Goal: Task Accomplishment & Management: Complete application form

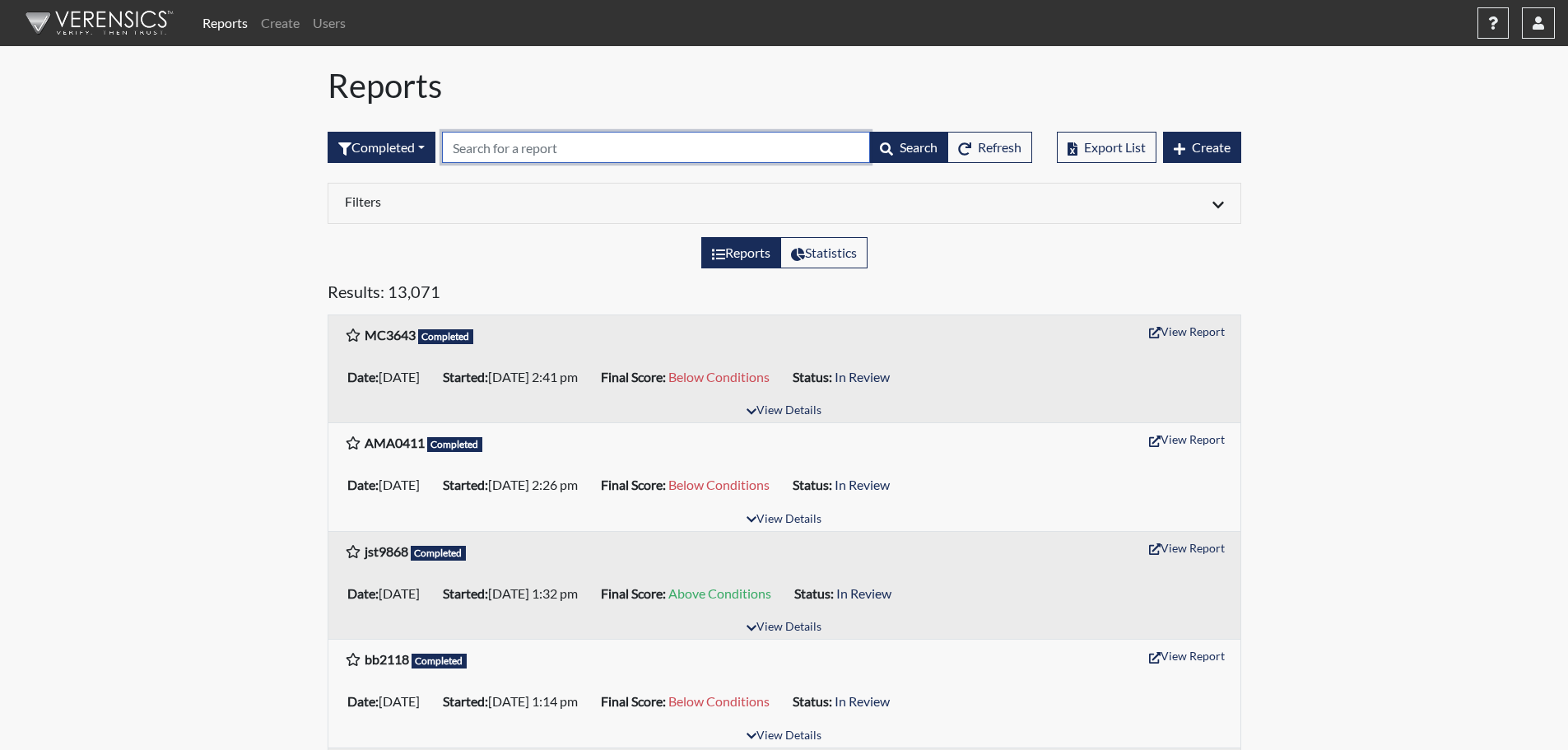
click at [480, 145] on input "text" at bounding box center [656, 146] width 428 height 31
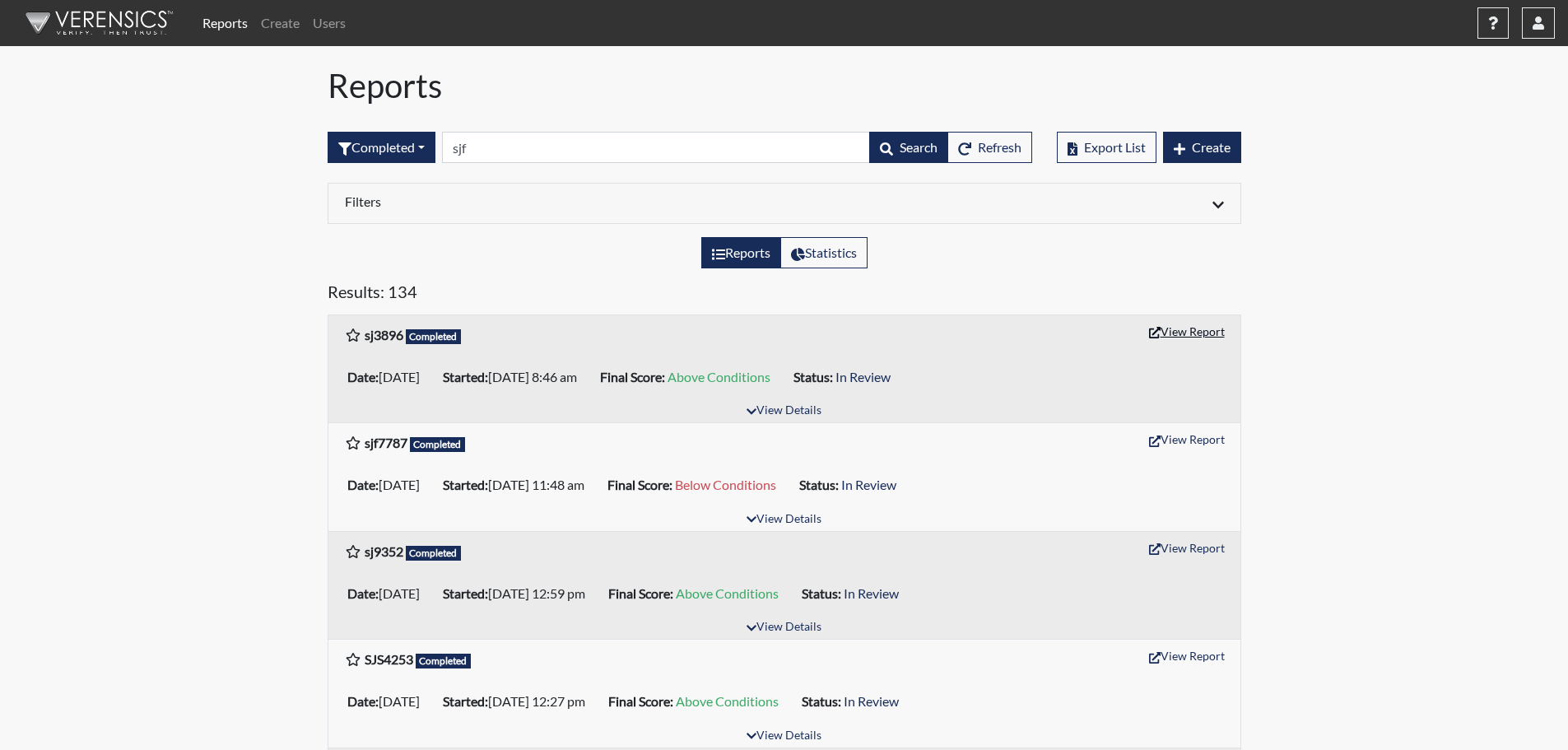
click at [1213, 330] on button "View Report" at bounding box center [1187, 331] width 91 height 25
click at [1215, 443] on button "View Report" at bounding box center [1187, 438] width 91 height 25
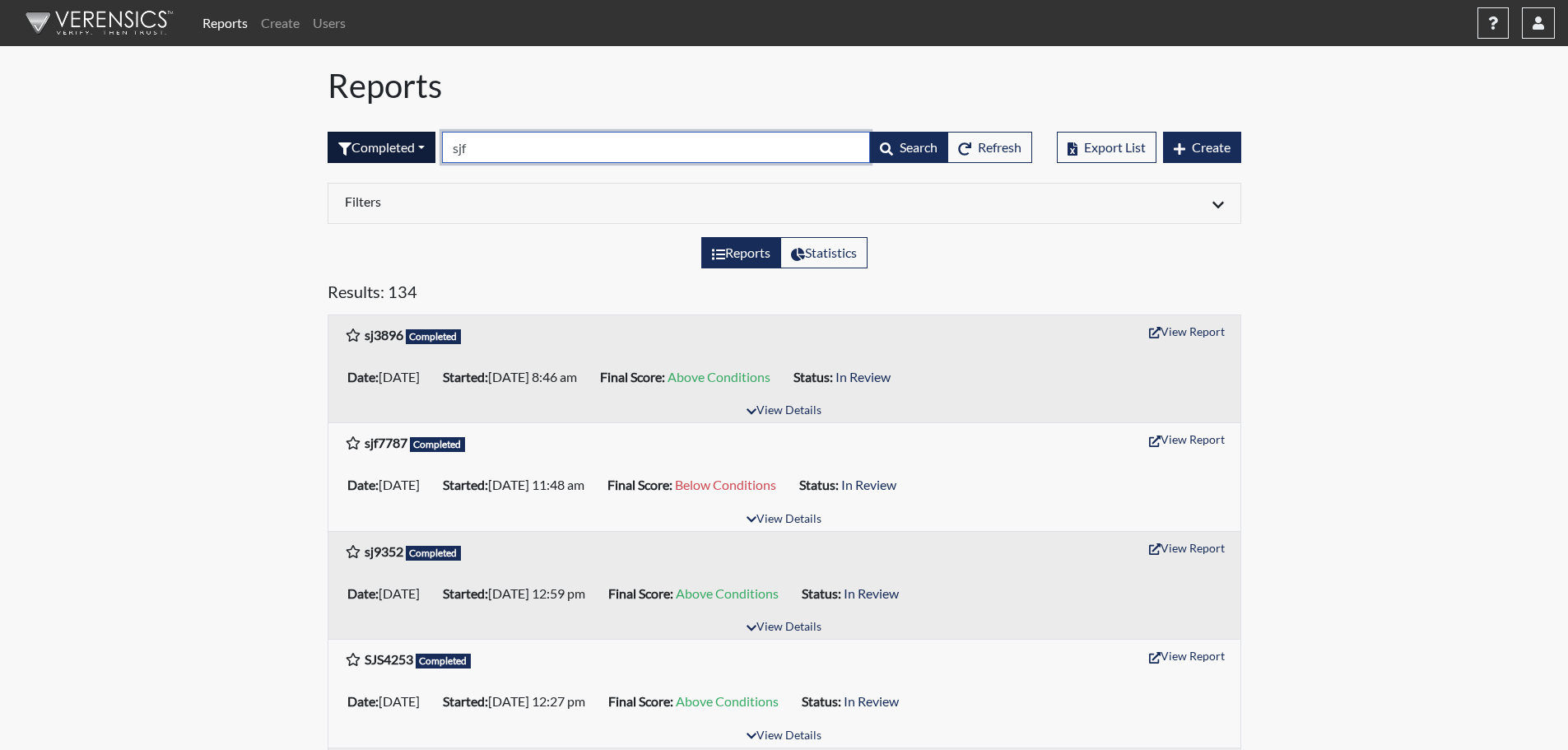
drag, startPoint x: 479, startPoint y: 140, endPoint x: 393, endPoint y: 144, distance: 86.1
click at [402, 140] on form "Completed All Created Sent by email In Progress Declined Completed sjf Search R…" at bounding box center [679, 146] width 705 height 31
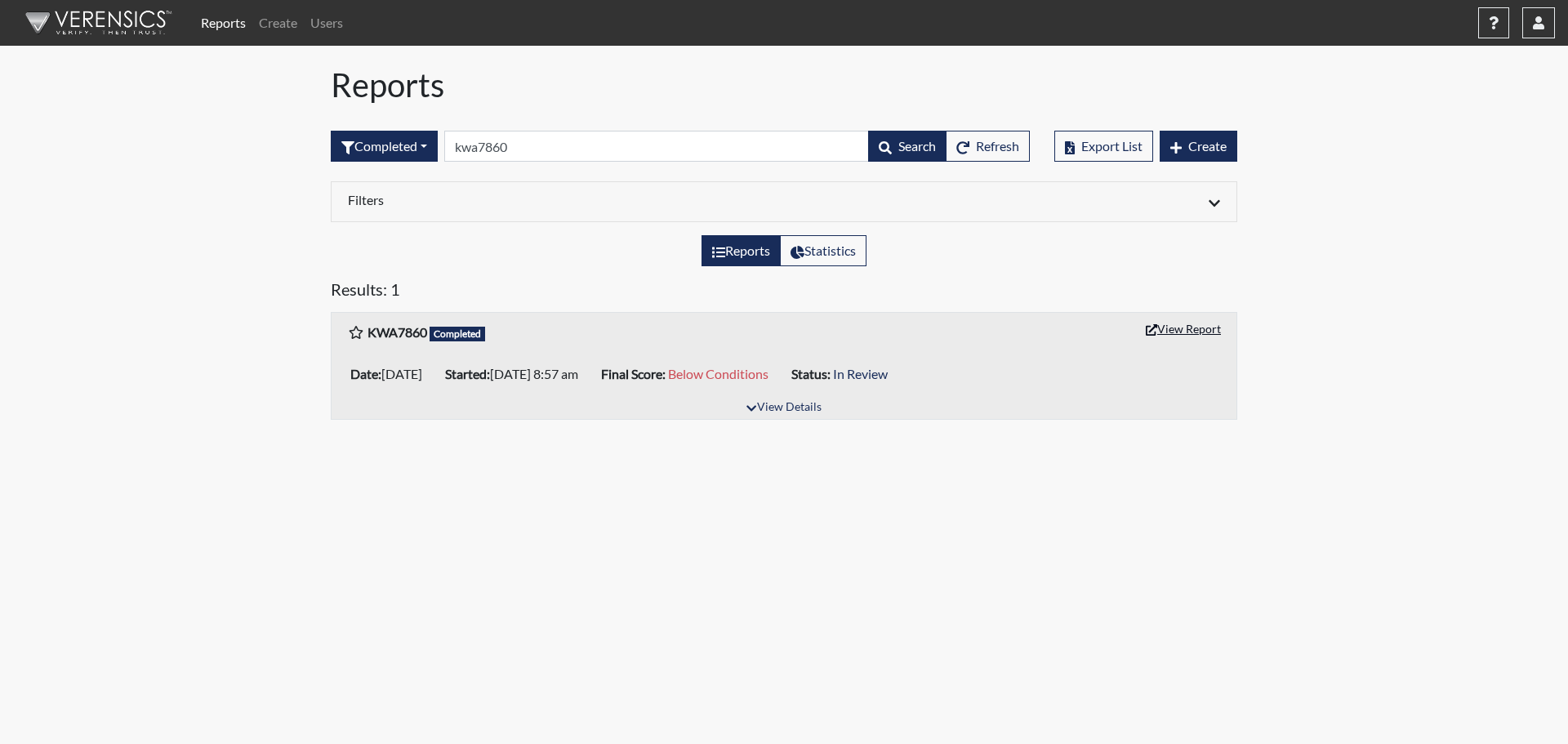
click at [1206, 330] on button "View Report" at bounding box center [1183, 329] width 90 height 25
drag, startPoint x: 542, startPoint y: 142, endPoint x: 403, endPoint y: 170, distance: 141.8
click at [403, 170] on div "Completed All Created Sent by email In Progress Declined Completed kwa7860 Sear…" at bounding box center [679, 145] width 699 height 70
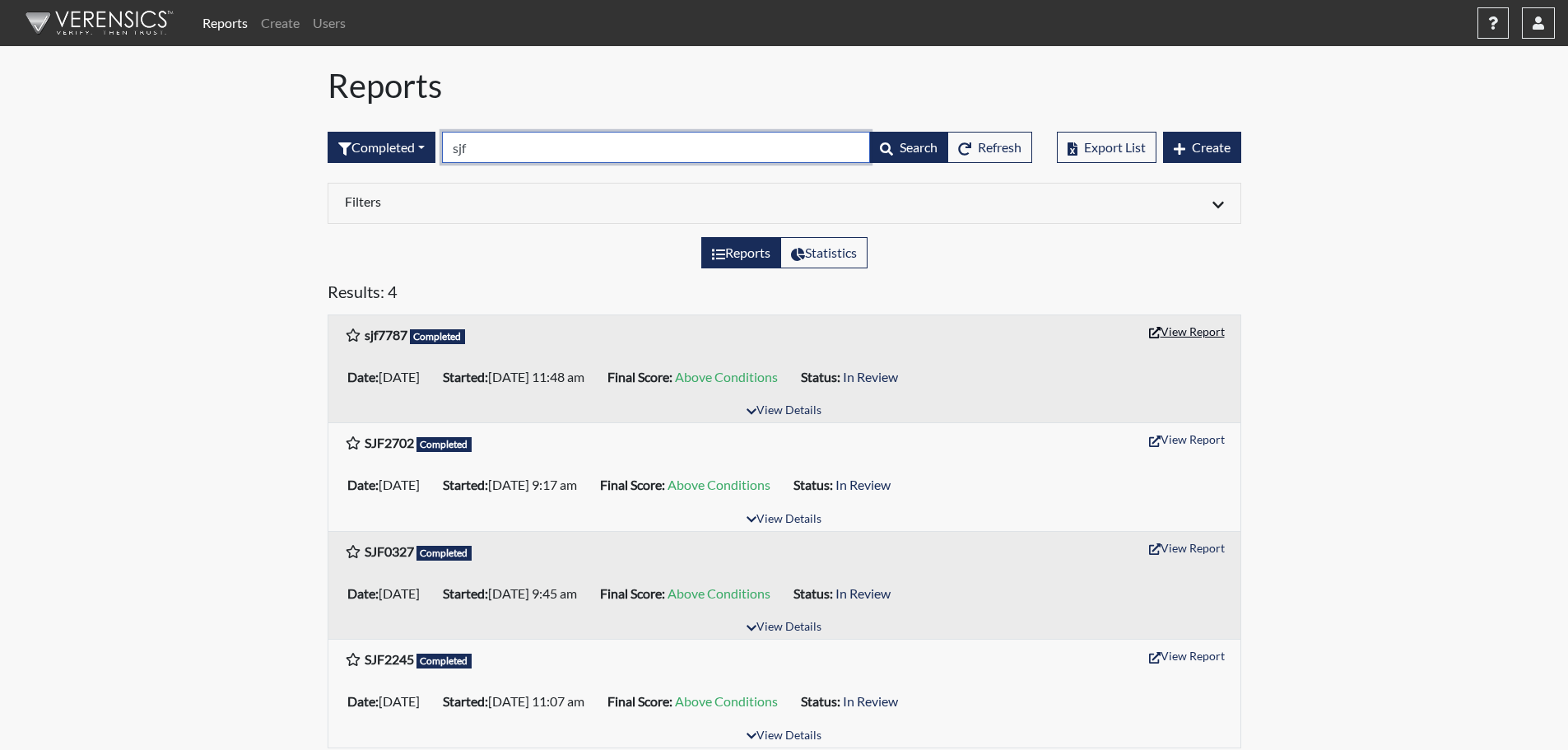
type input "sjf"
click at [1206, 330] on button "View Report" at bounding box center [1187, 331] width 91 height 25
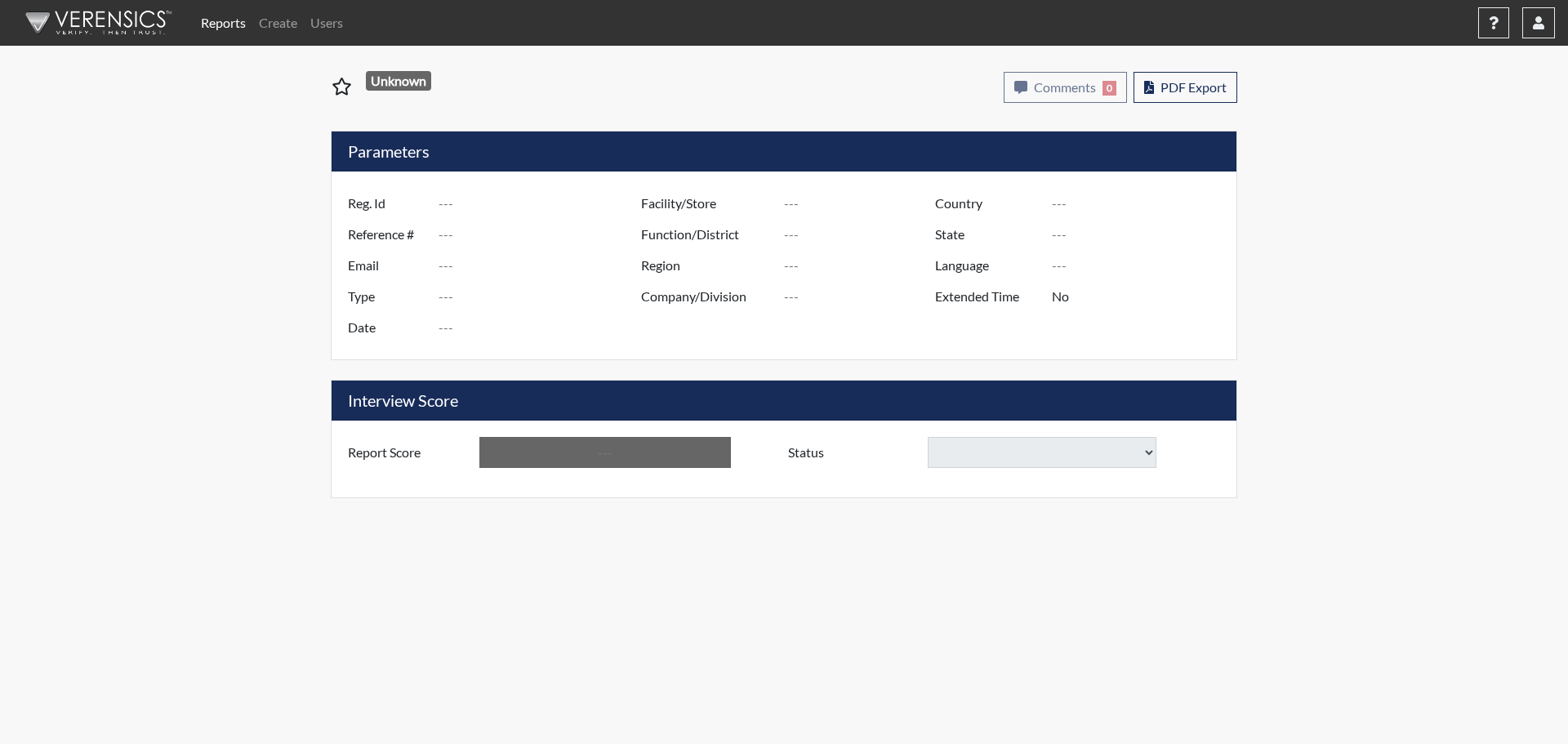
type input "sj3896"
type input "51345"
type input "---"
type input "Corrections Pre-Employment"
type input "Sep 18, 2025"
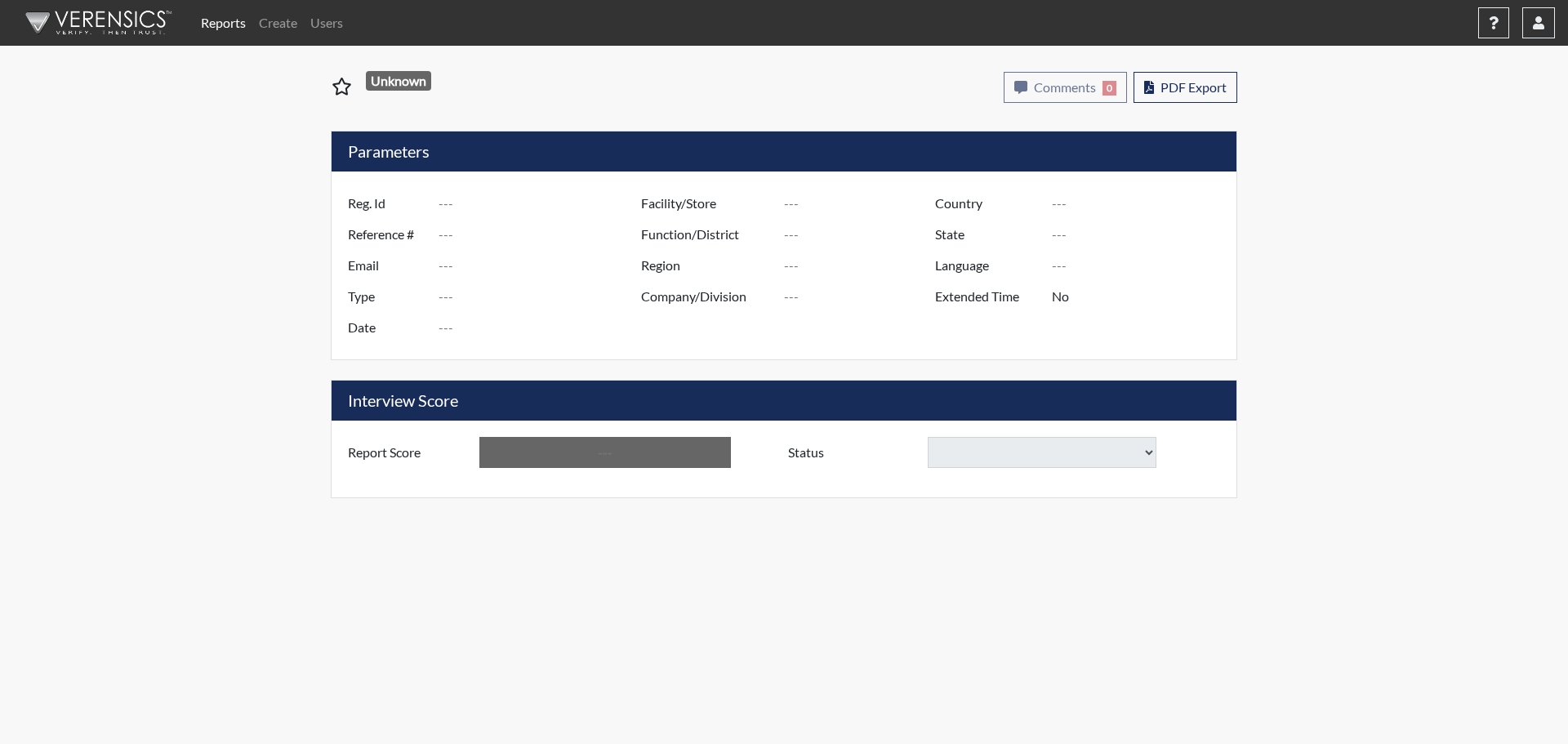
type input "[PERSON_NAME]"
type input "[GEOGRAPHIC_DATA]"
type input "[US_STATE]"
type input "English"
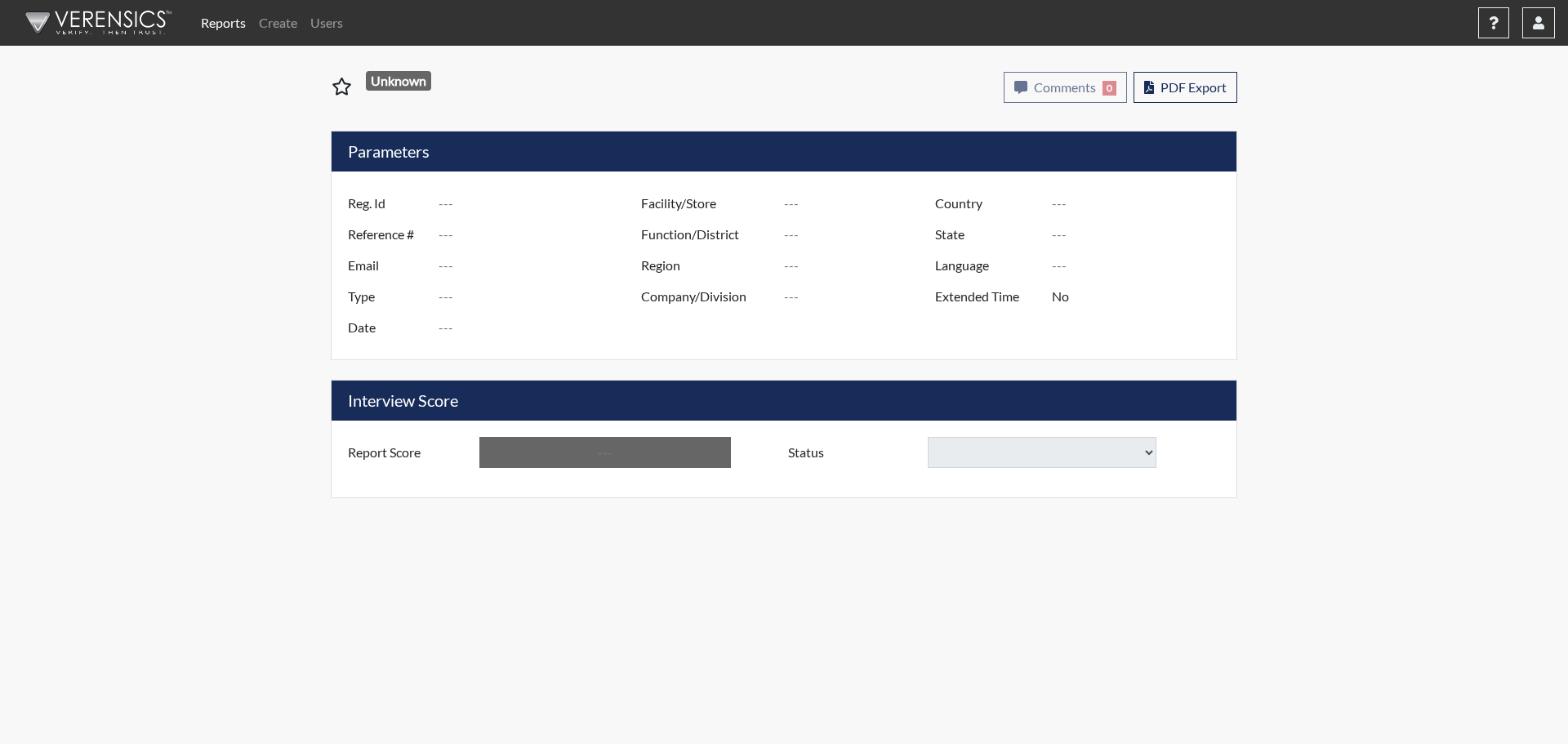
type input "Above Conditions"
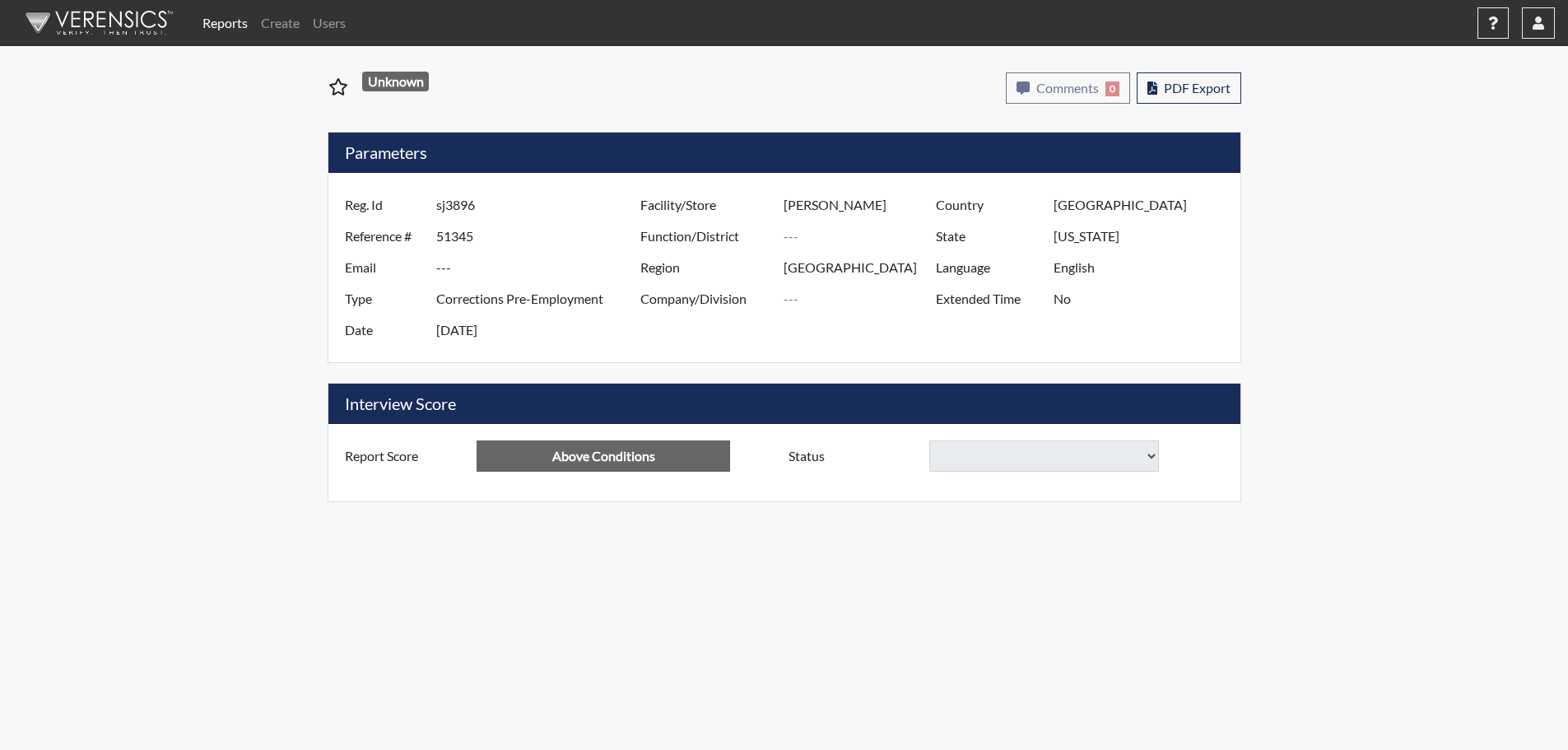
select select "reasonable-explanation-provided"
select select
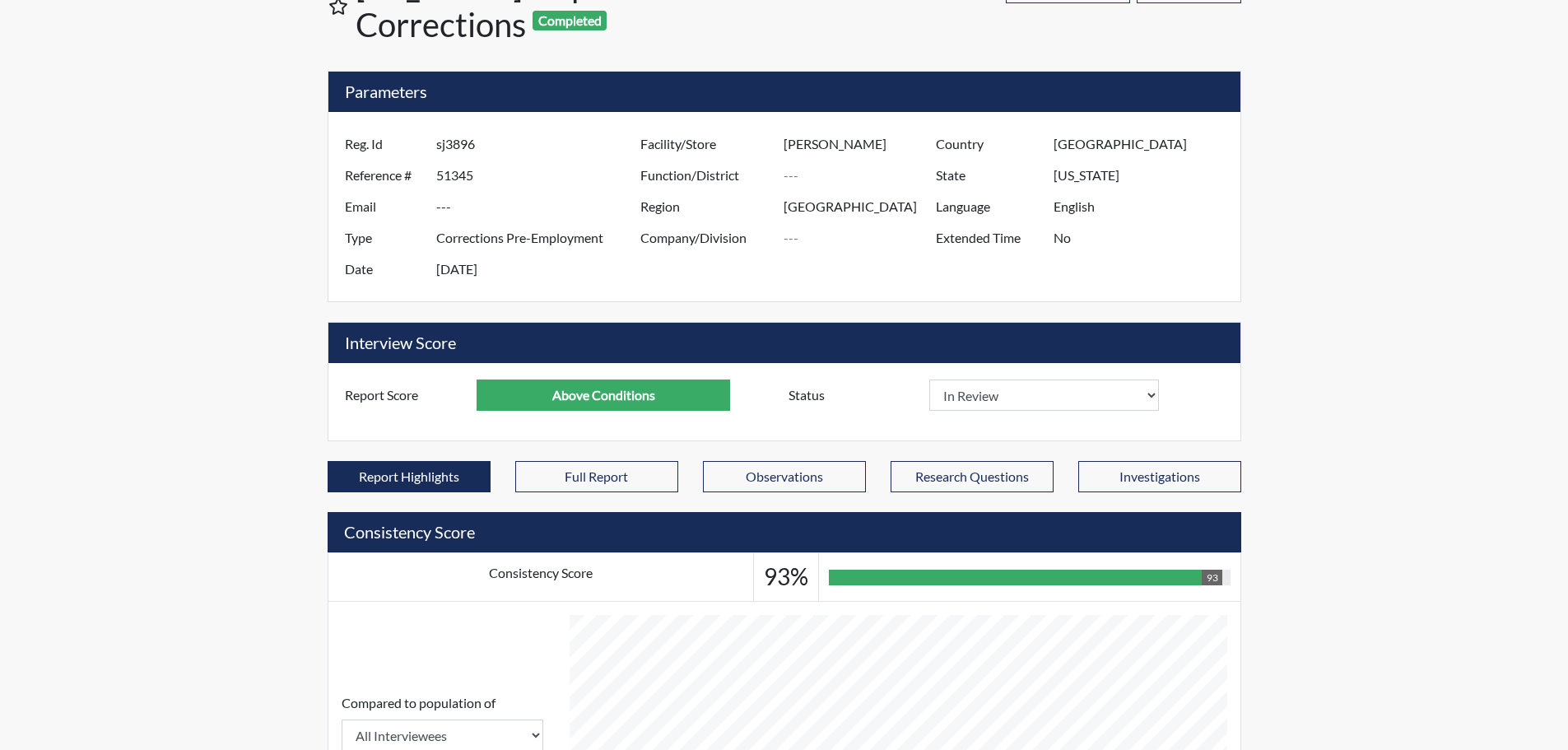
scroll to position [74, 0]
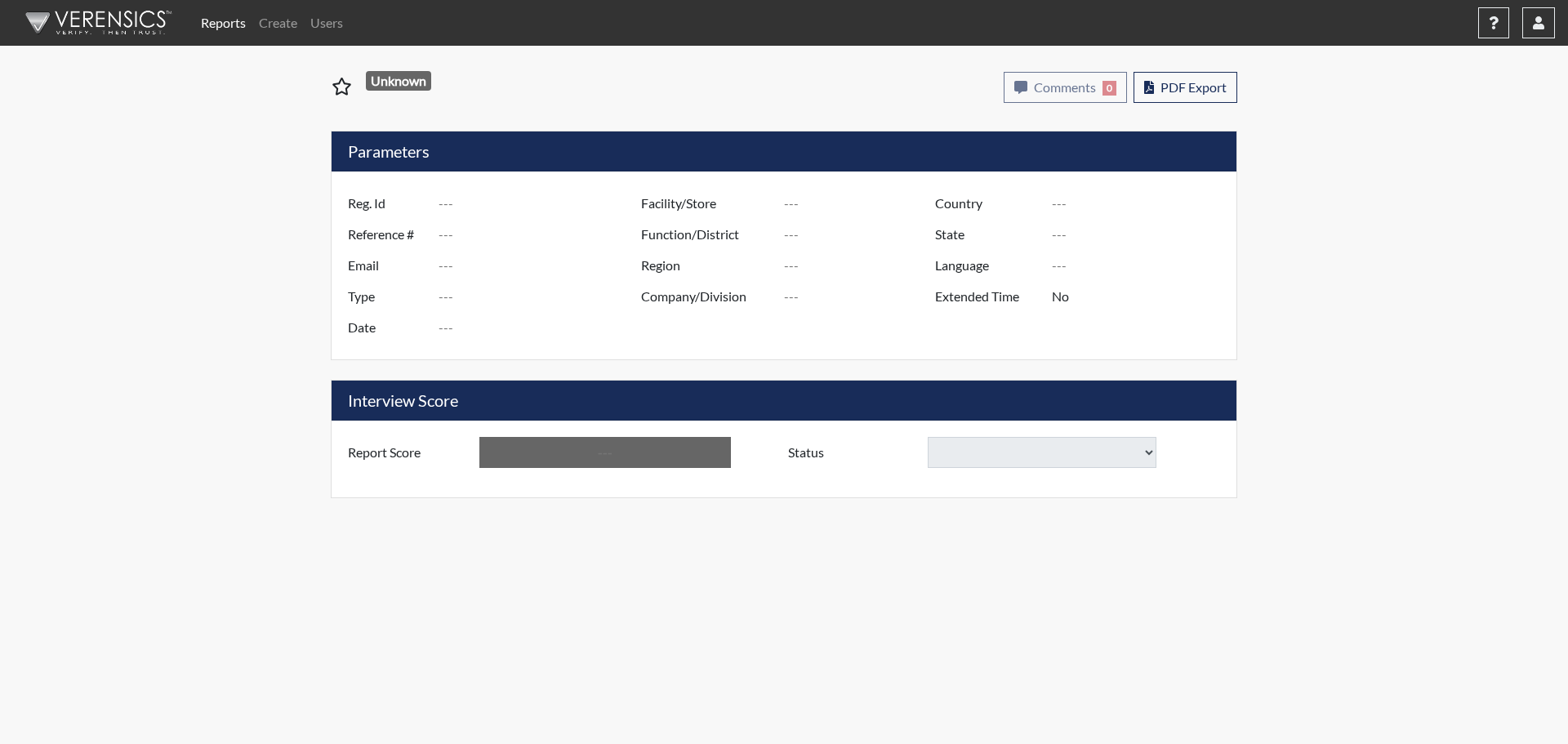
type input "sjf7787"
type input "51312"
type input "---"
type input "Corrections Pre-Employment"
type input "Sep 16, 2025"
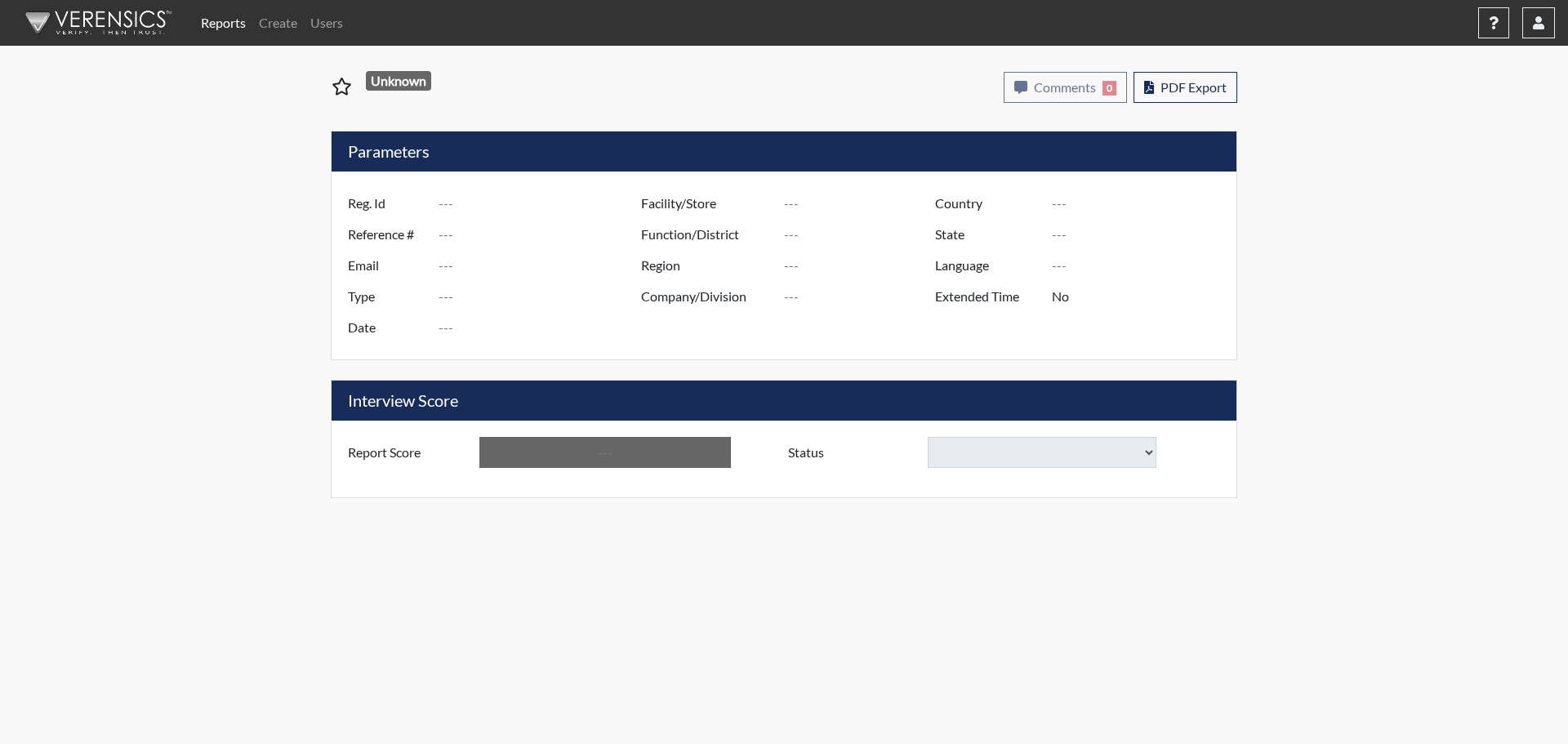
type input "Macon SP"
type input "[GEOGRAPHIC_DATA]"
type input "[US_STATE]"
type input "English"
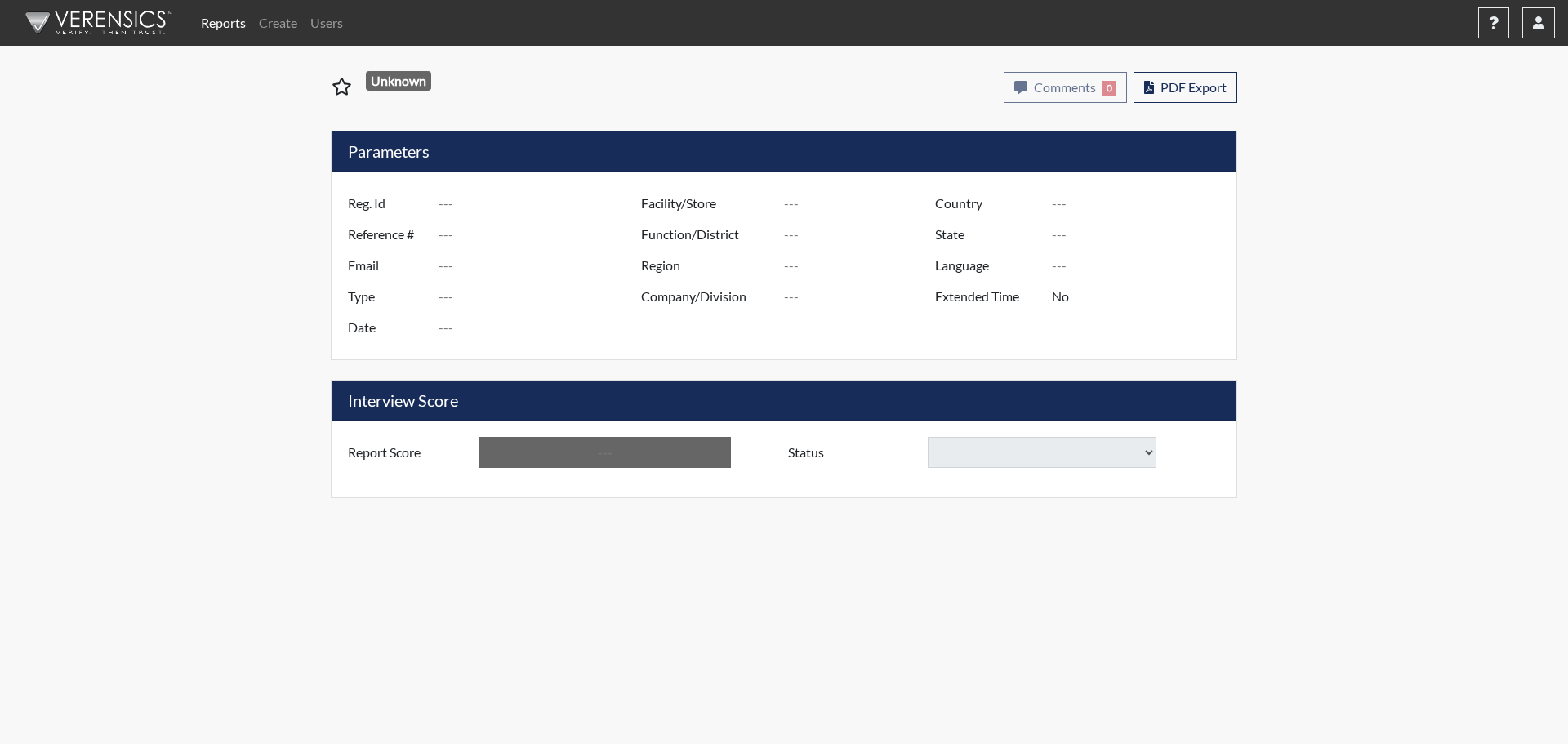
type input "Below Conditions"
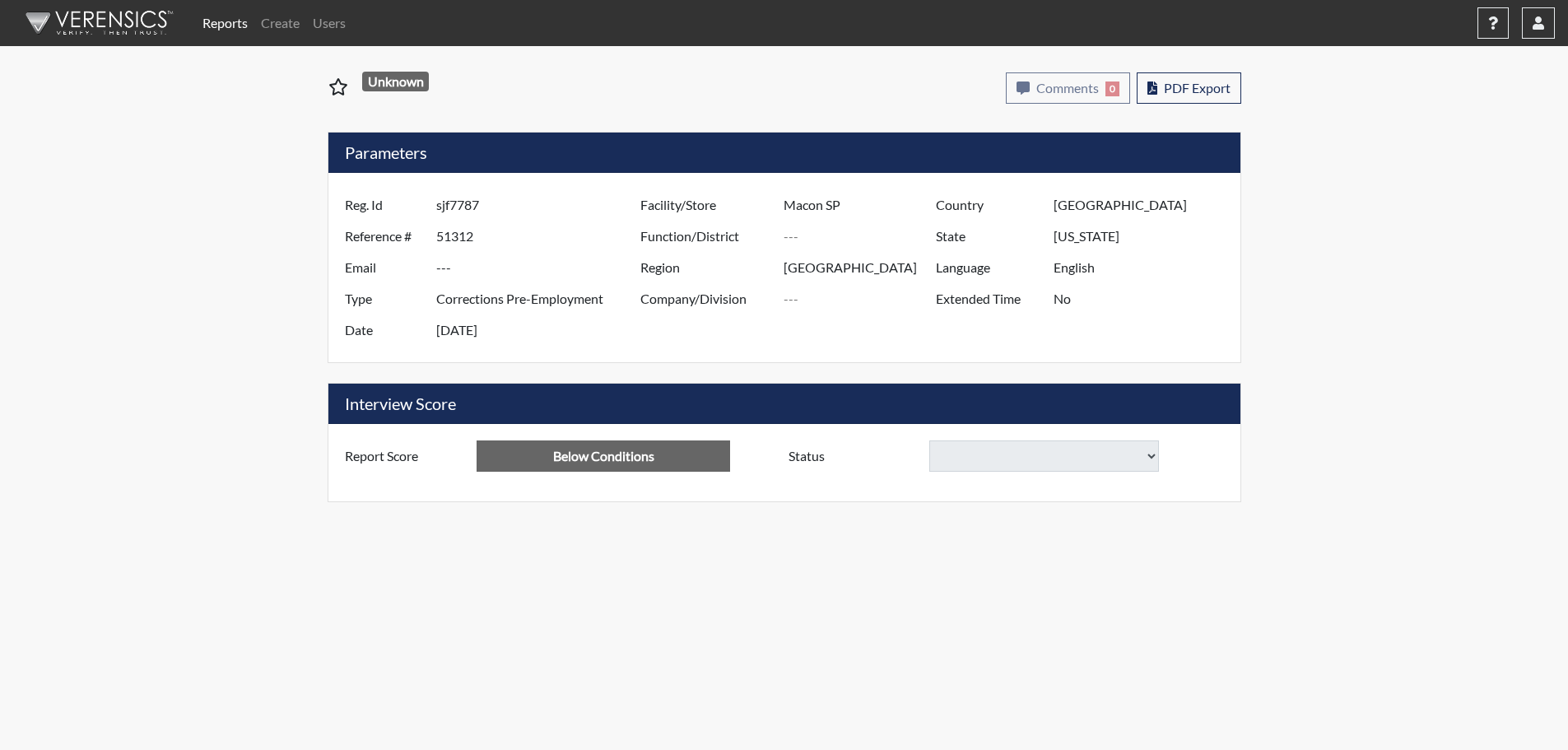
select select
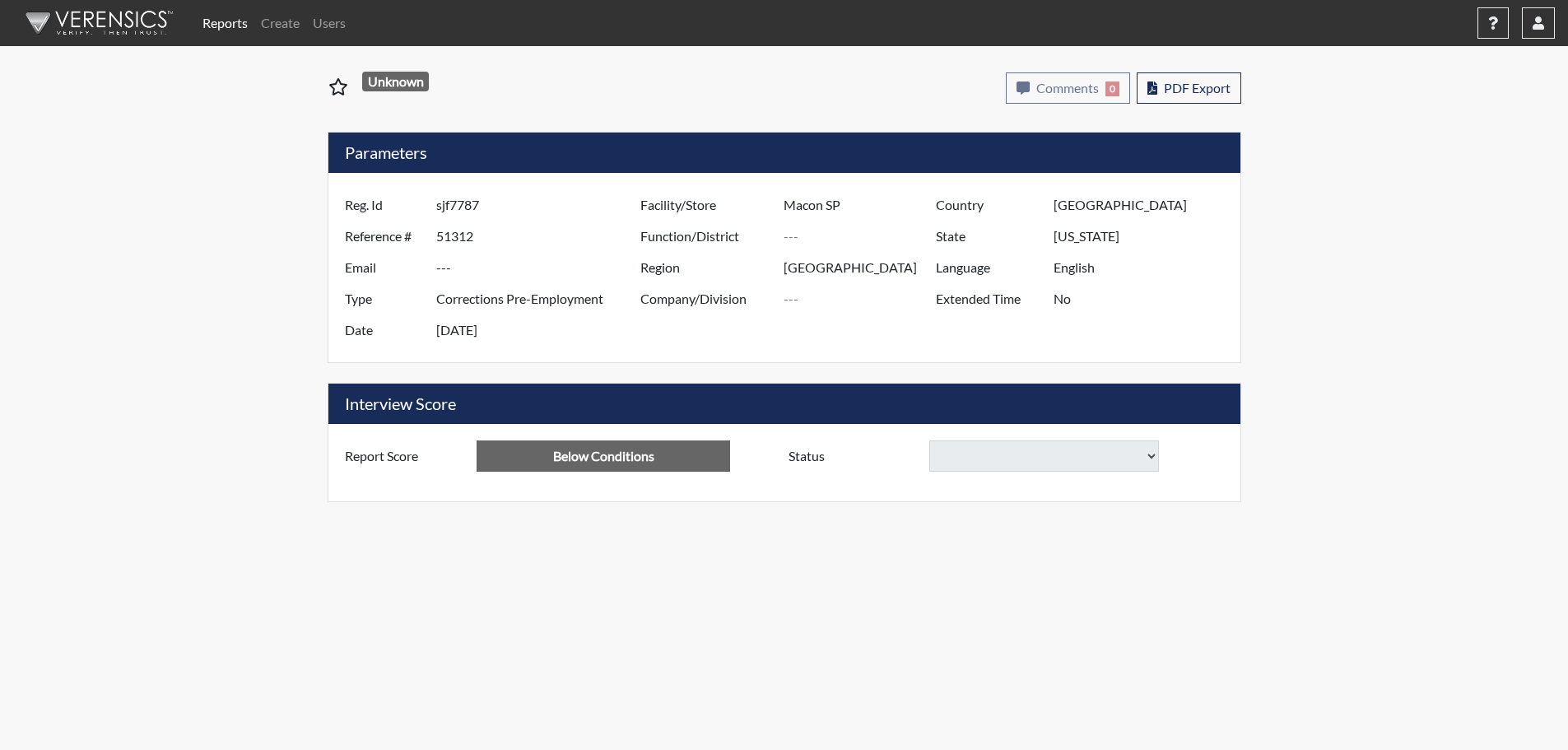
select select
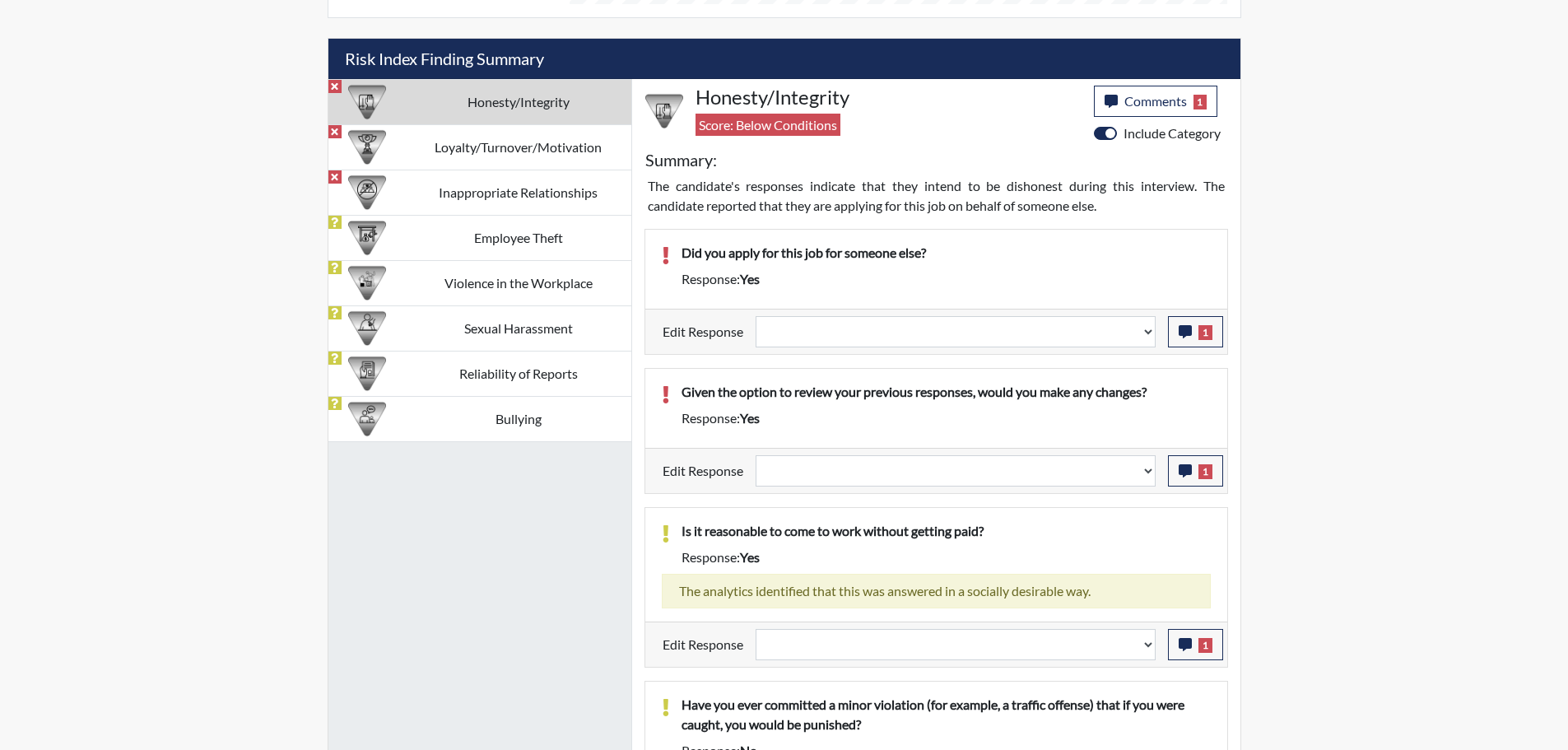
scroll to position [988, 0]
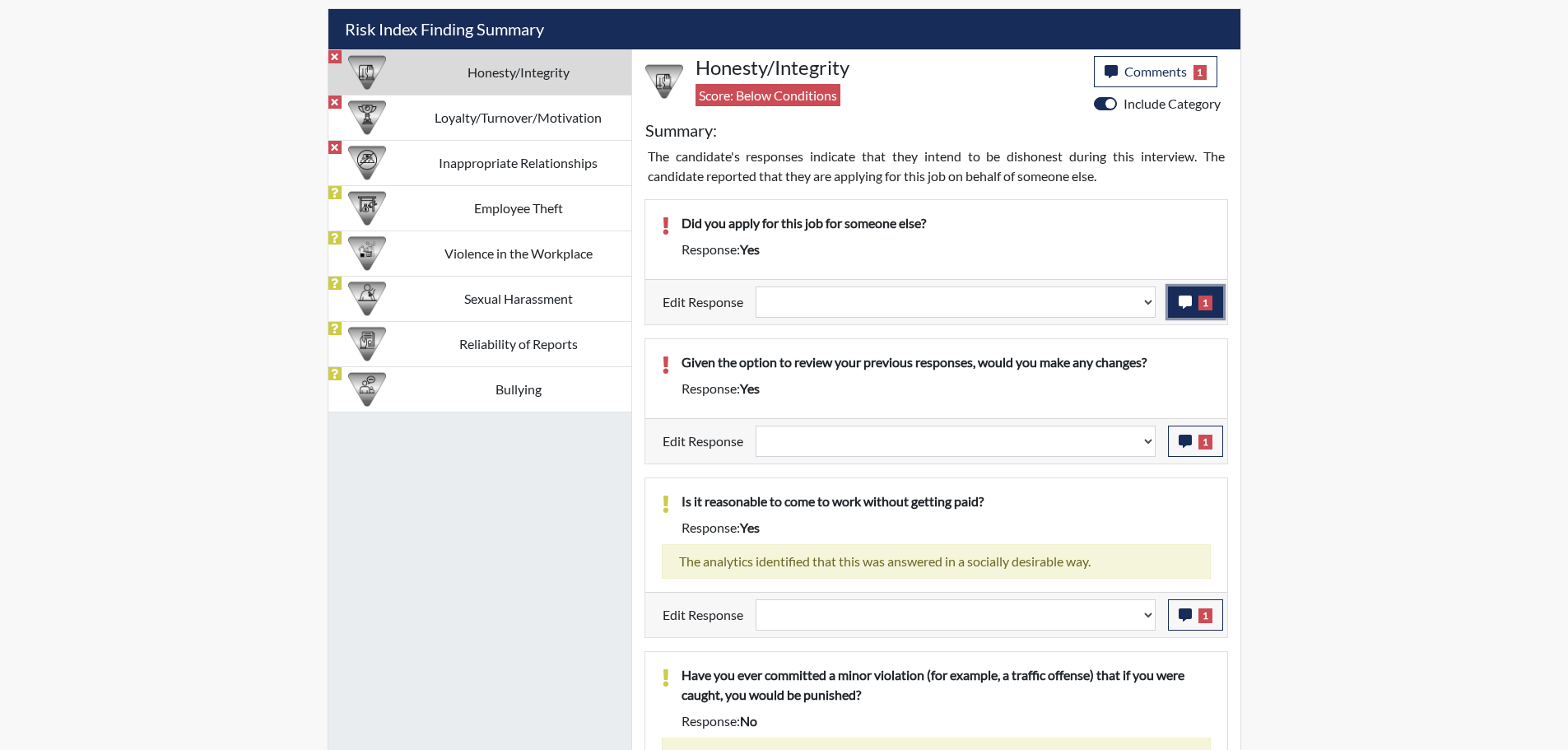
click at [1178, 303] on button "1" at bounding box center [1195, 301] width 55 height 31
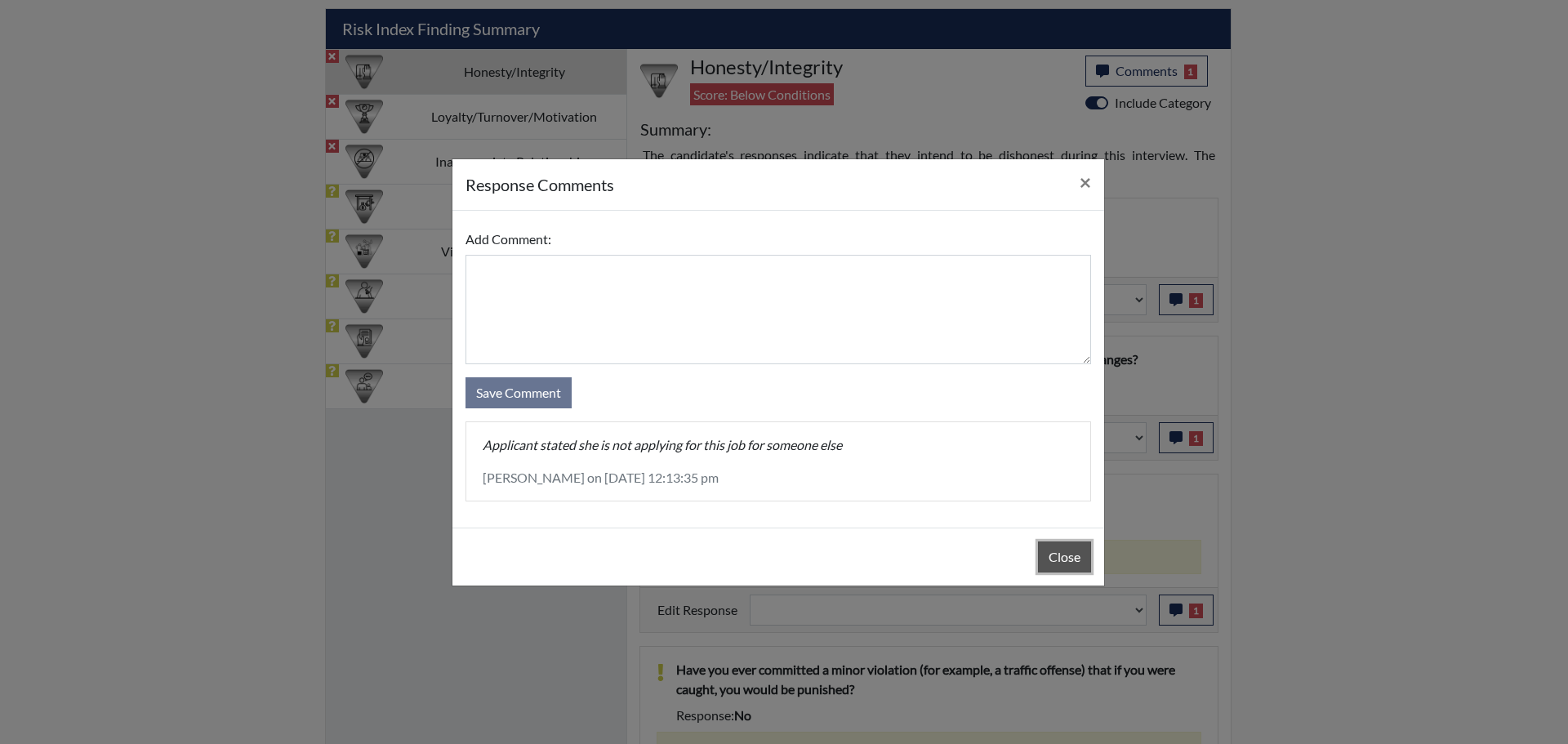
drag, startPoint x: 1064, startPoint y: 555, endPoint x: 1089, endPoint y: 521, distance: 42.2
click at [1066, 550] on button "Close" at bounding box center [1064, 557] width 53 height 31
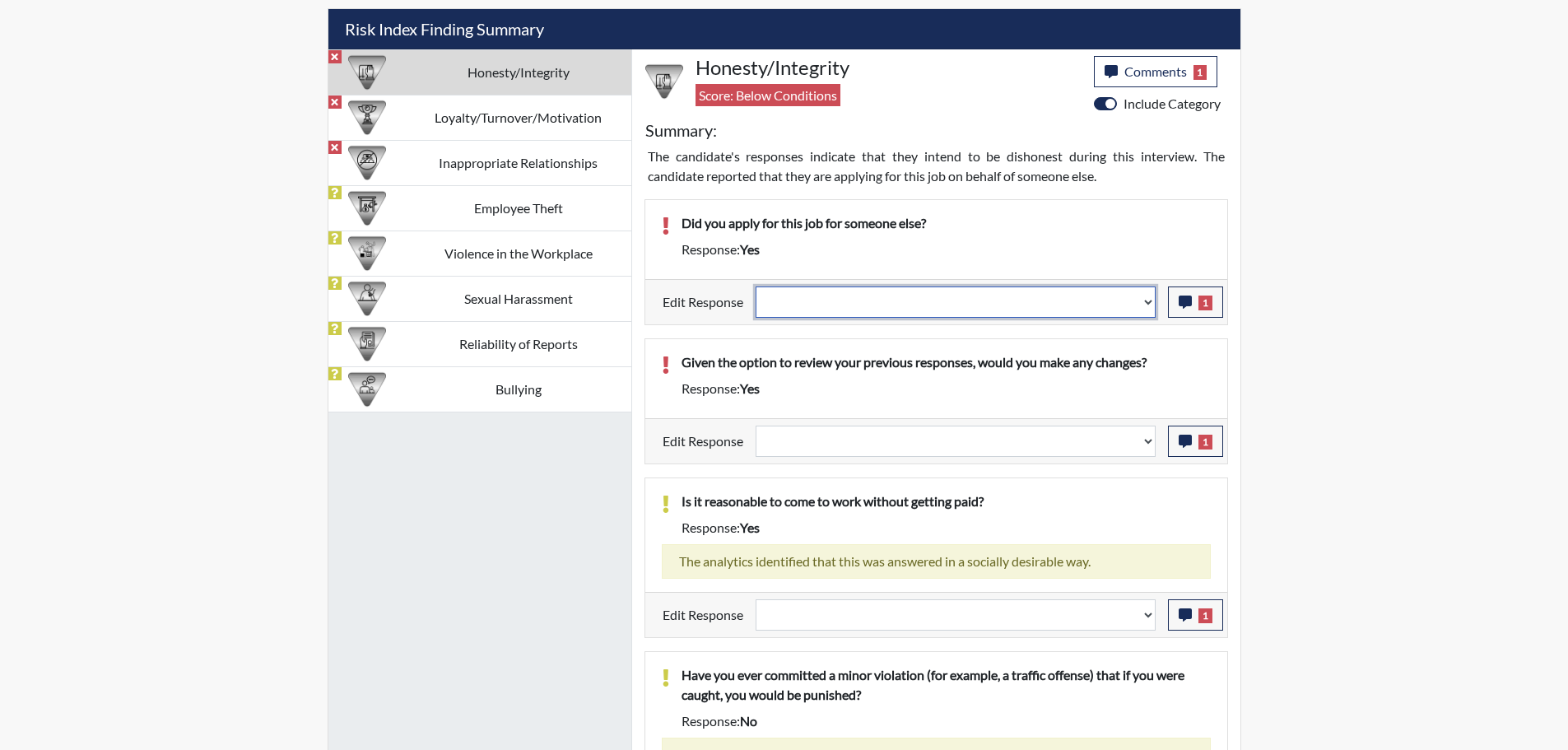
click at [1149, 299] on select "Question is not relevant. Results will be updated. Reasonable explanation provi…" at bounding box center [955, 301] width 400 height 31
select select "reasonable-explanation-provided"
click at [755, 286] on select "Question is not relevant. Results will be updated. Reasonable explanation provi…" at bounding box center [955, 301] width 400 height 31
select select
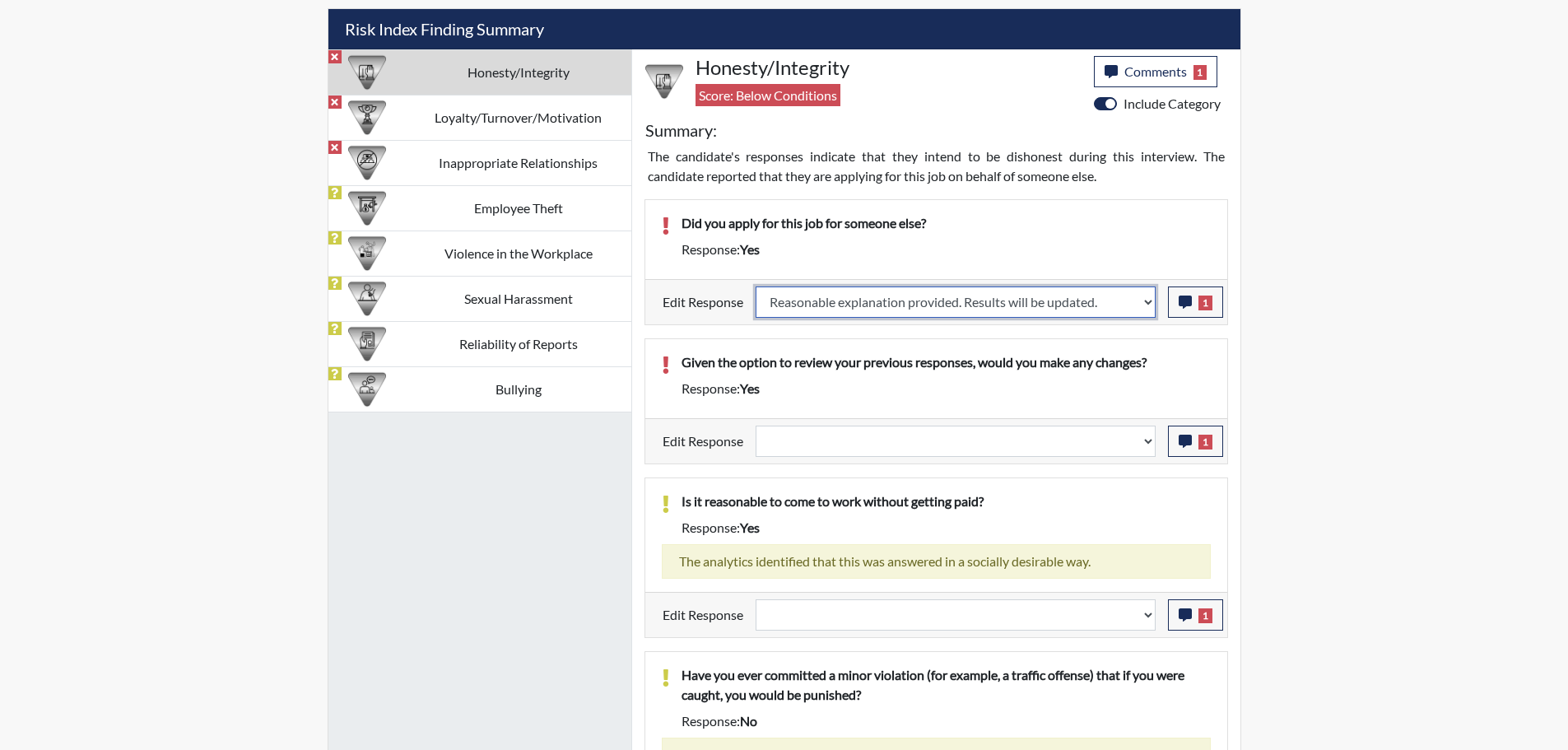
select select
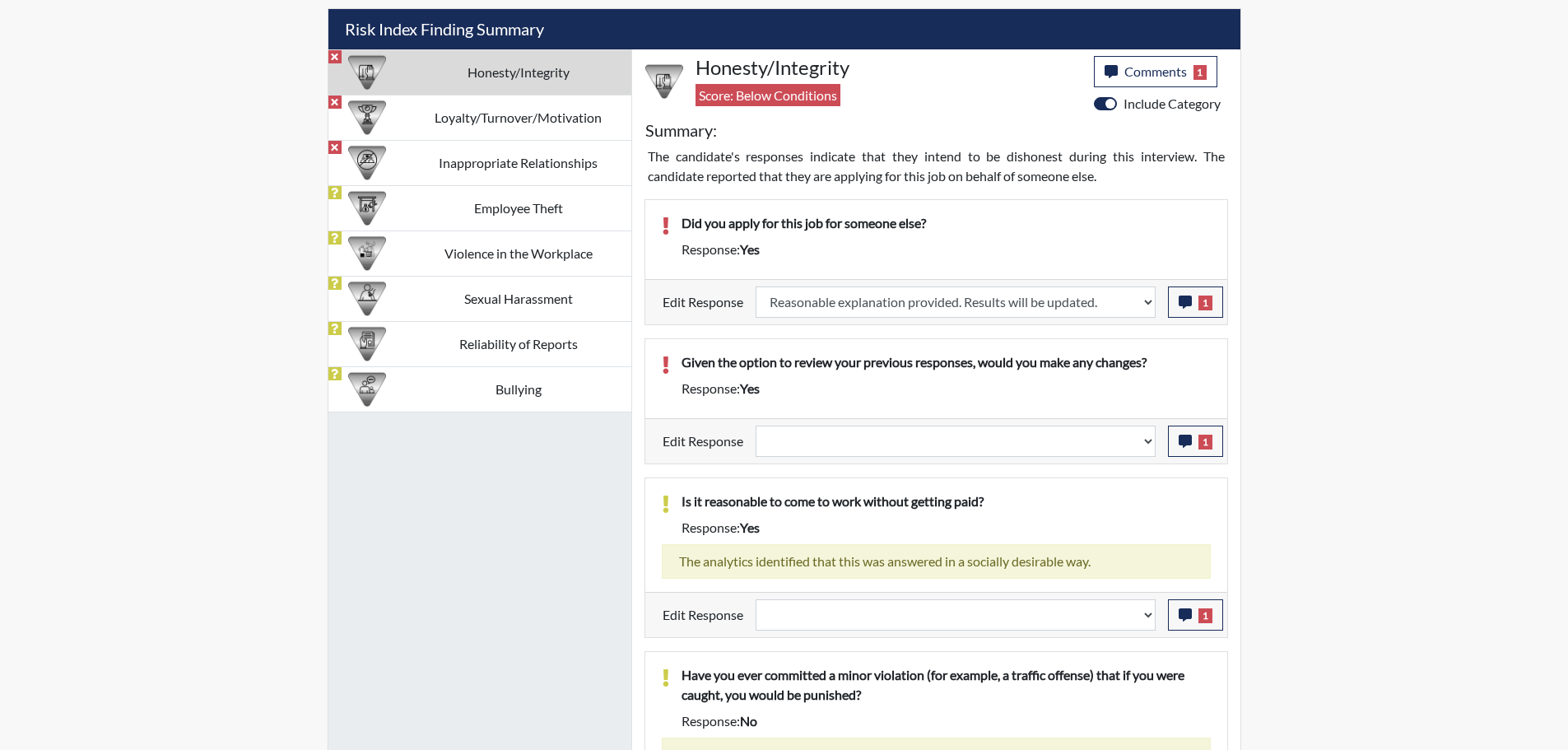
select select
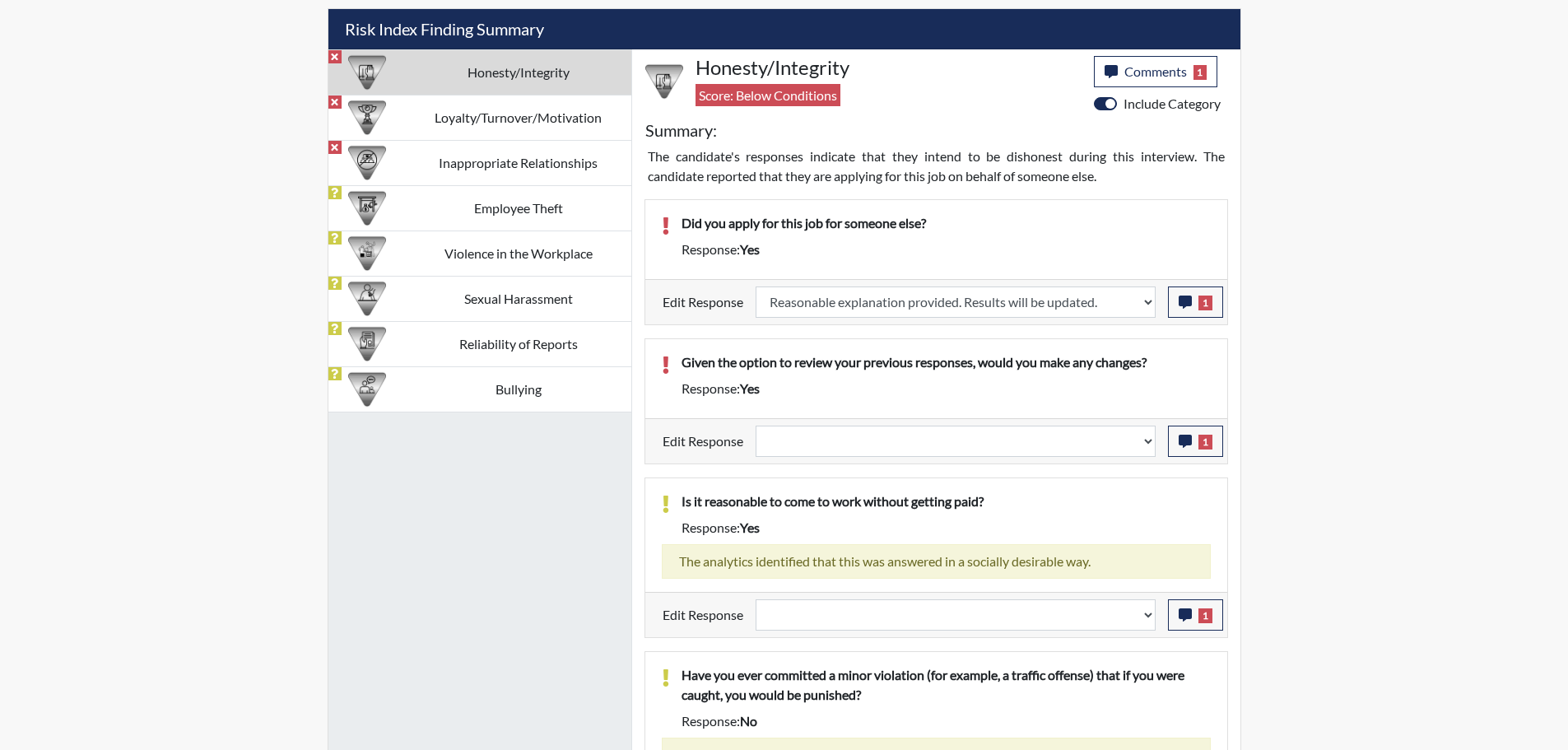
select select
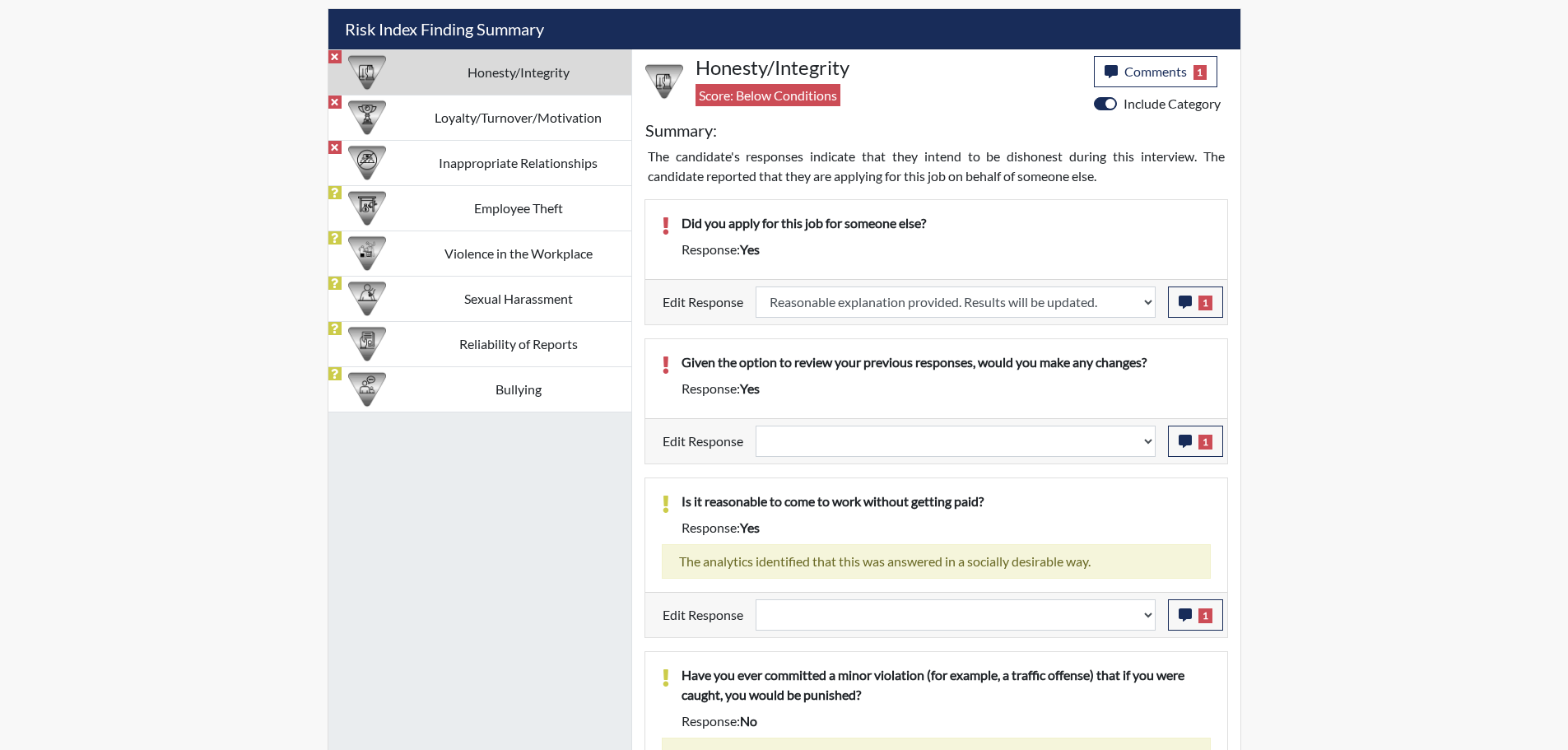
select select
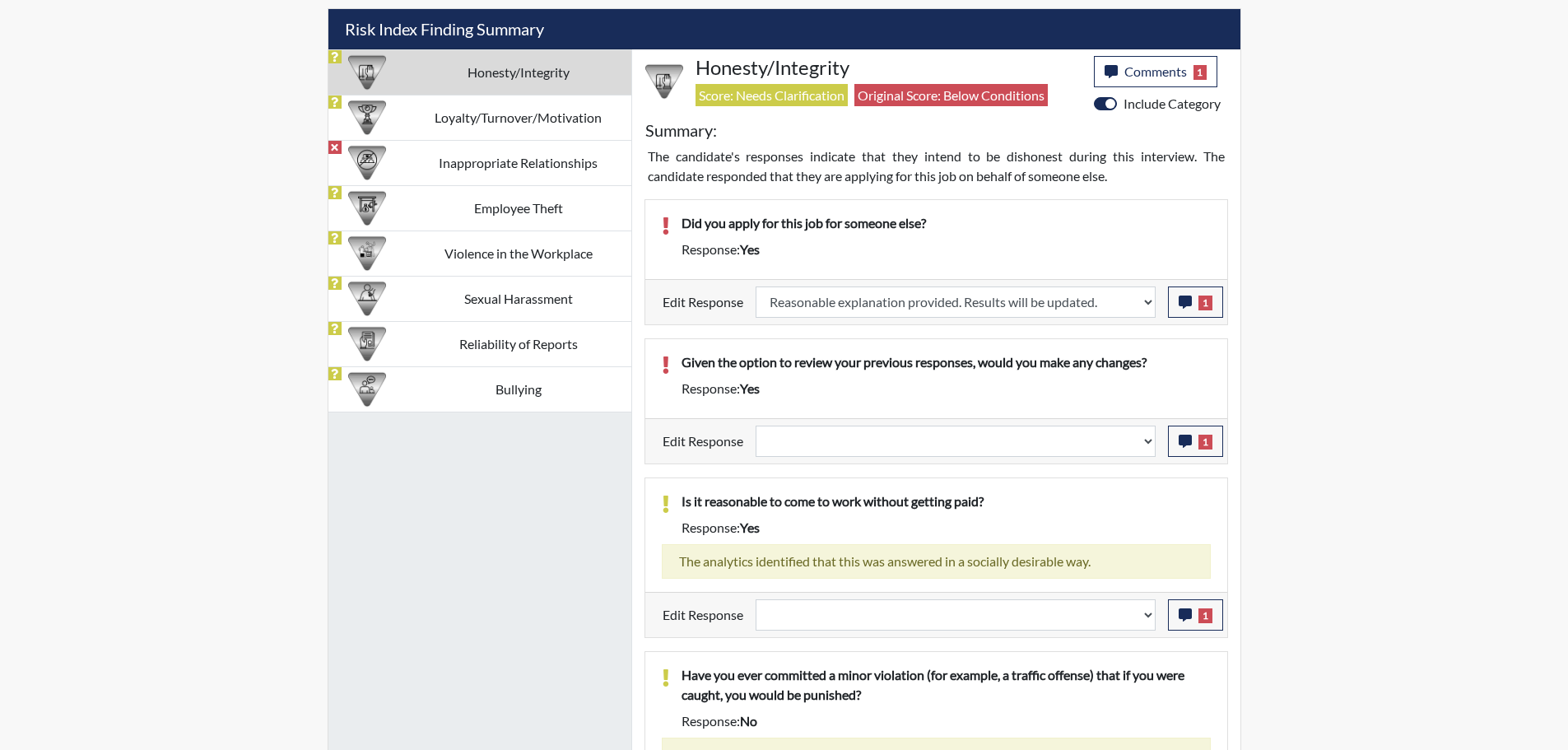
scroll to position [273, 684]
click at [536, 167] on td "Inappropriate Relationships" at bounding box center [519, 162] width 225 height 45
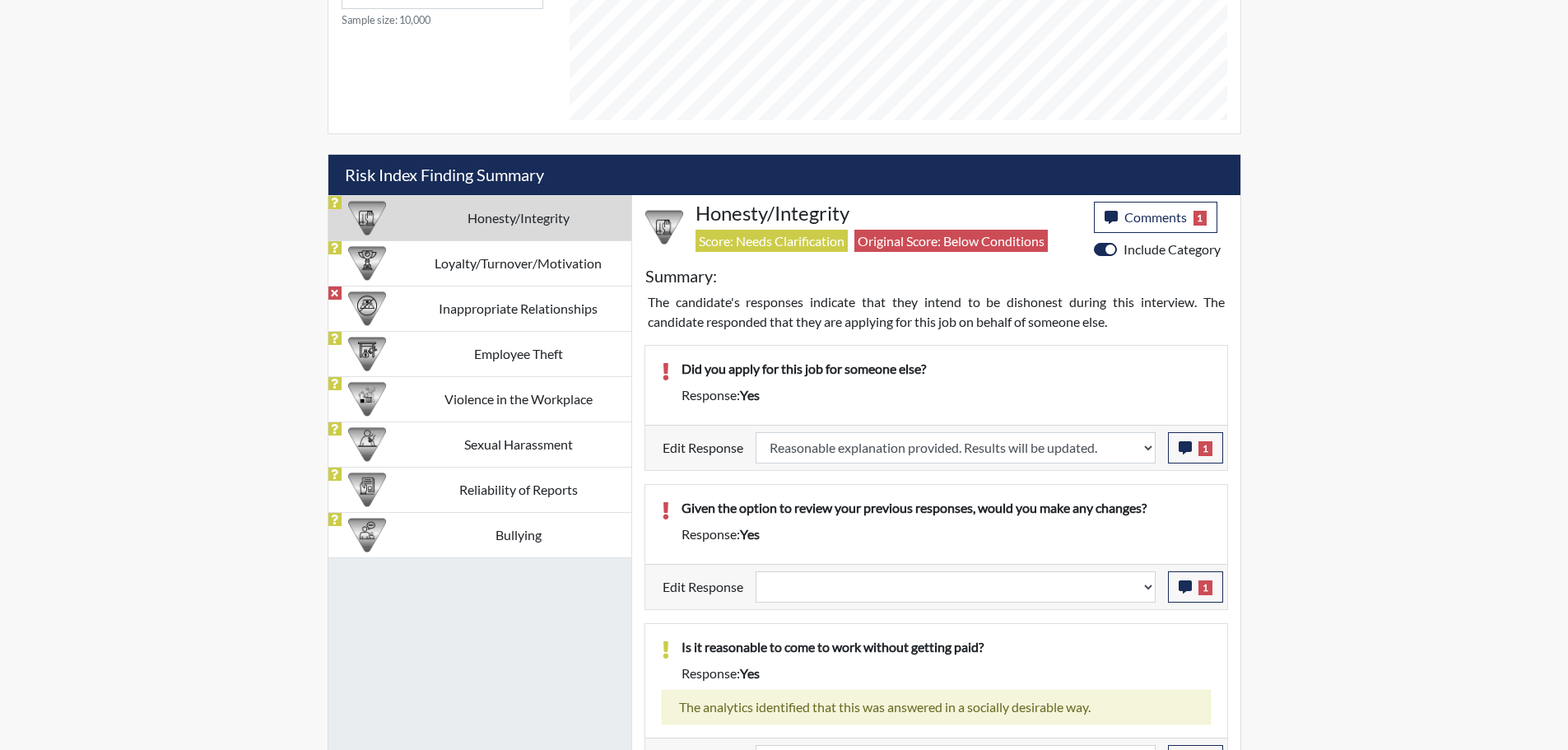
select select
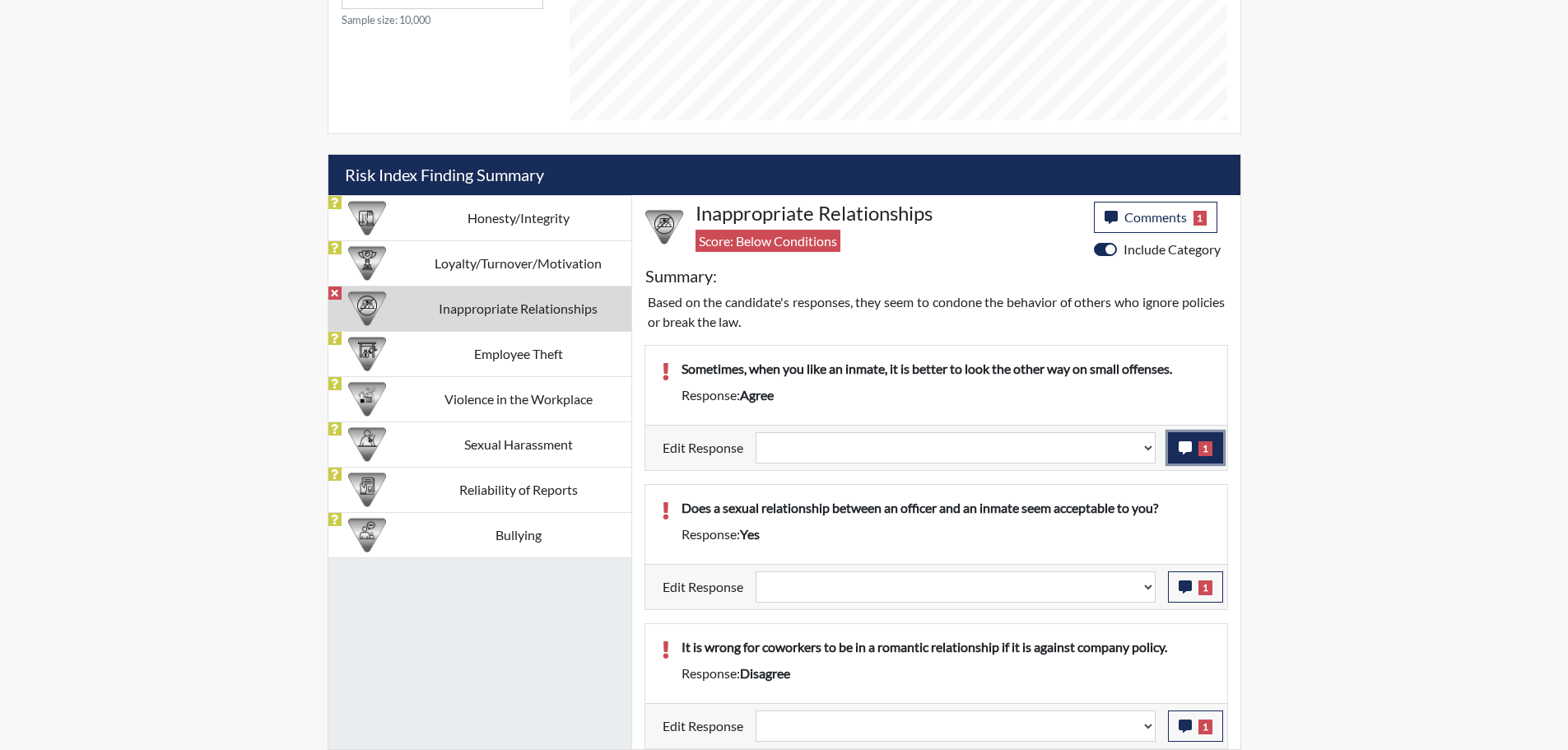
click at [1184, 450] on icon "button" at bounding box center [1185, 448] width 13 height 13
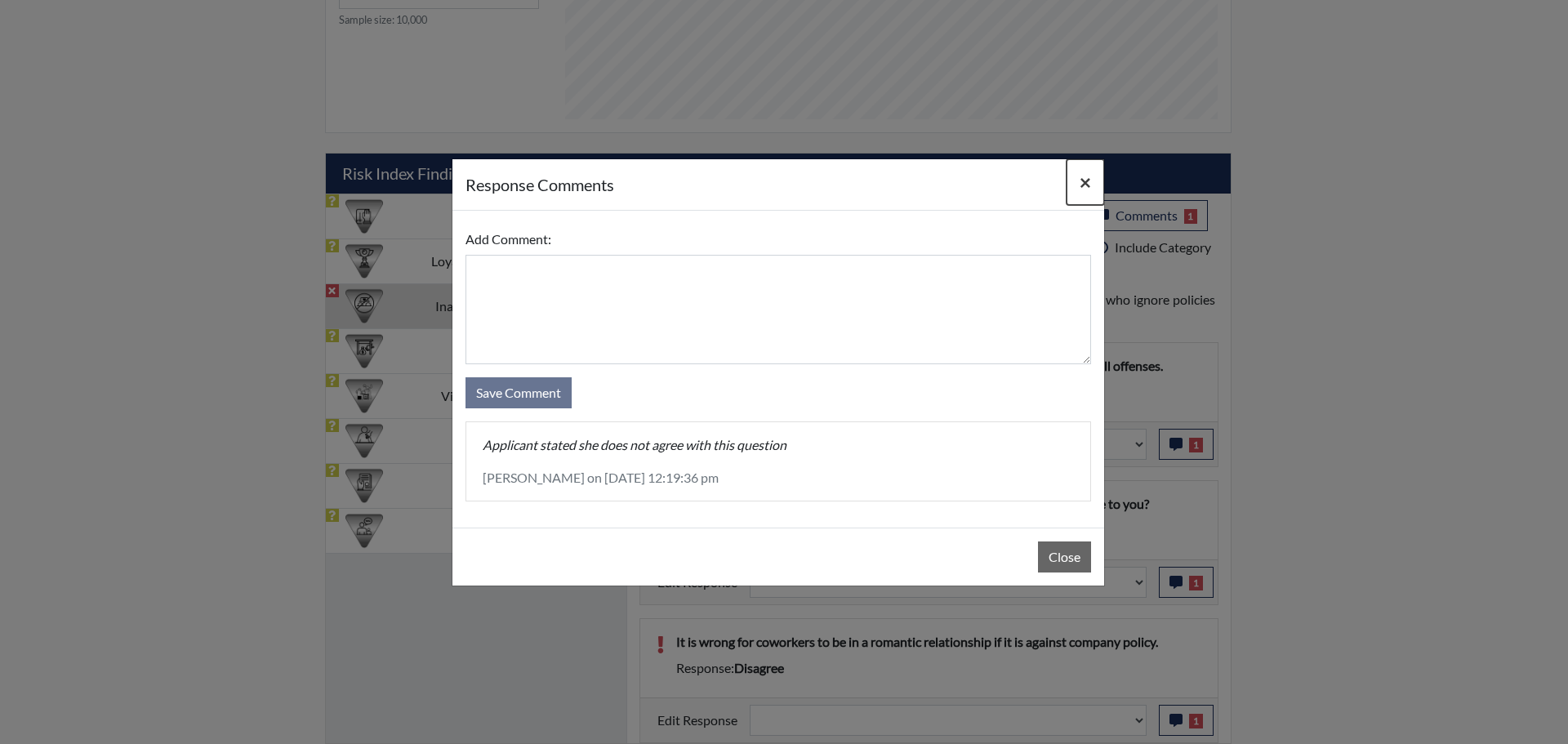
click at [1082, 179] on span "×" at bounding box center [1085, 181] width 11 height 23
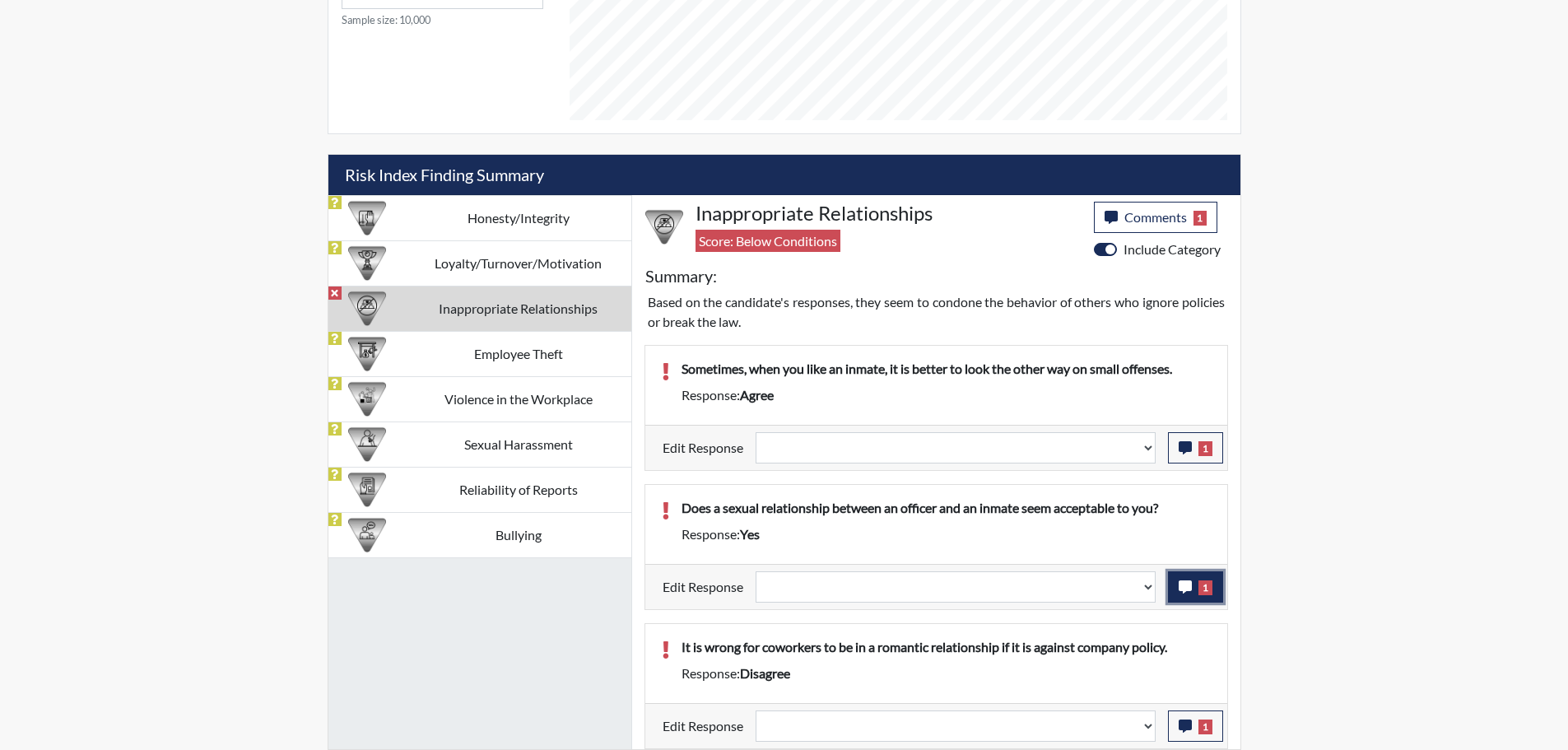
click at [1179, 583] on icon "button" at bounding box center [1185, 588] width 13 height 13
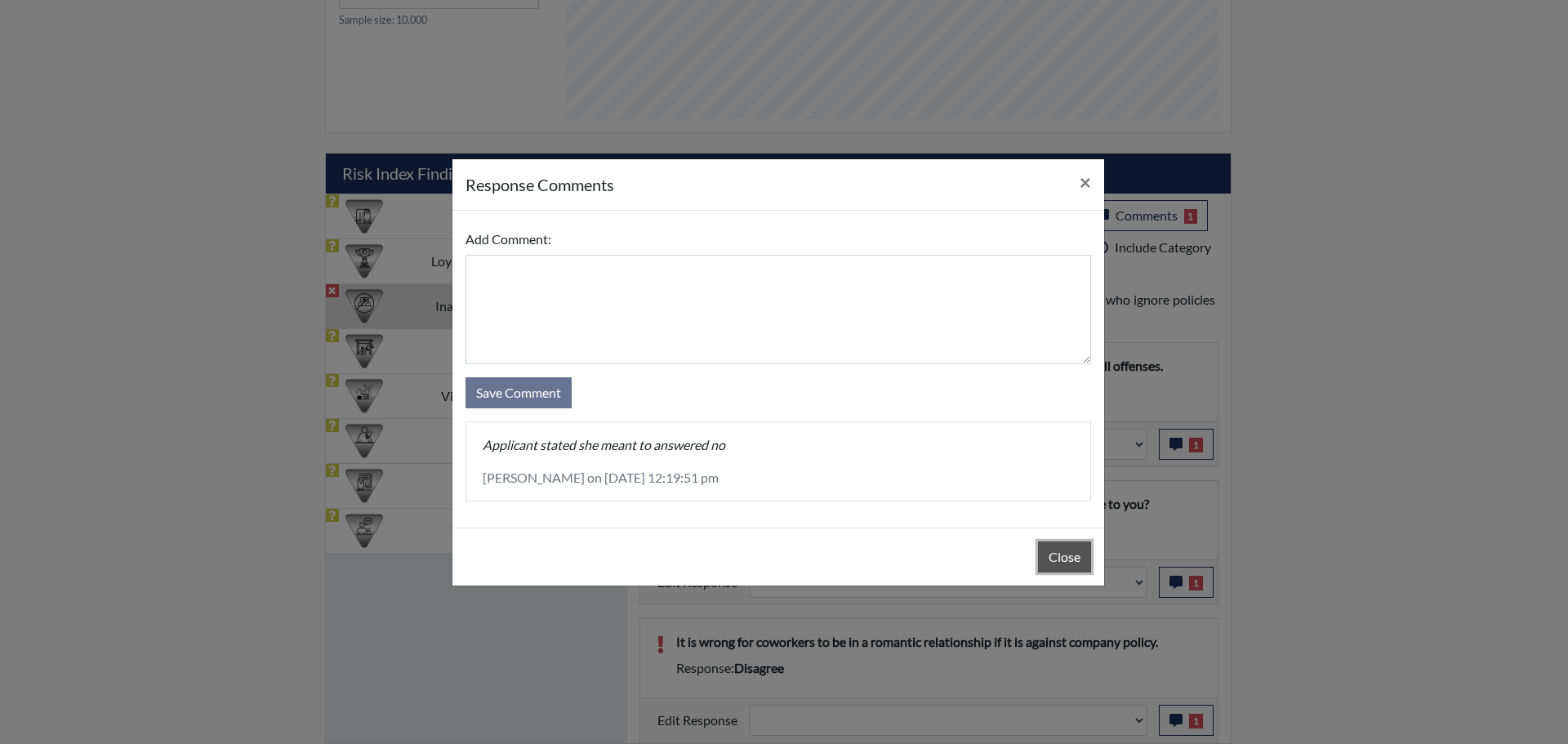
click at [1063, 559] on button "Close" at bounding box center [1064, 557] width 53 height 31
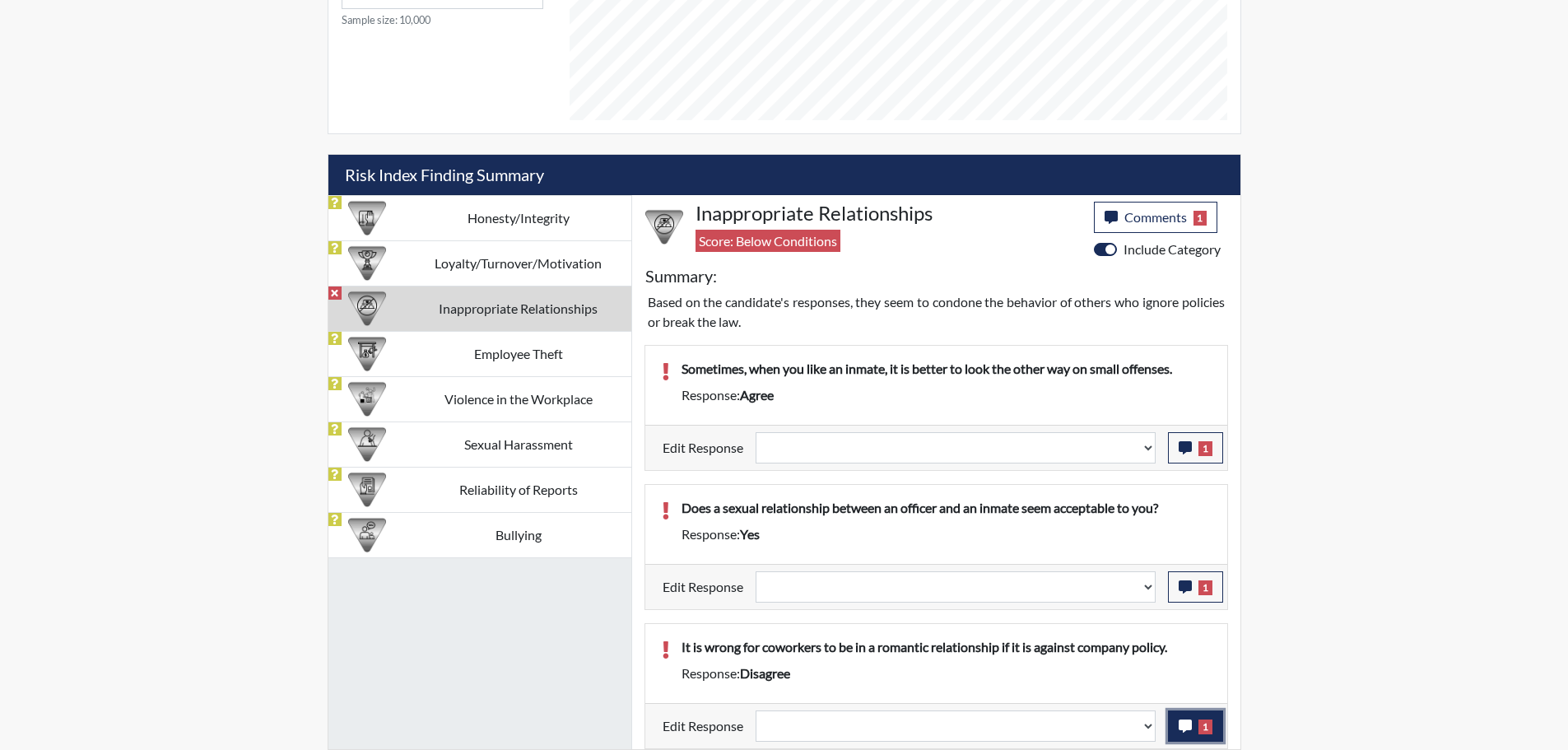
click at [1185, 725] on icon "button" at bounding box center [1185, 727] width 13 height 13
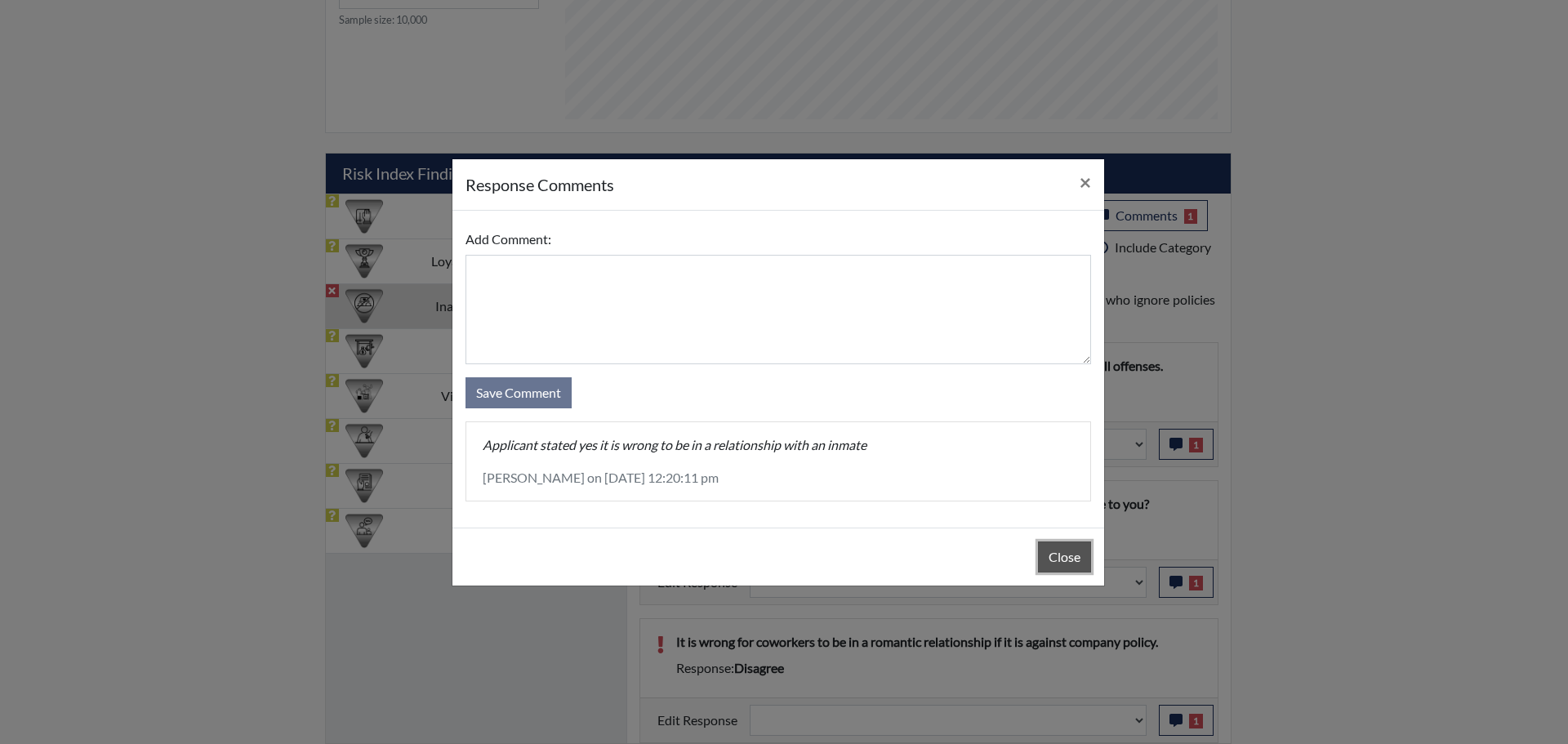
click at [1073, 563] on button "Close" at bounding box center [1064, 557] width 53 height 31
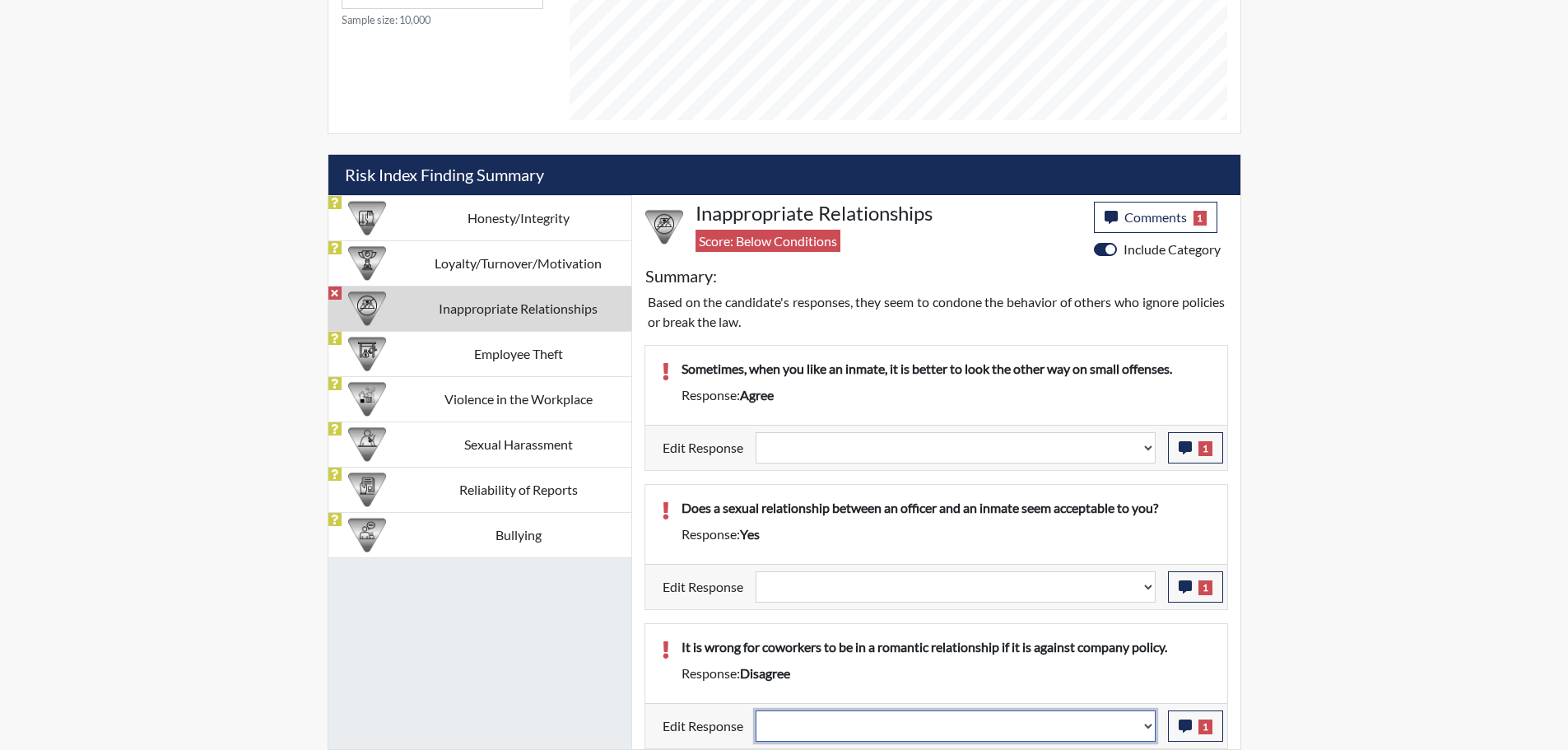
click at [1151, 725] on select "Question is not relevant. Results will be updated. Reasonable explanation provi…" at bounding box center [955, 726] width 400 height 31
select select "reasonable-explanation-provided"
click at [755, 711] on select "Question is not relevant. Results will be updated. Reasonable explanation provi…" at bounding box center [955, 726] width 400 height 31
select select
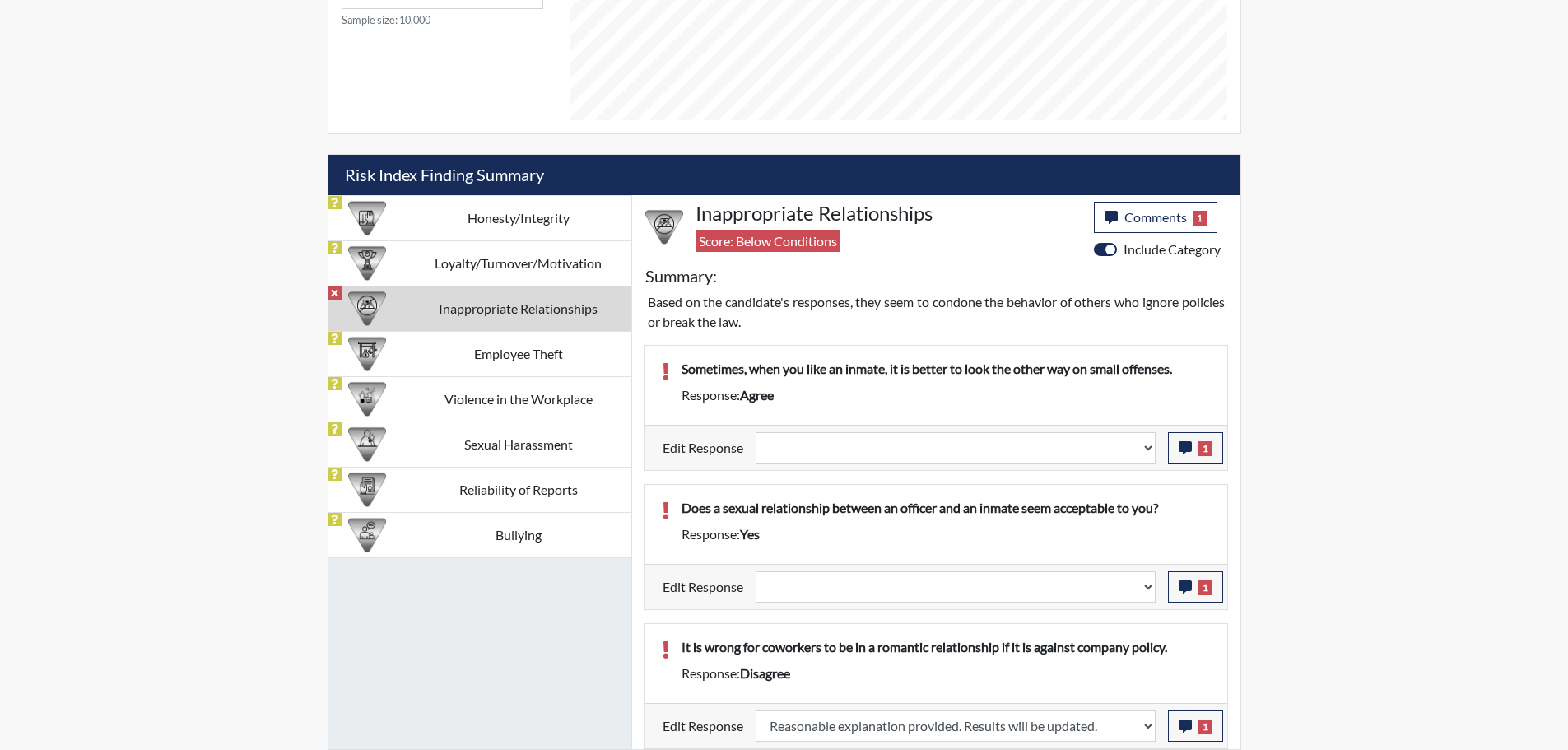
select select
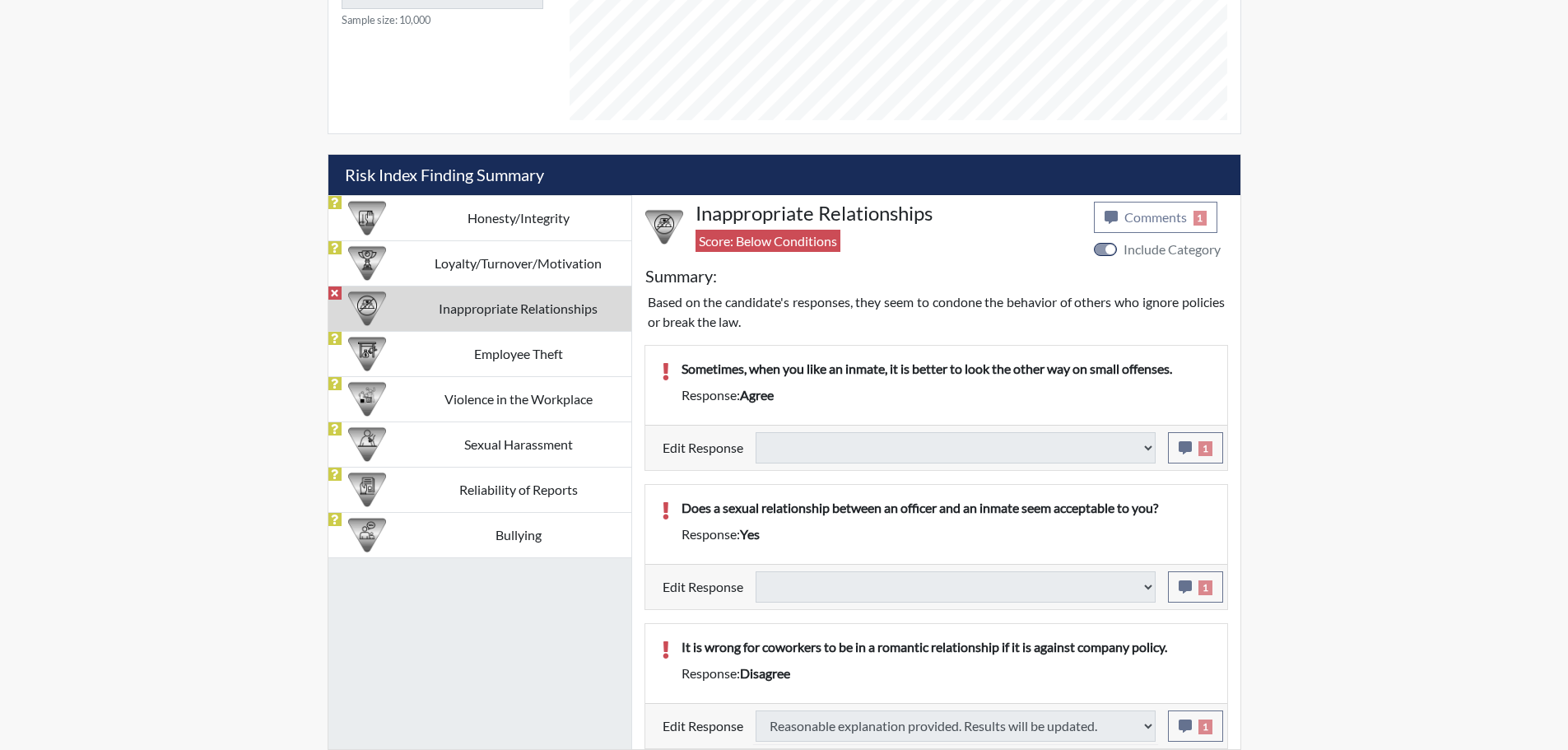
select select
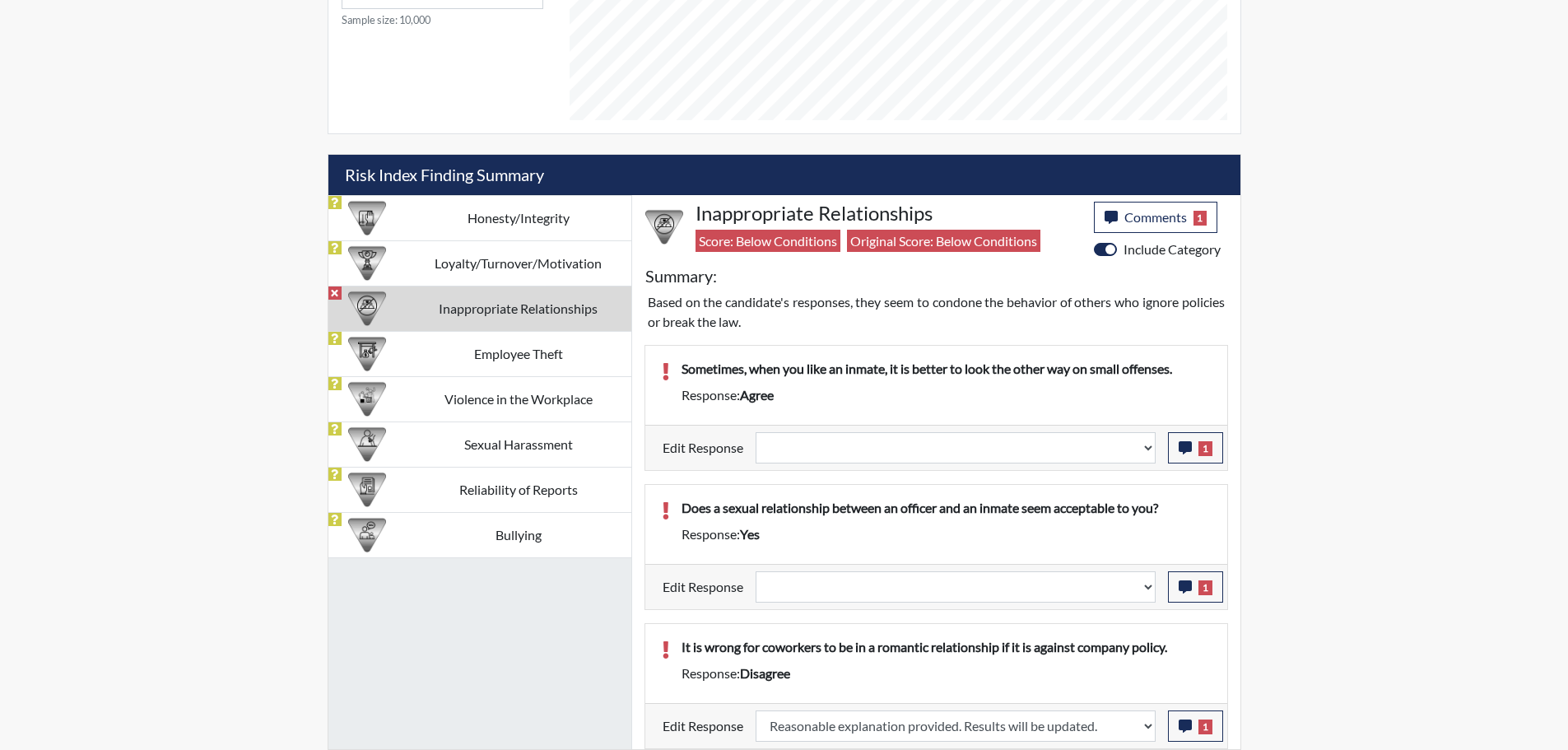
scroll to position [273, 684]
click at [1147, 453] on select "Question is not relevant. Results will be updated. Reasonable explanation provi…" at bounding box center [955, 448] width 400 height 31
select select "reasonable-explanation-provided"
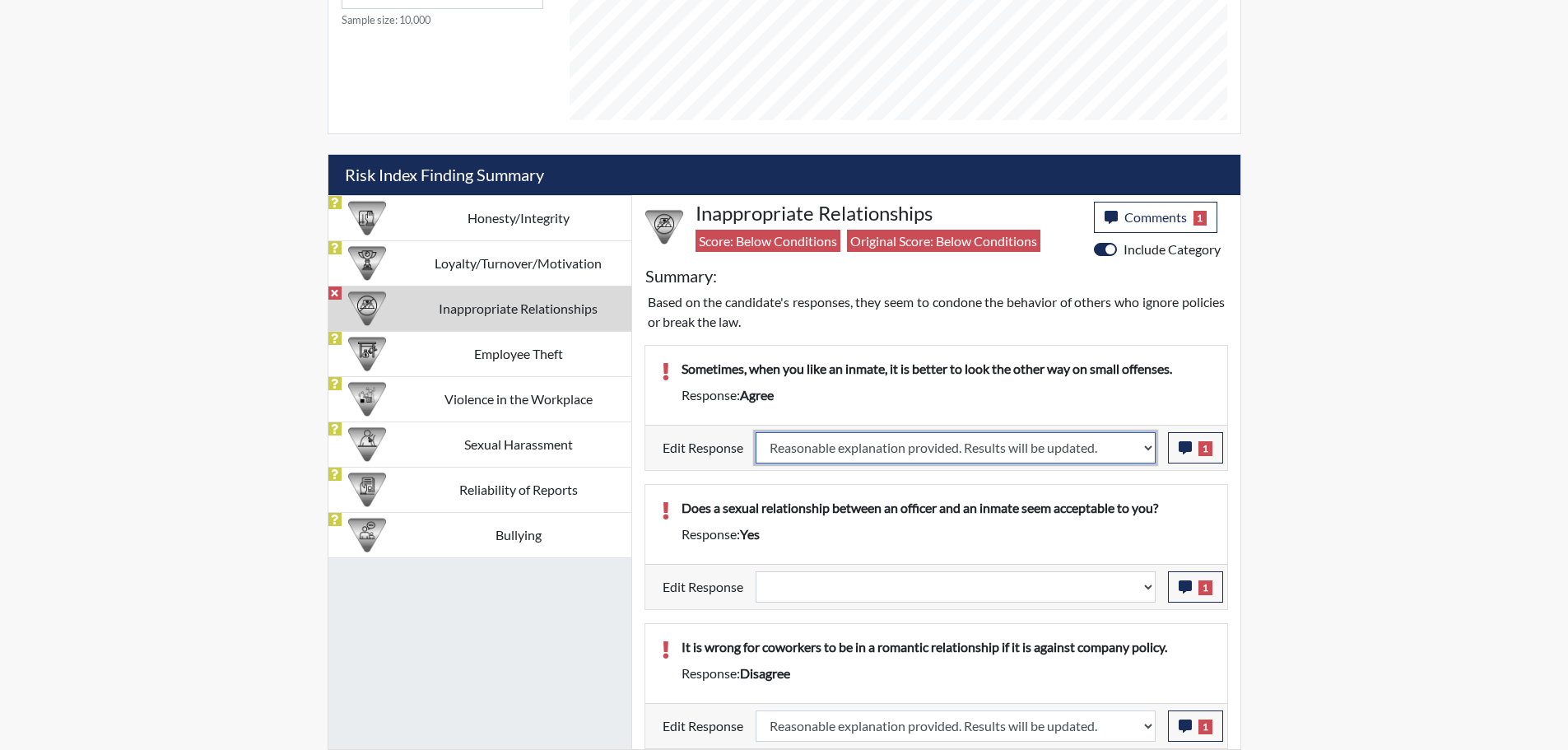
click at [755, 433] on select "Question is not relevant. Results will be updated. Reasonable explanation provi…" at bounding box center [955, 448] width 400 height 31
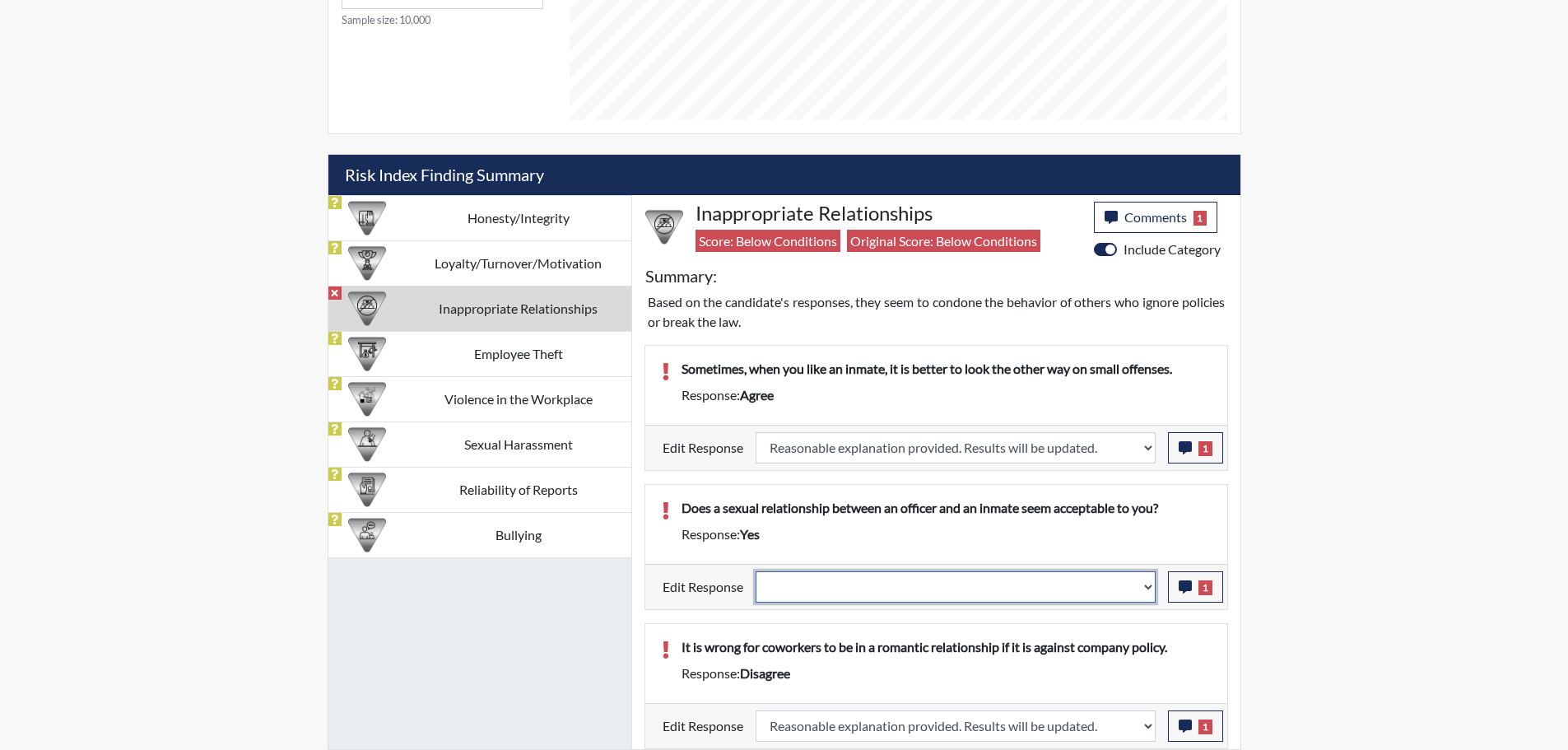
click at [1152, 585] on select "Question is not relevant. Results will be updated. Reasonable explanation provi…" at bounding box center [955, 587] width 400 height 31
select select "reasonable-explanation-provided"
click at [755, 572] on select "Question is not relevant. Results will be updated. Reasonable explanation provi…" at bounding box center [955, 587] width 400 height 31
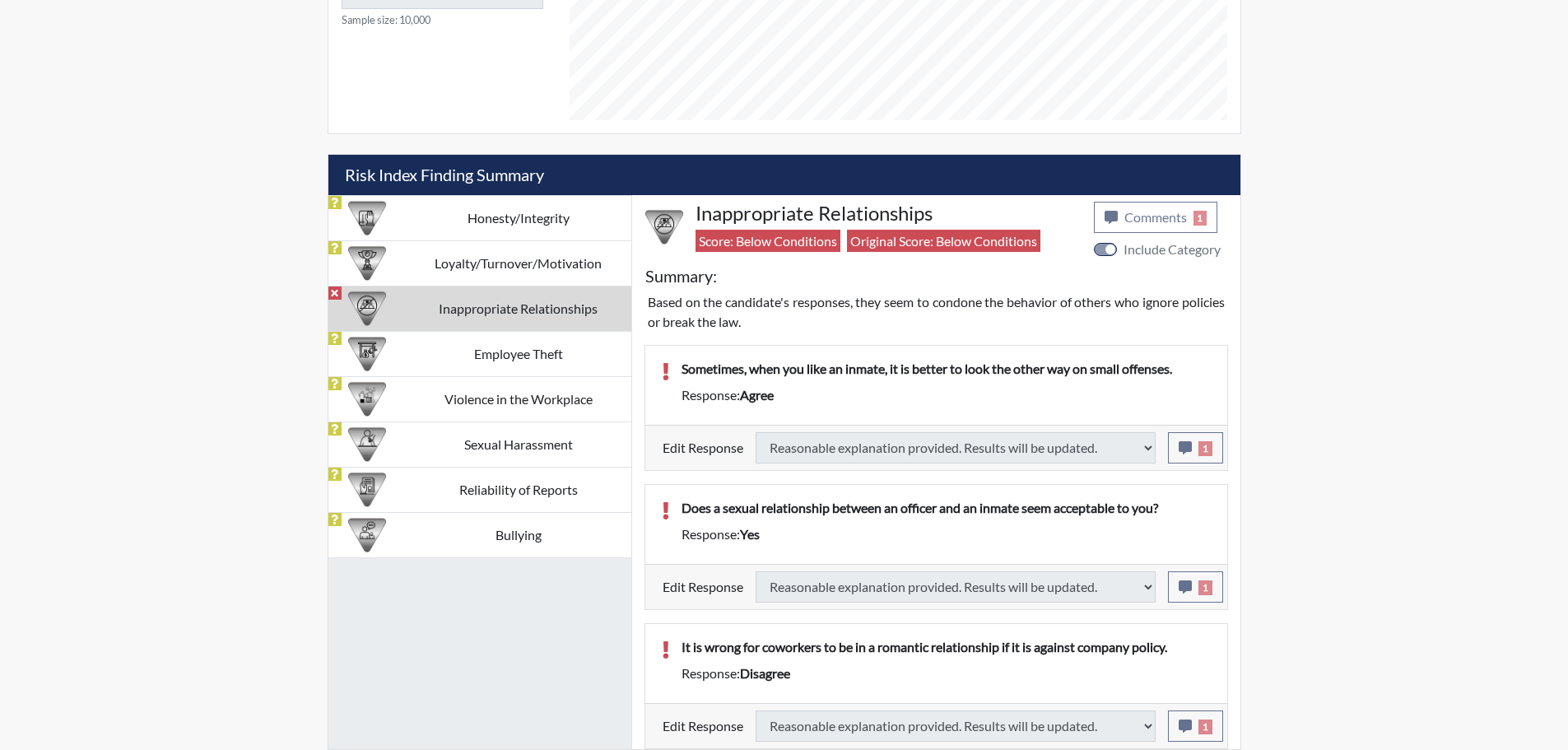
type input "Above Conditions"
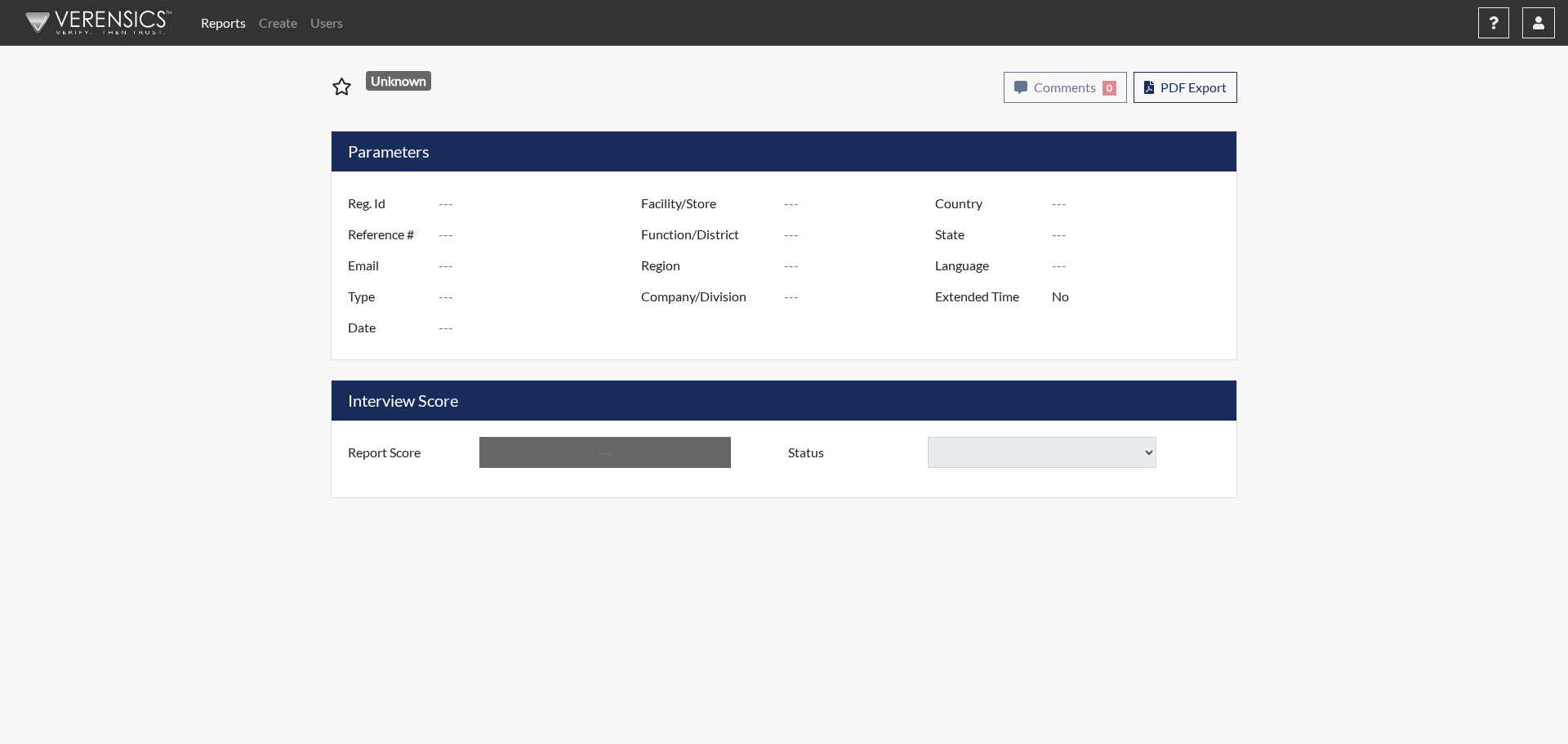
type input "KWA7860"
type input "51346"
type input "---"
type input "Corrections Pre-Employment"
type input "[DATE]"
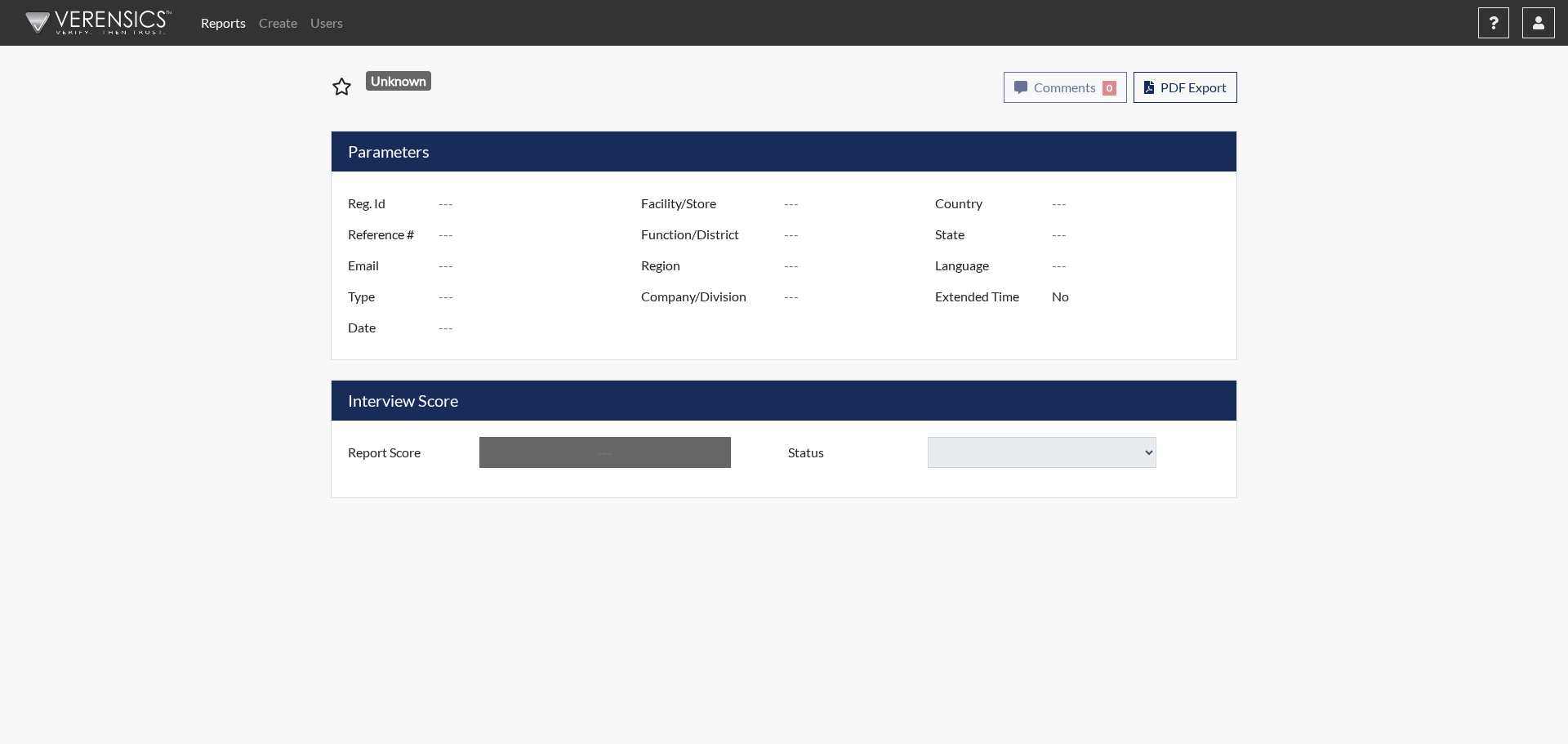
type input "[PERSON_NAME]"
type input "[GEOGRAPHIC_DATA]"
type input "[US_STATE]"
type input "English"
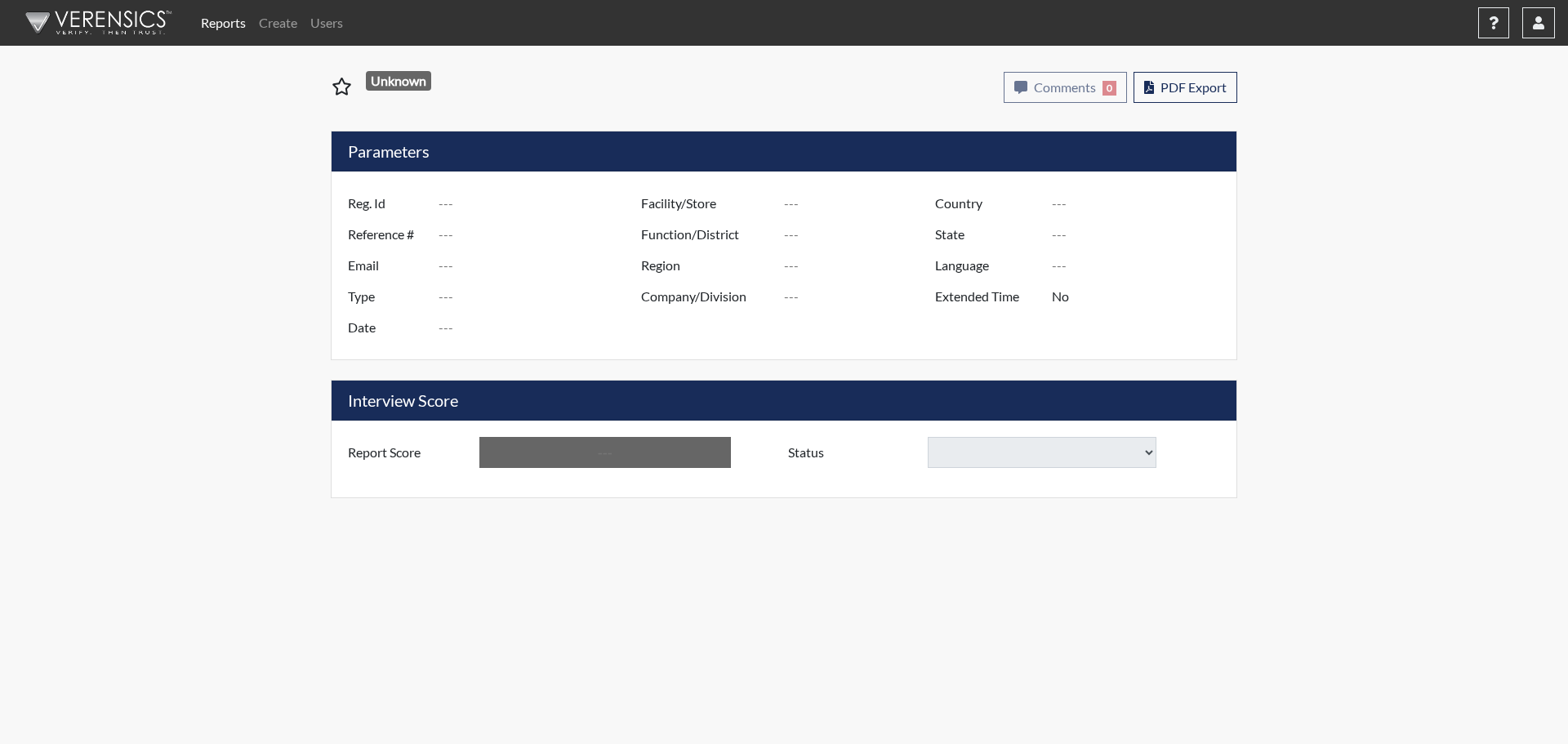
type input "Below Conditions"
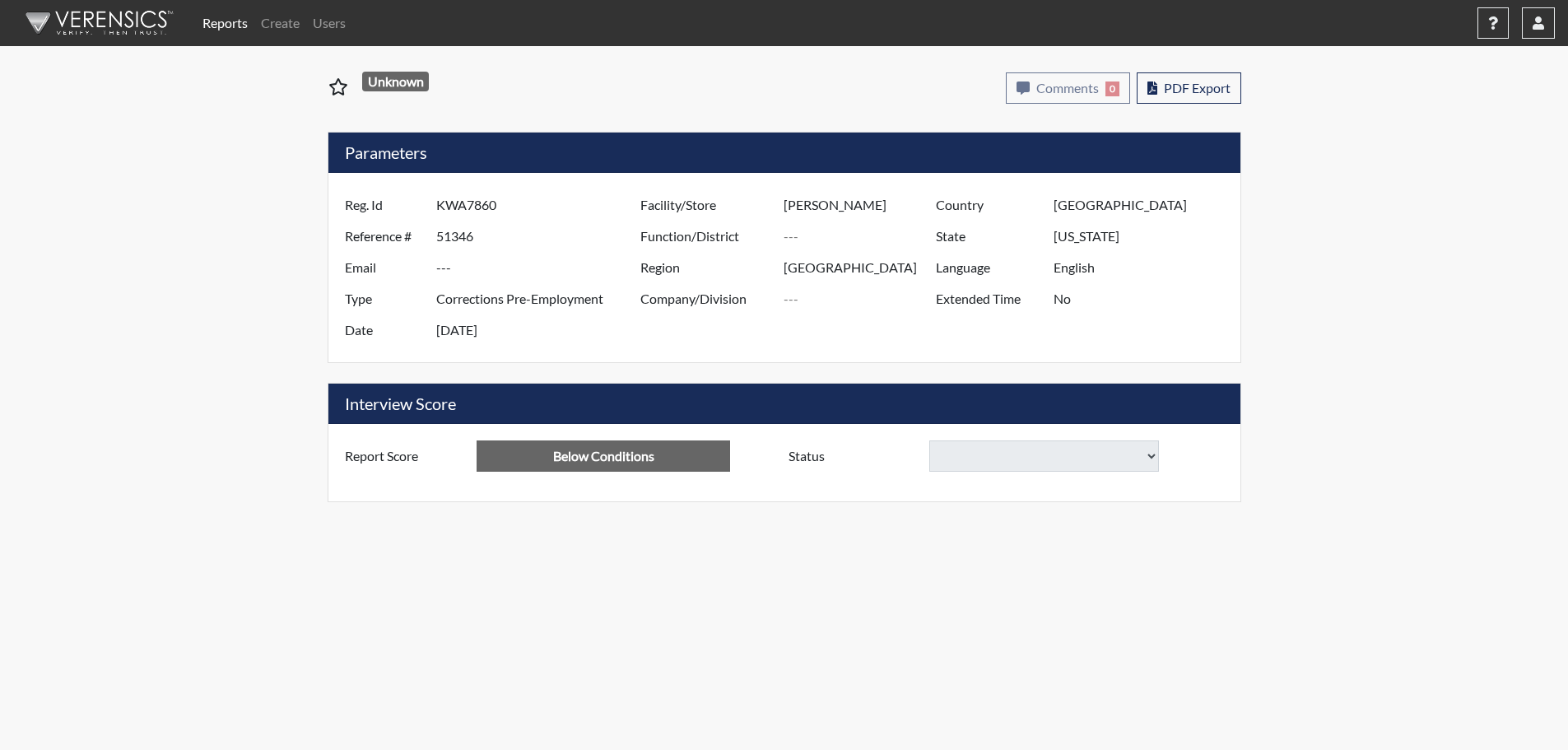
select select
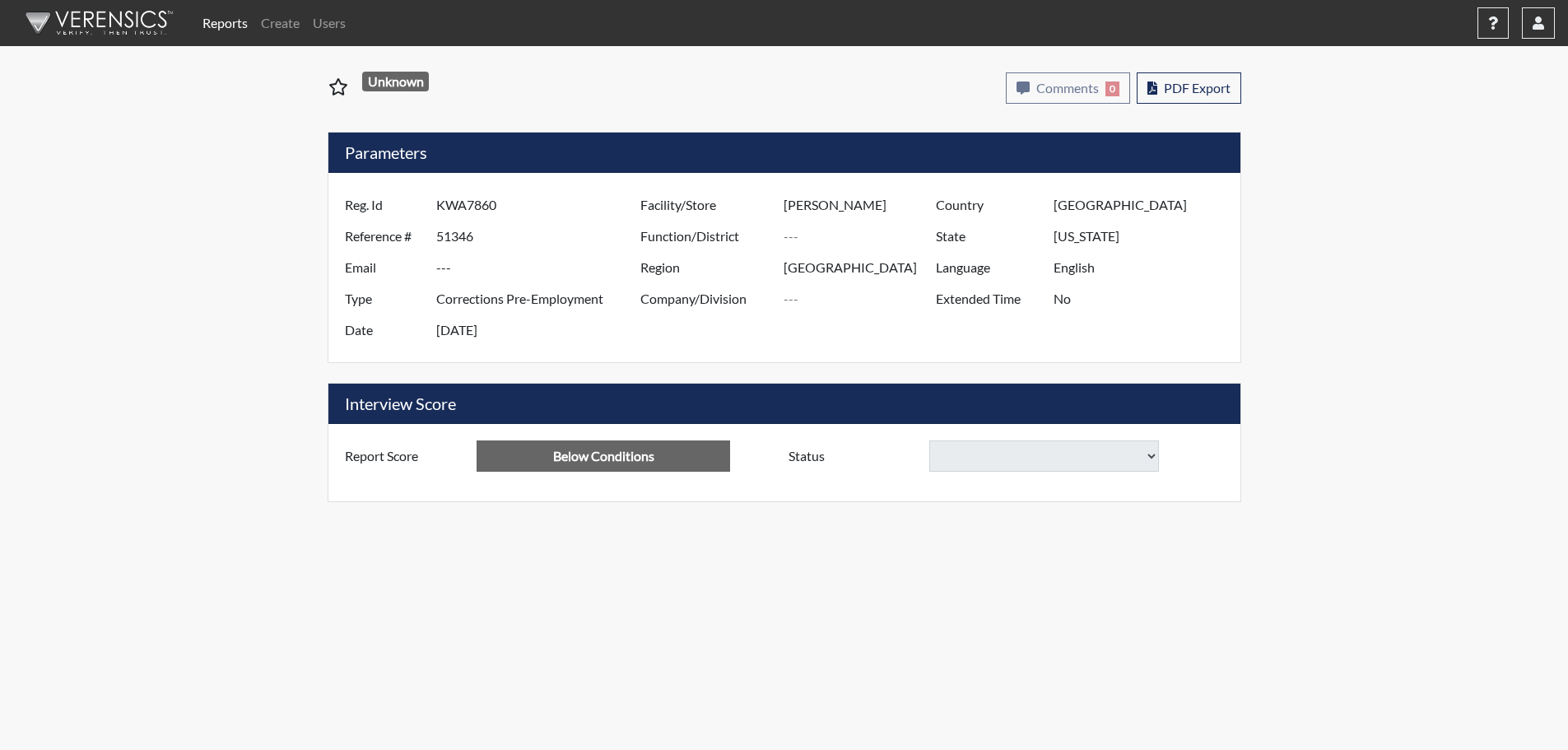
select select
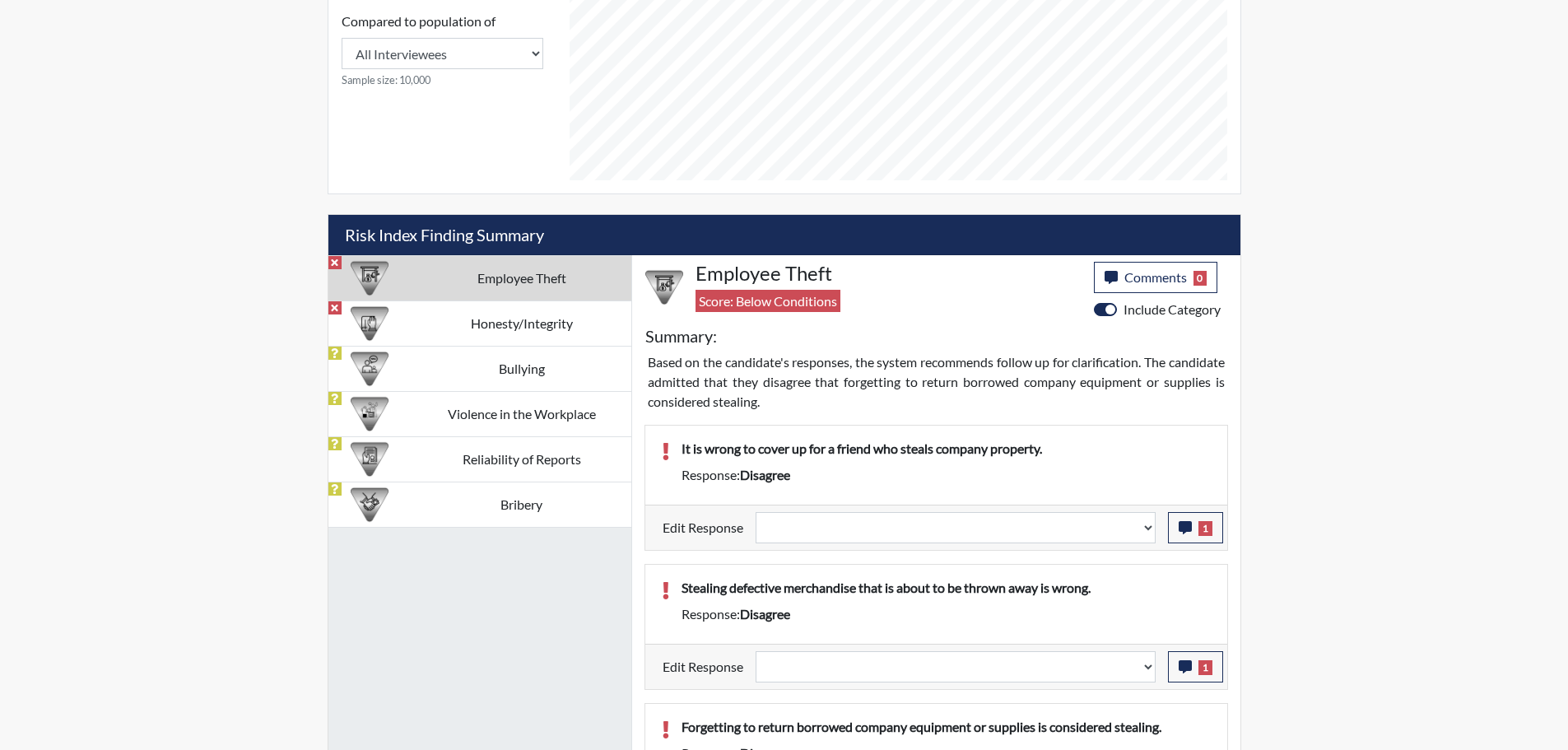
scroll to position [823, 0]
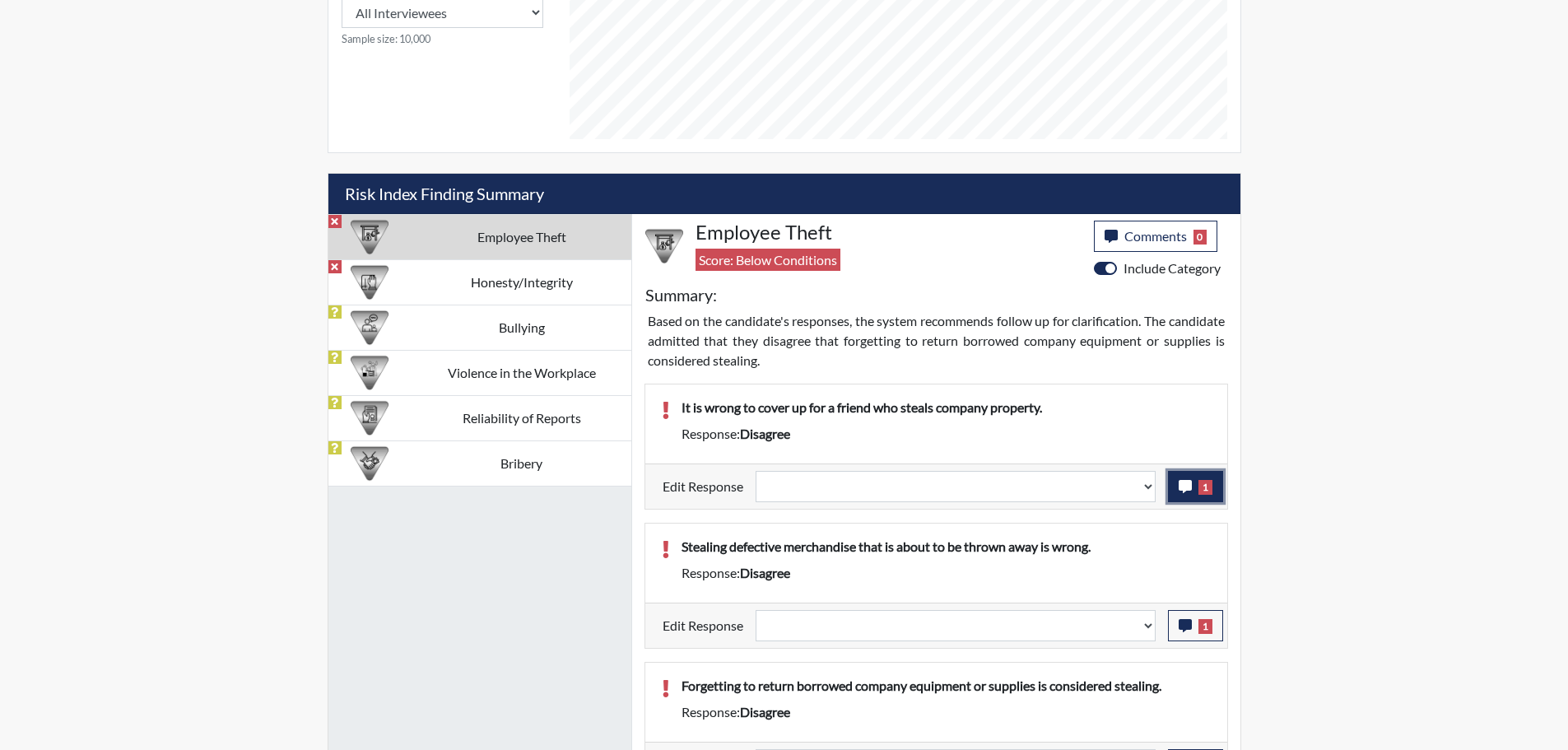
click at [1187, 484] on icon "button" at bounding box center [1185, 487] width 13 height 13
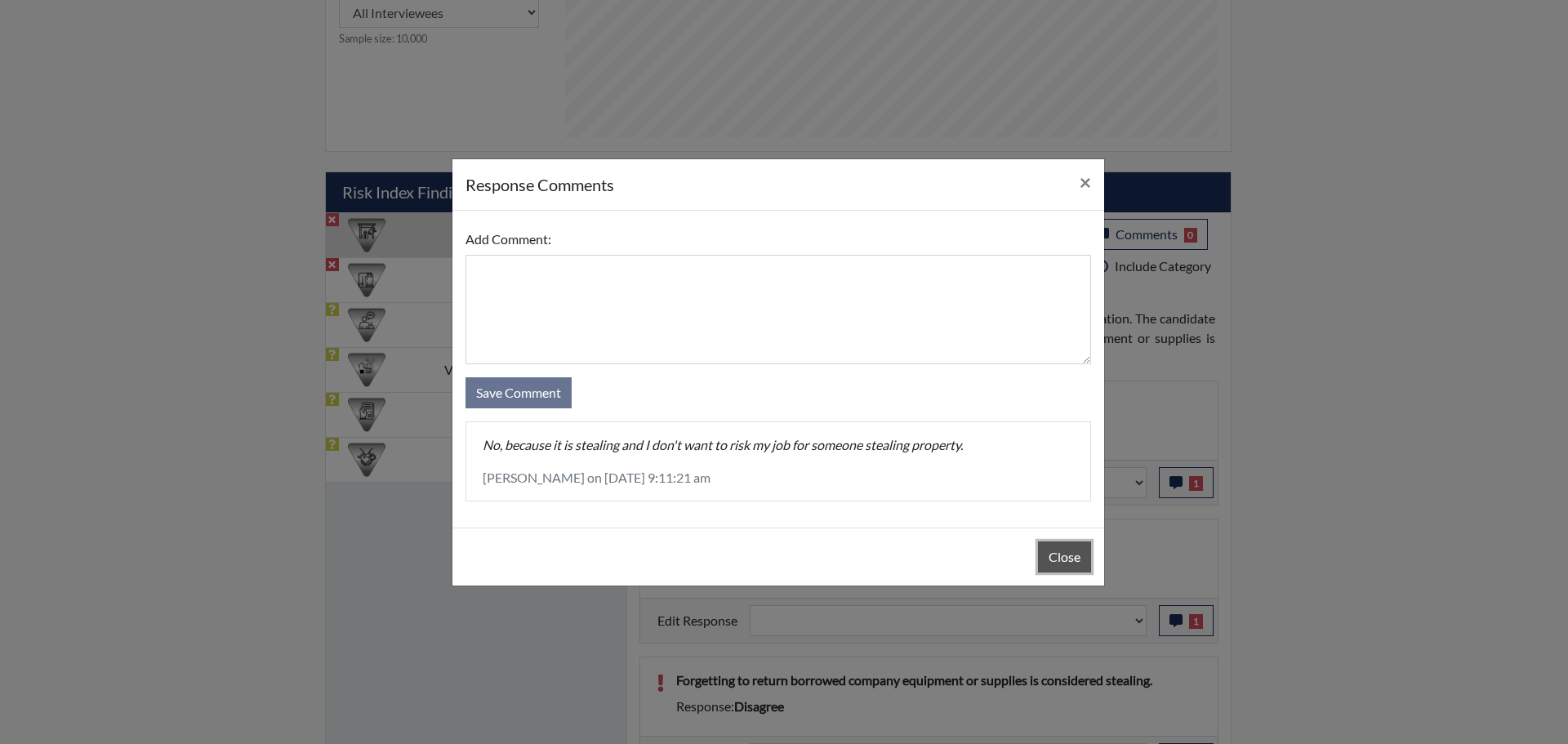
click at [1056, 561] on button "Close" at bounding box center [1064, 557] width 53 height 31
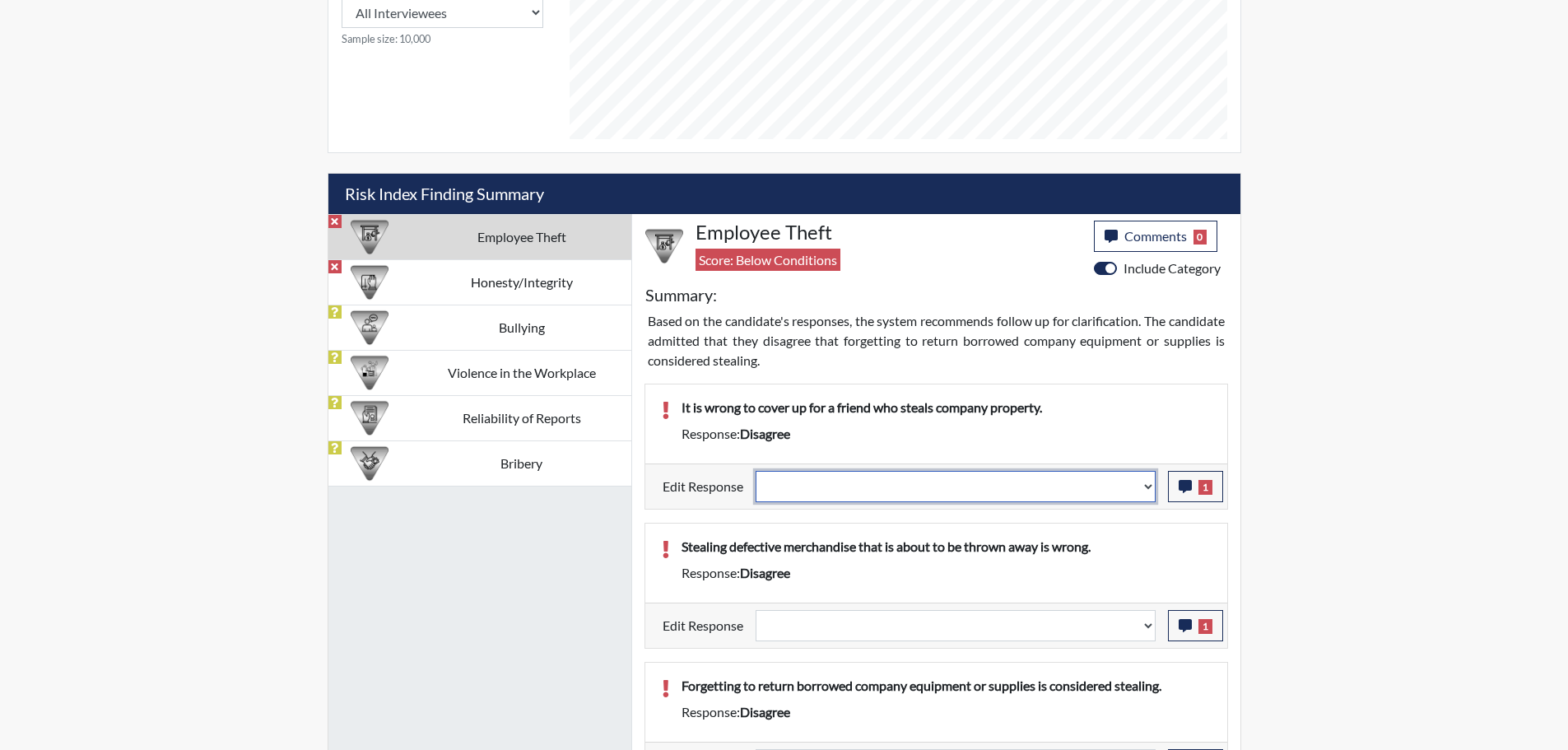
click at [1150, 482] on select "Question is not relevant. Results will be updated. Reasonable explanation provi…" at bounding box center [955, 486] width 400 height 31
select select "reasonable-explanation-provided"
click at [755, 471] on select "Question is not relevant. Results will be updated. Reasonable explanation provi…" at bounding box center [955, 486] width 400 height 31
select select
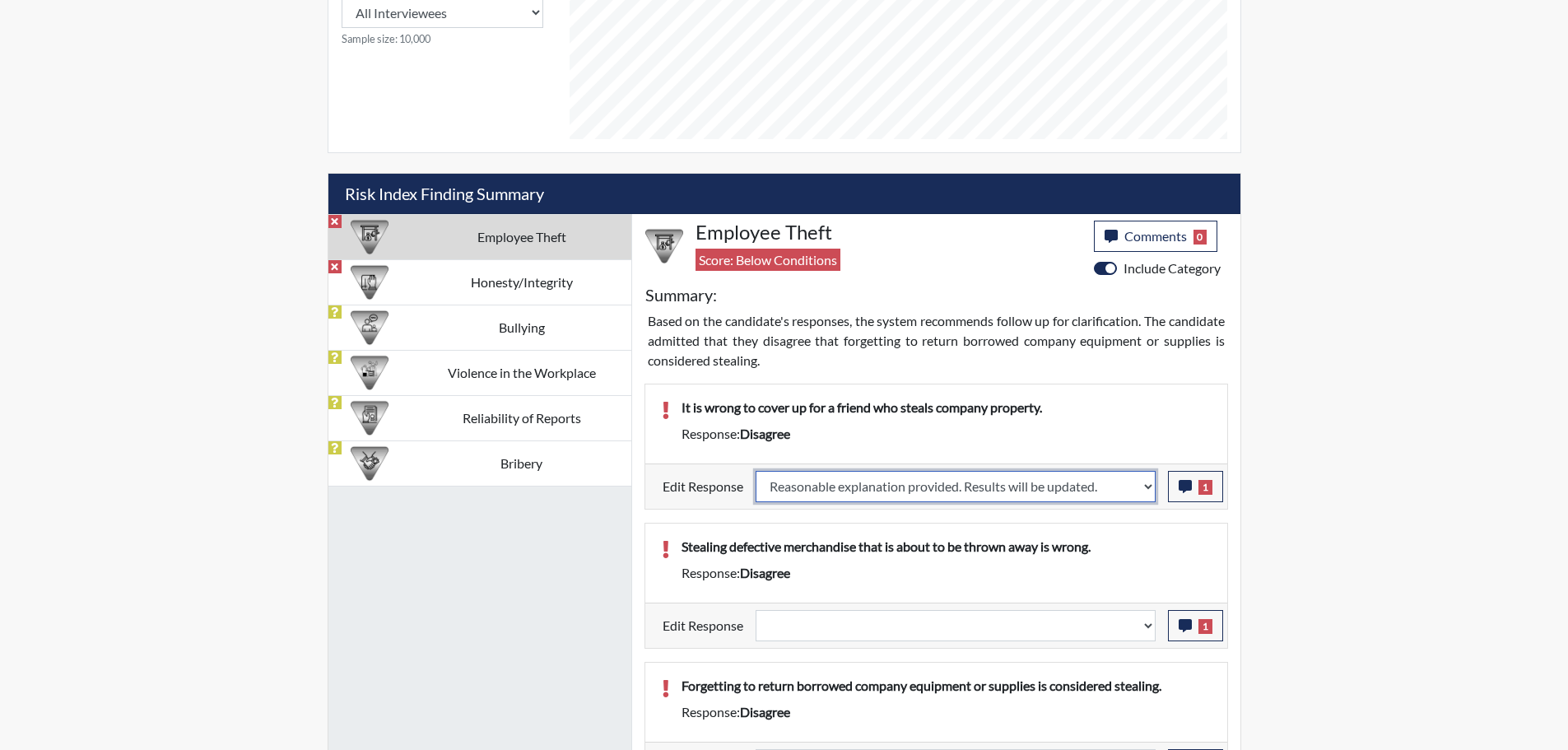
select select
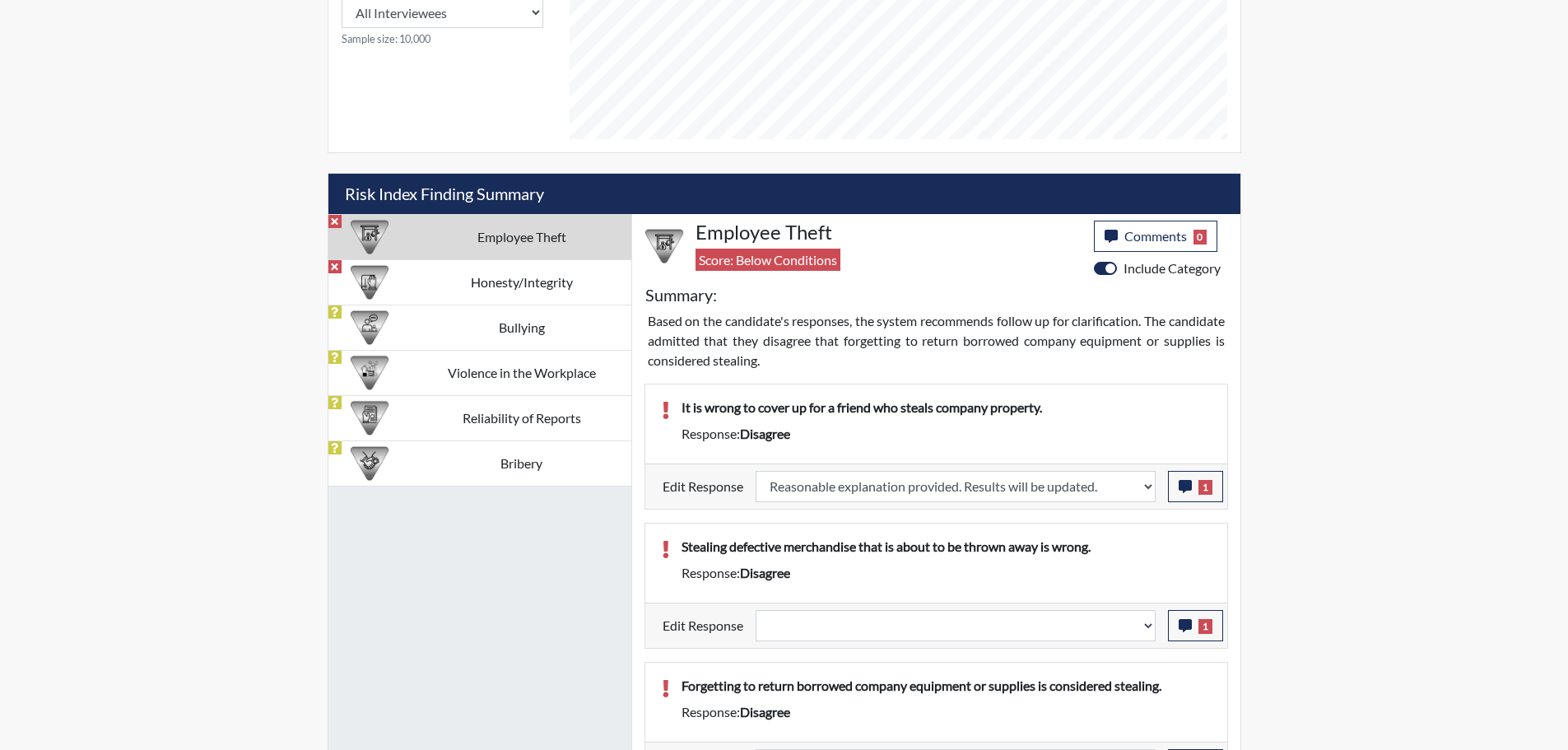
select select
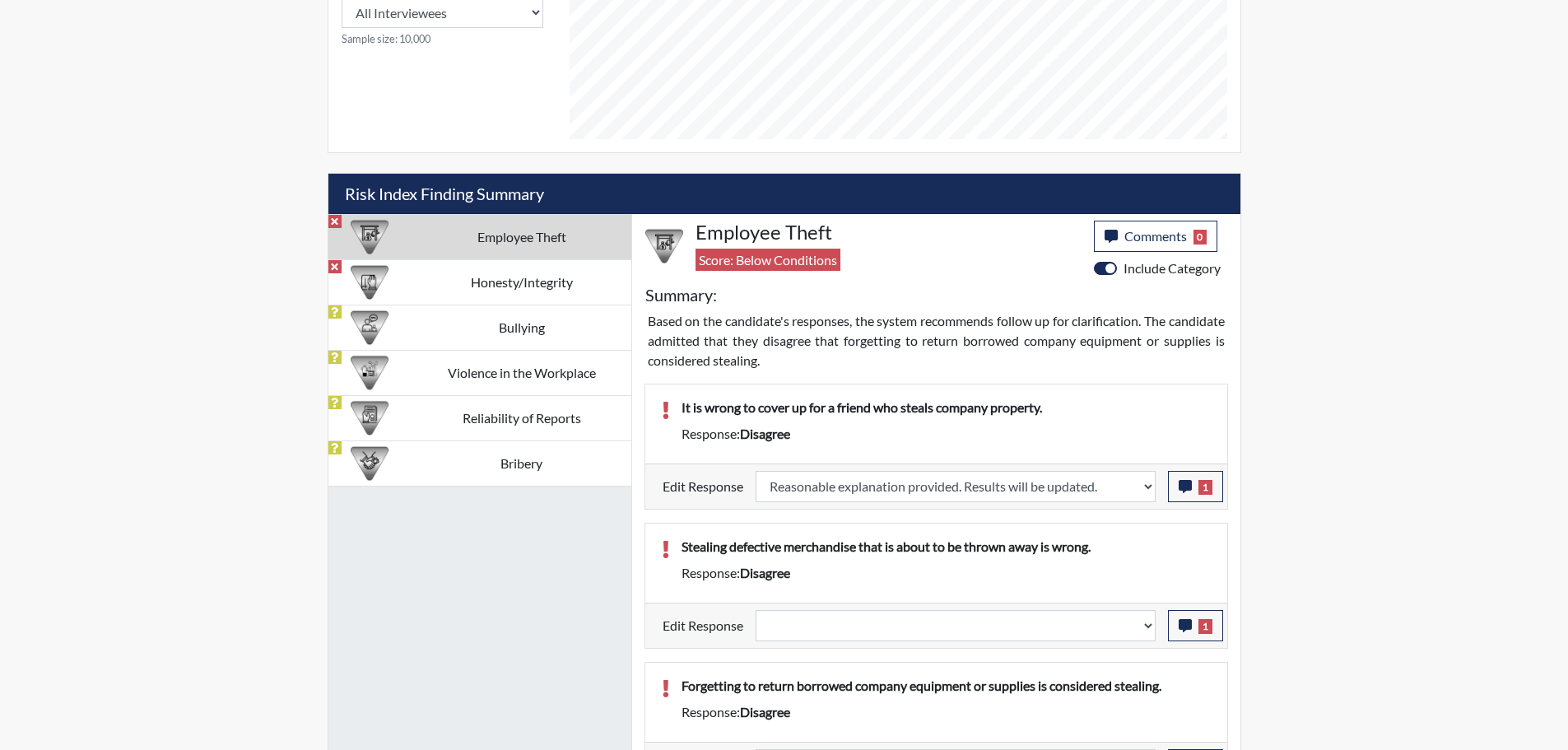
select select
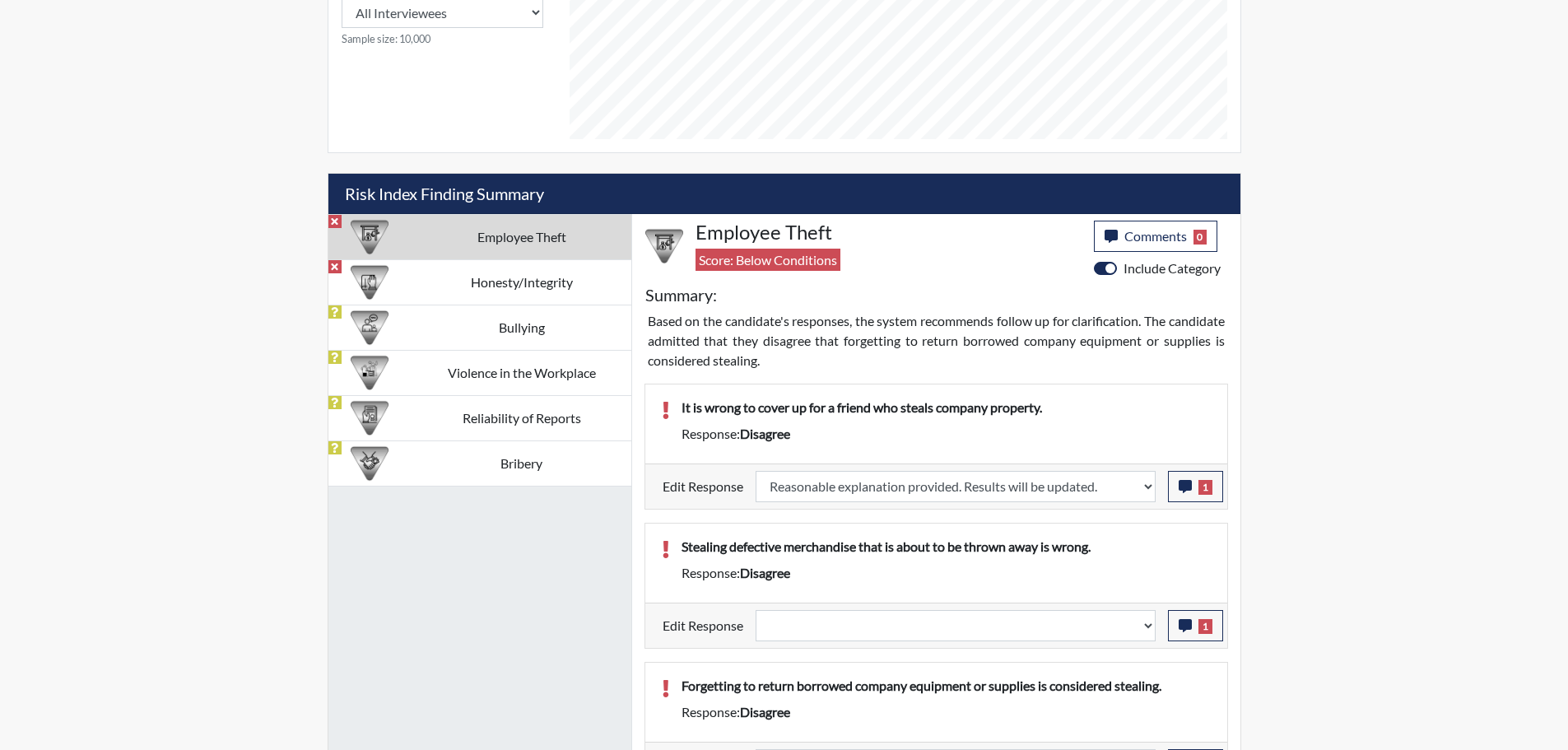
select select
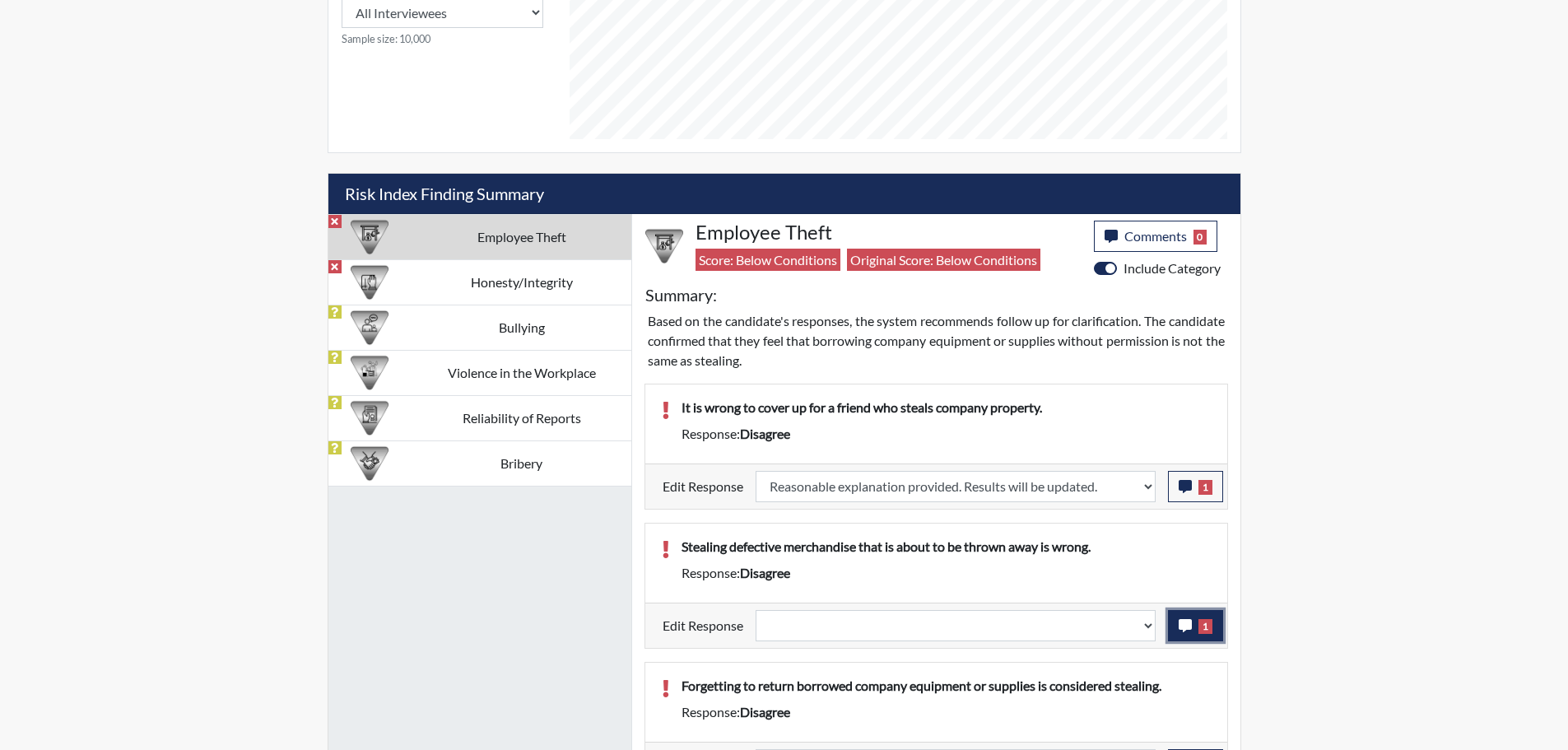
click at [1198, 625] on span "1" at bounding box center [1205, 627] width 14 height 15
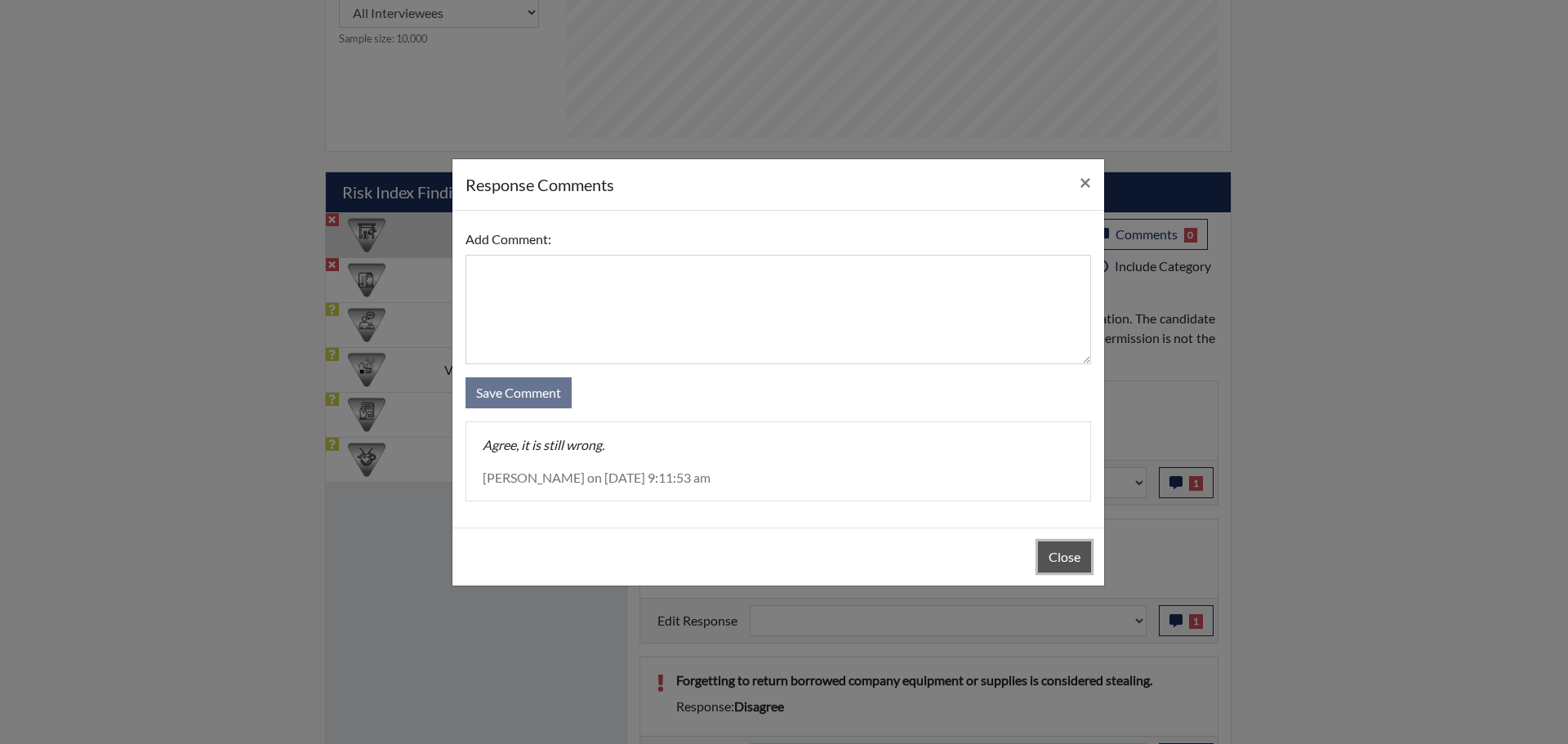
click at [1063, 548] on button "Close" at bounding box center [1064, 557] width 53 height 31
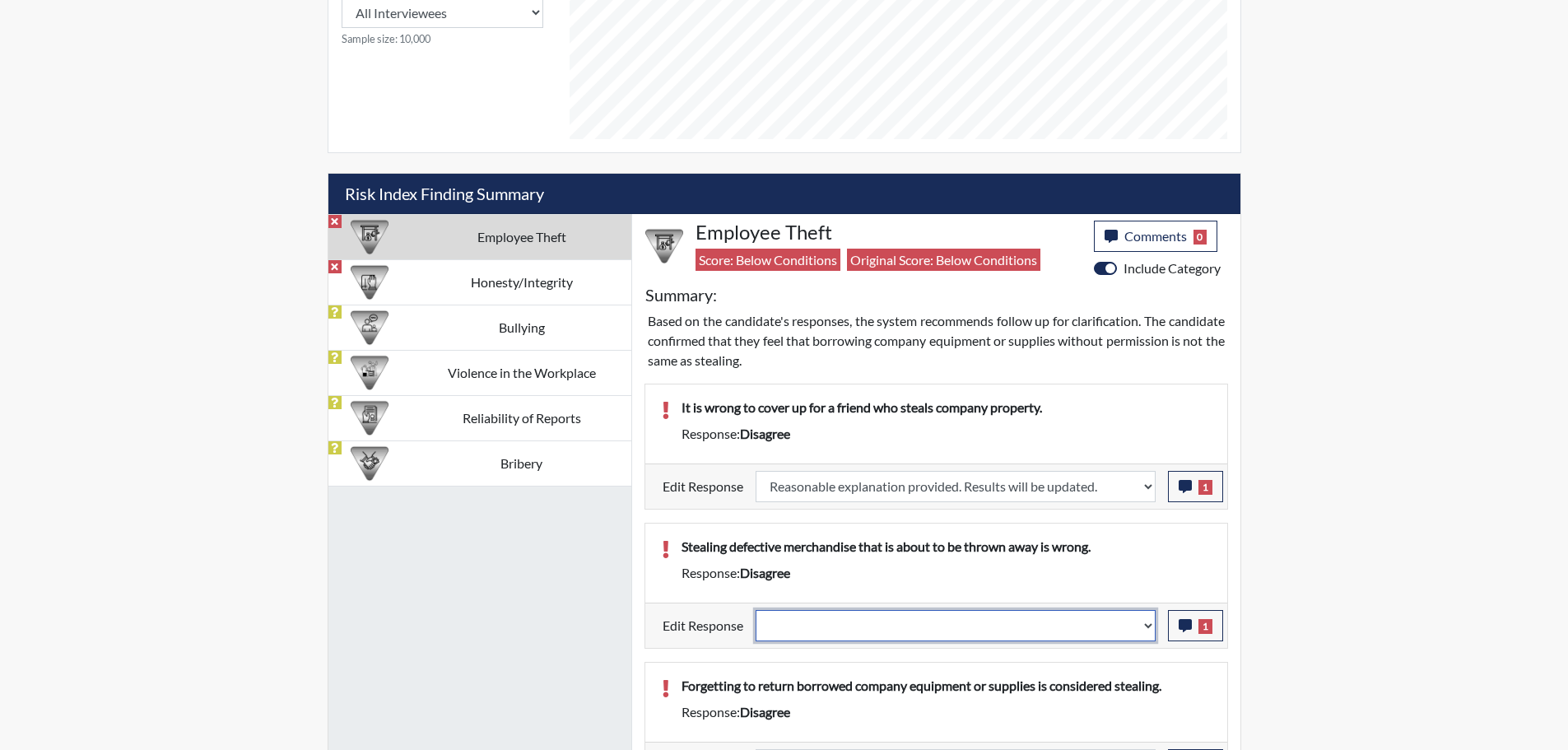
click at [1149, 622] on select "Question is not relevant. Results will be updated. Reasonable explanation provi…" at bounding box center [955, 625] width 400 height 31
select select "reasonable-explanation-provided"
click at [755, 610] on select "Question is not relevant. Results will be updated. Reasonable explanation provi…" at bounding box center [955, 625] width 400 height 31
select select
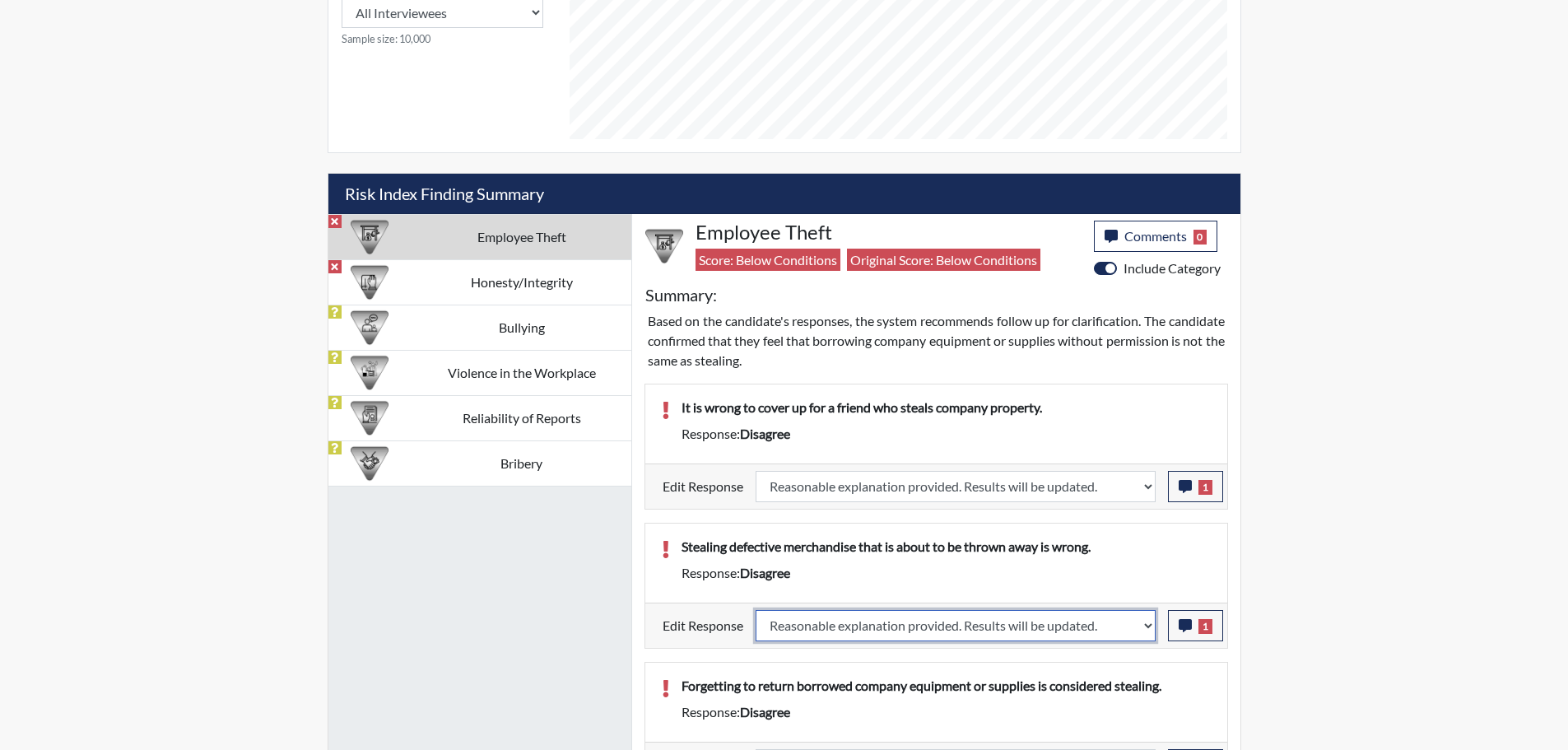
select select
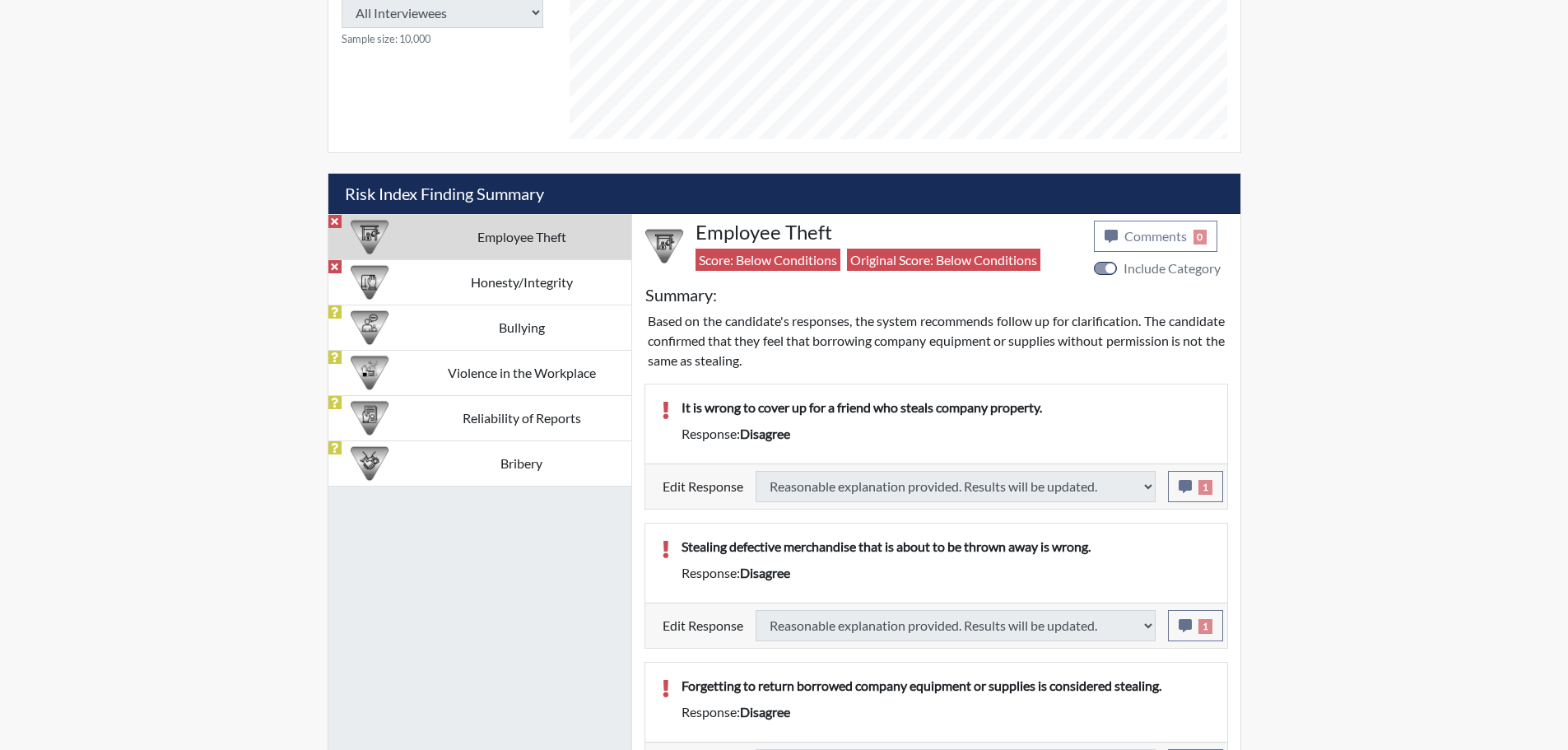
select select
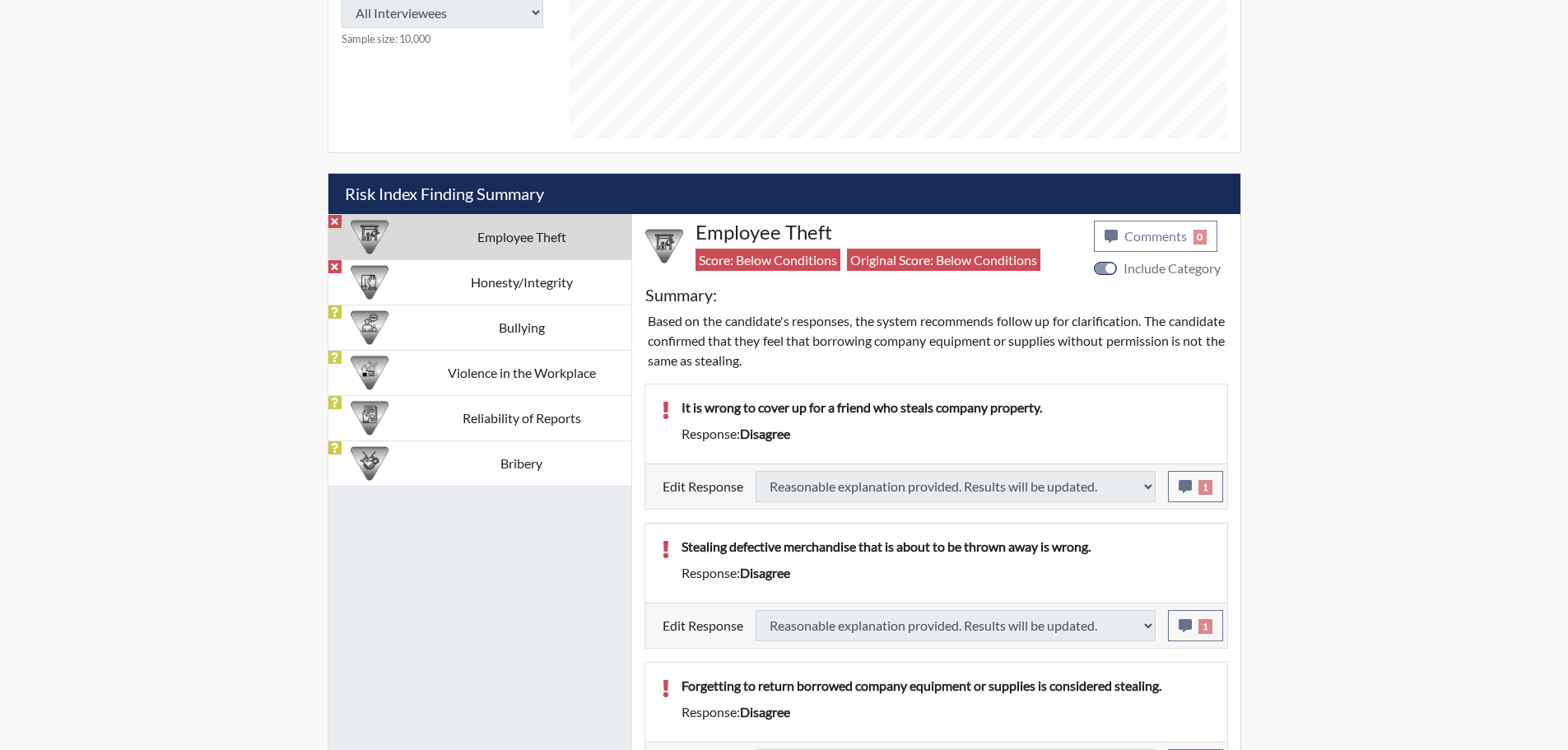
select select
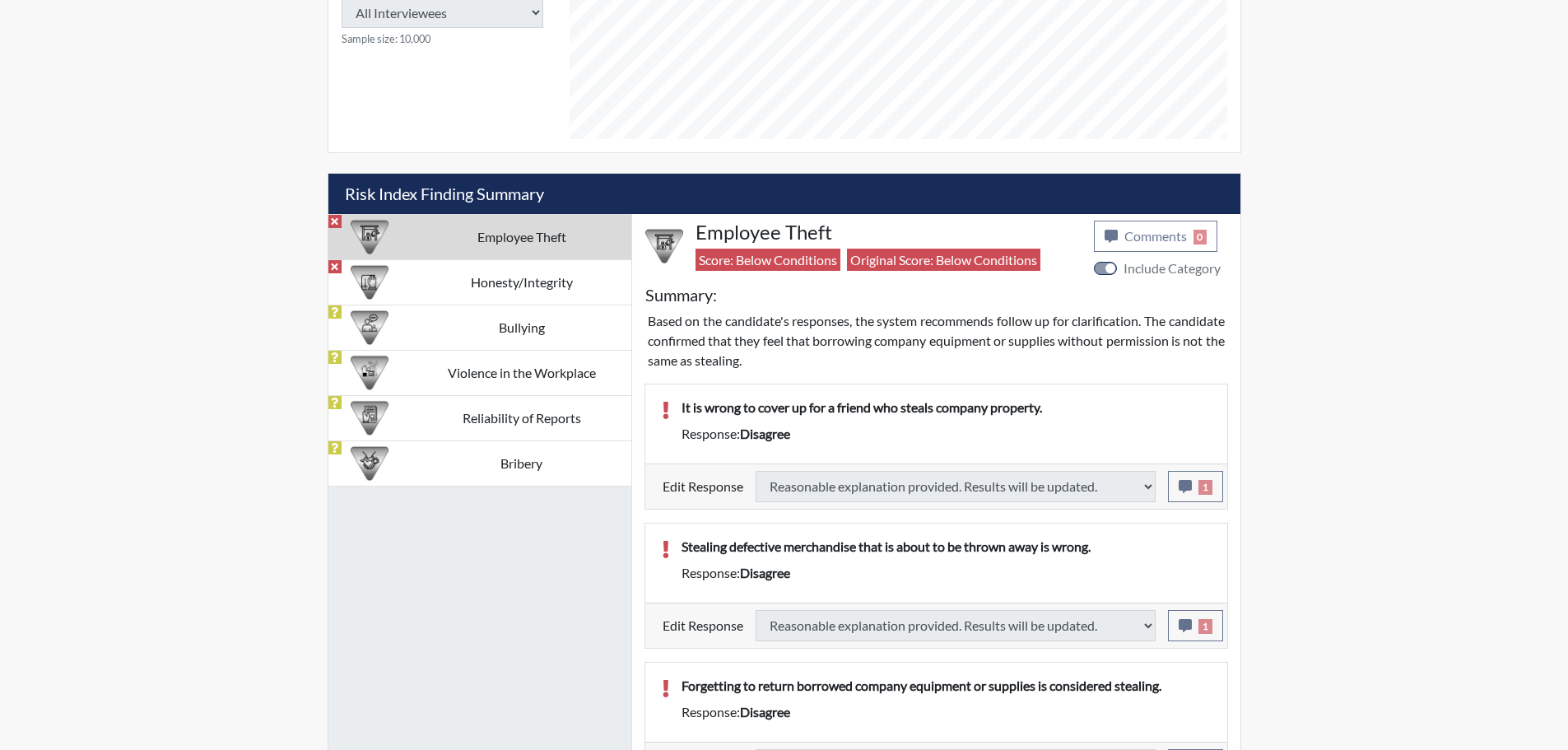
select select
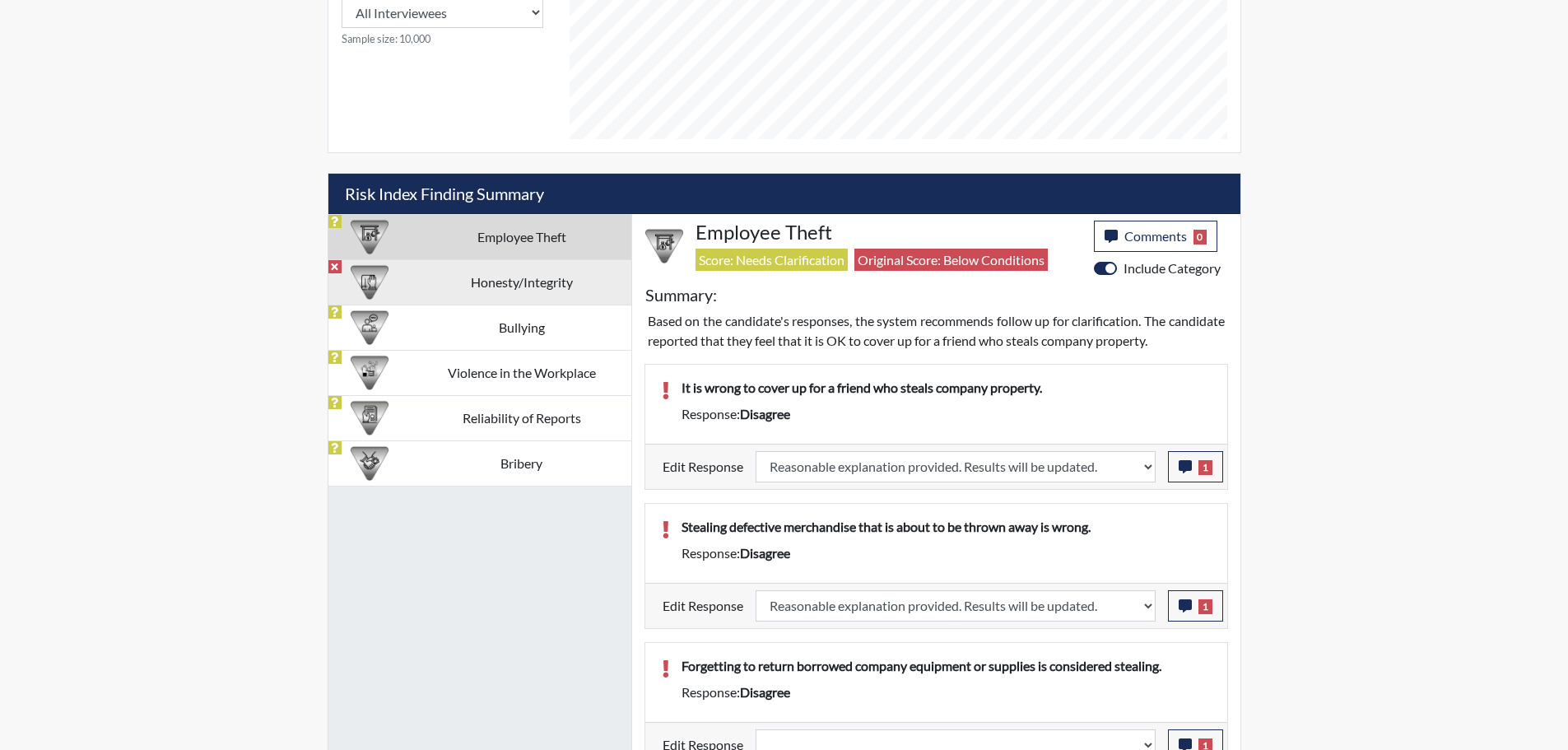
click at [500, 287] on td "Honesty/Integrity" at bounding box center [521, 282] width 219 height 45
select select
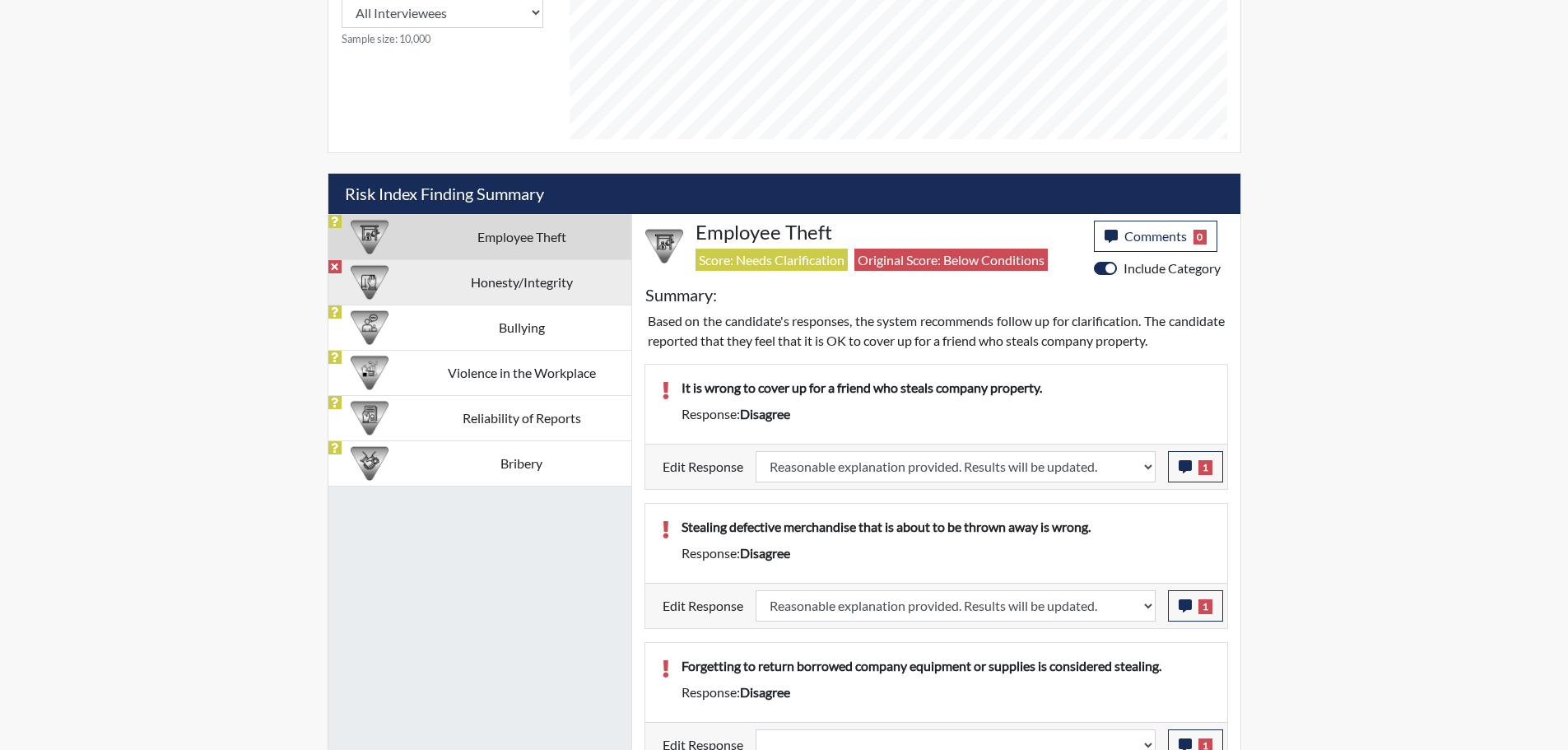
select select
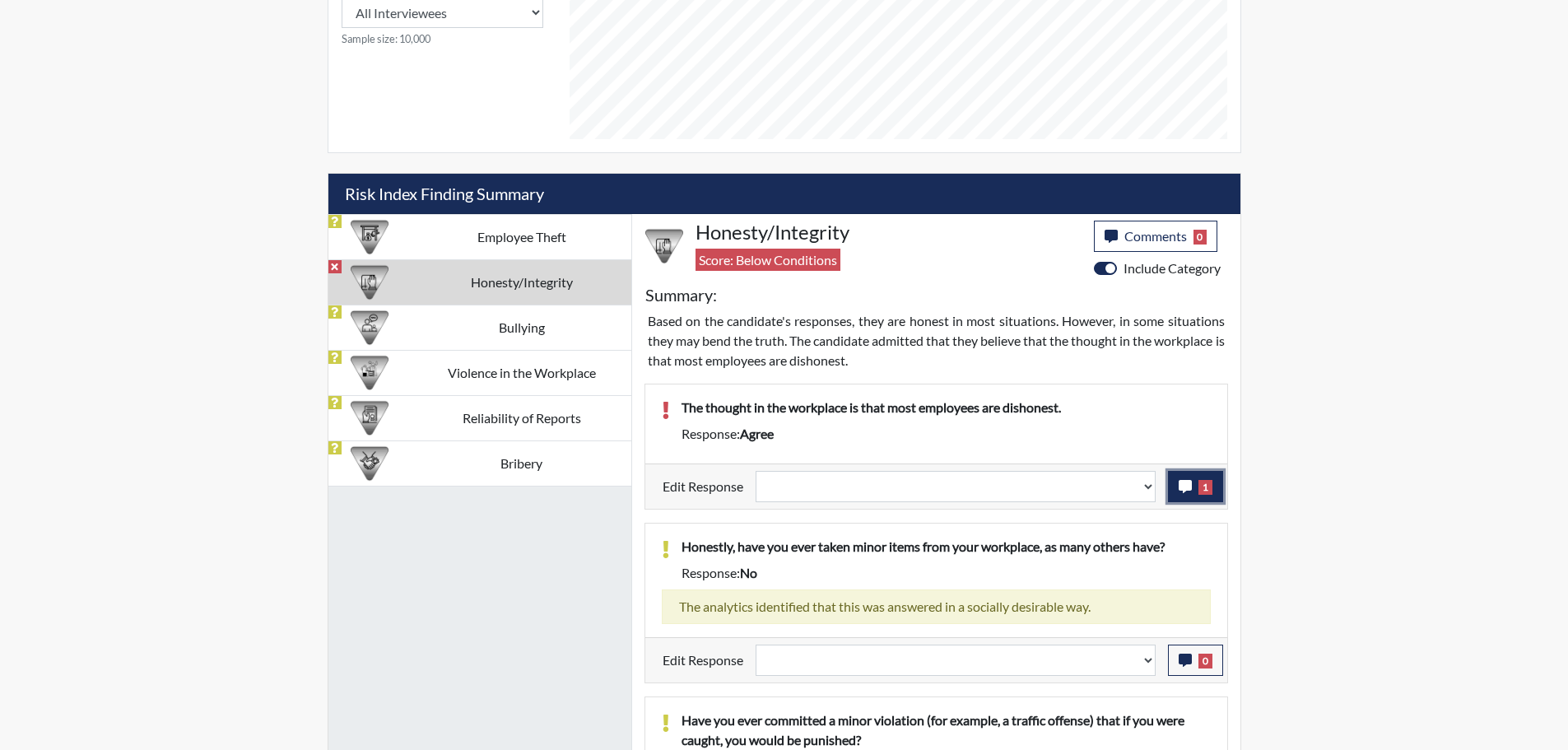
click at [1183, 484] on icon "button" at bounding box center [1185, 487] width 13 height 13
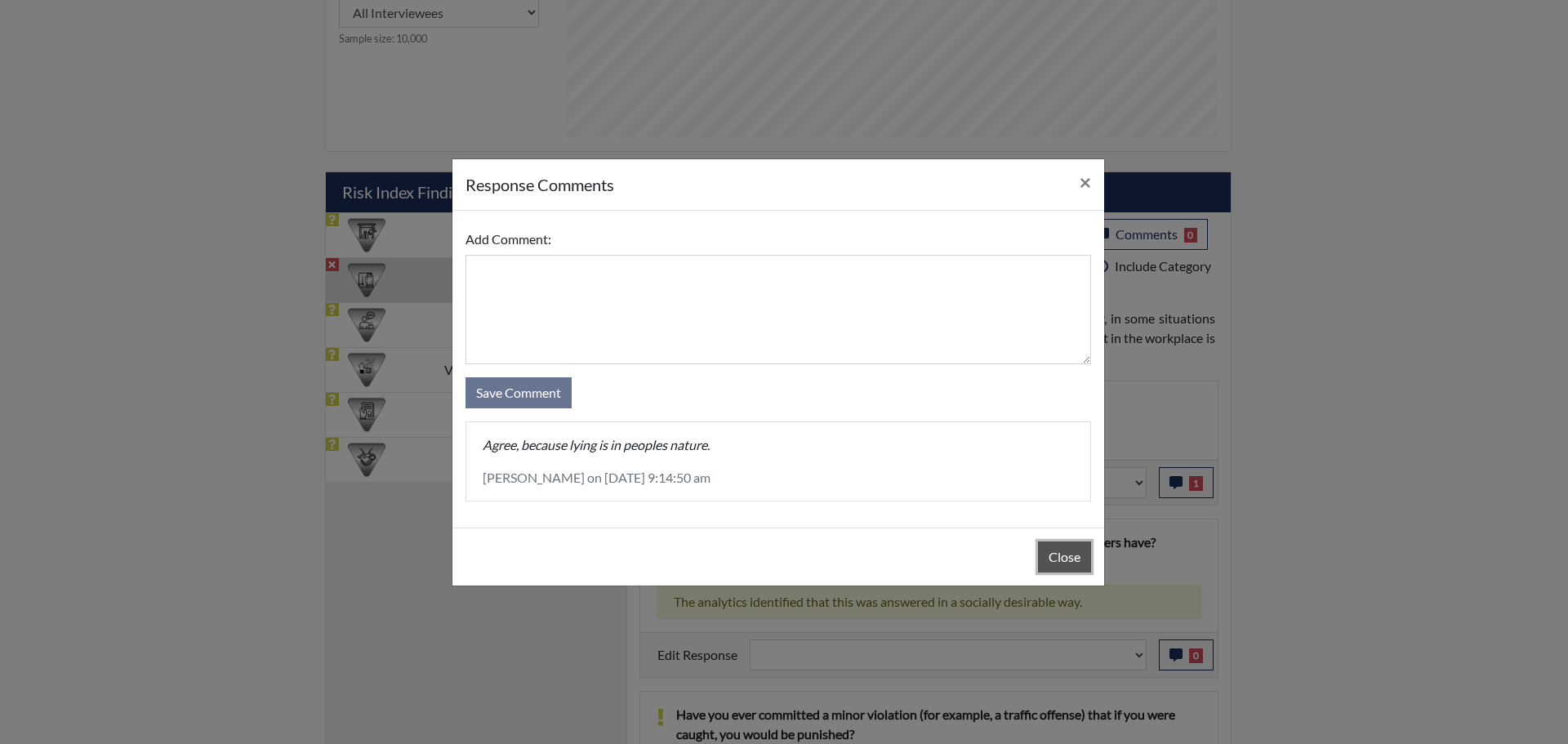
click at [1056, 564] on button "Close" at bounding box center [1064, 557] width 53 height 31
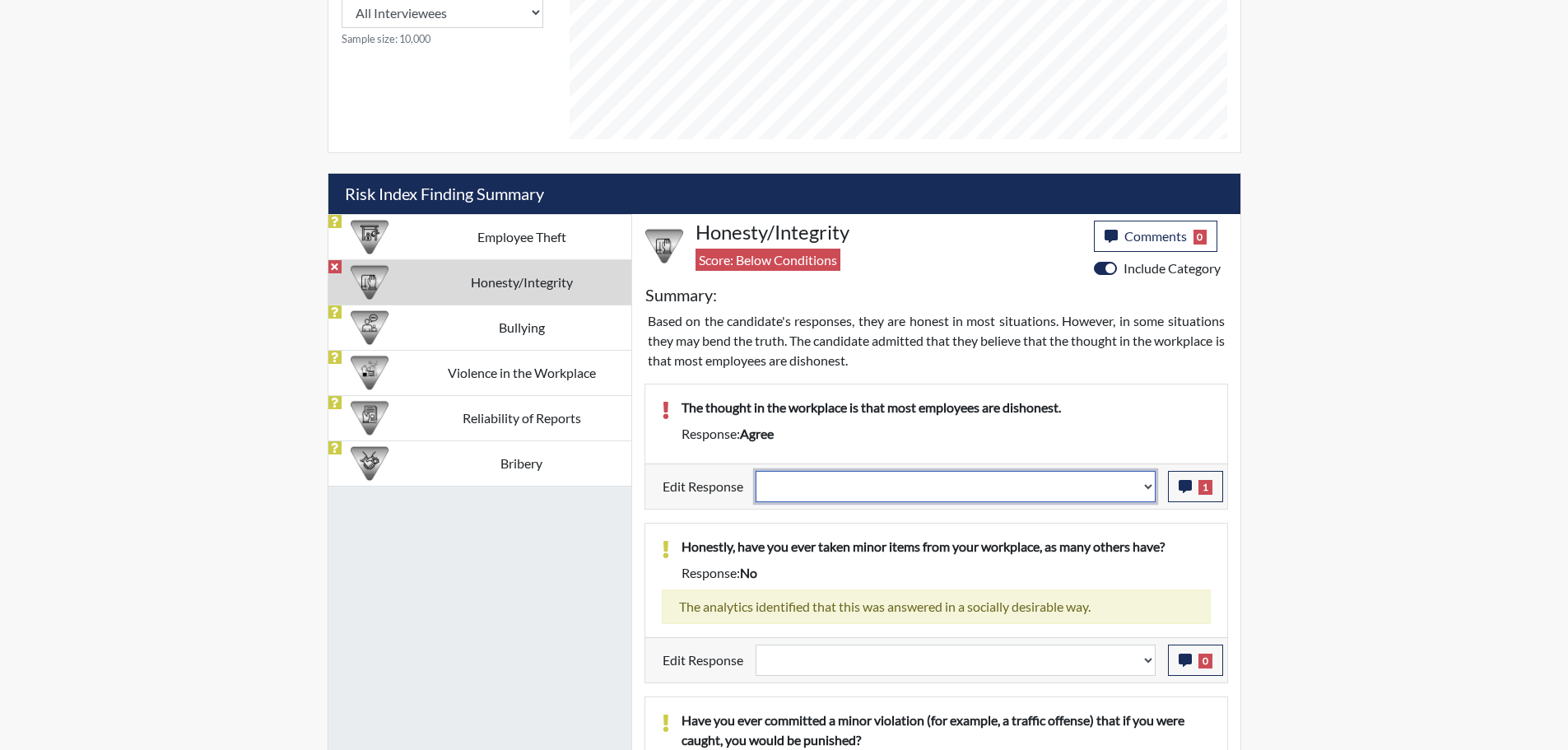
click at [1150, 482] on select "Question is not relevant. Results will be updated. Reasonable explanation provi…" at bounding box center [955, 486] width 400 height 31
select select "reasonable-explanation-provided"
click at [755, 471] on select "Question is not relevant. Results will be updated. Reasonable explanation provi…" at bounding box center [955, 486] width 400 height 31
select select
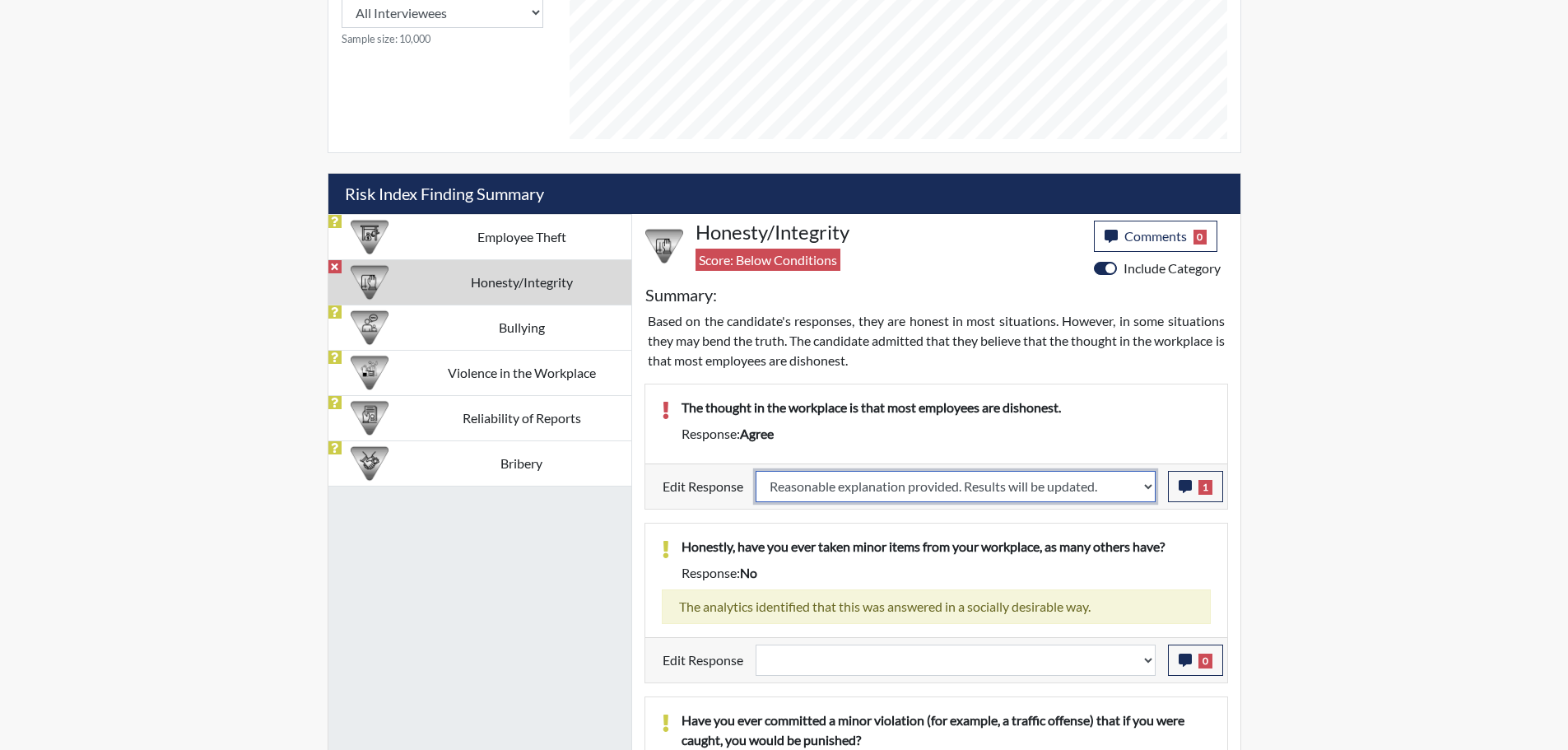
select select
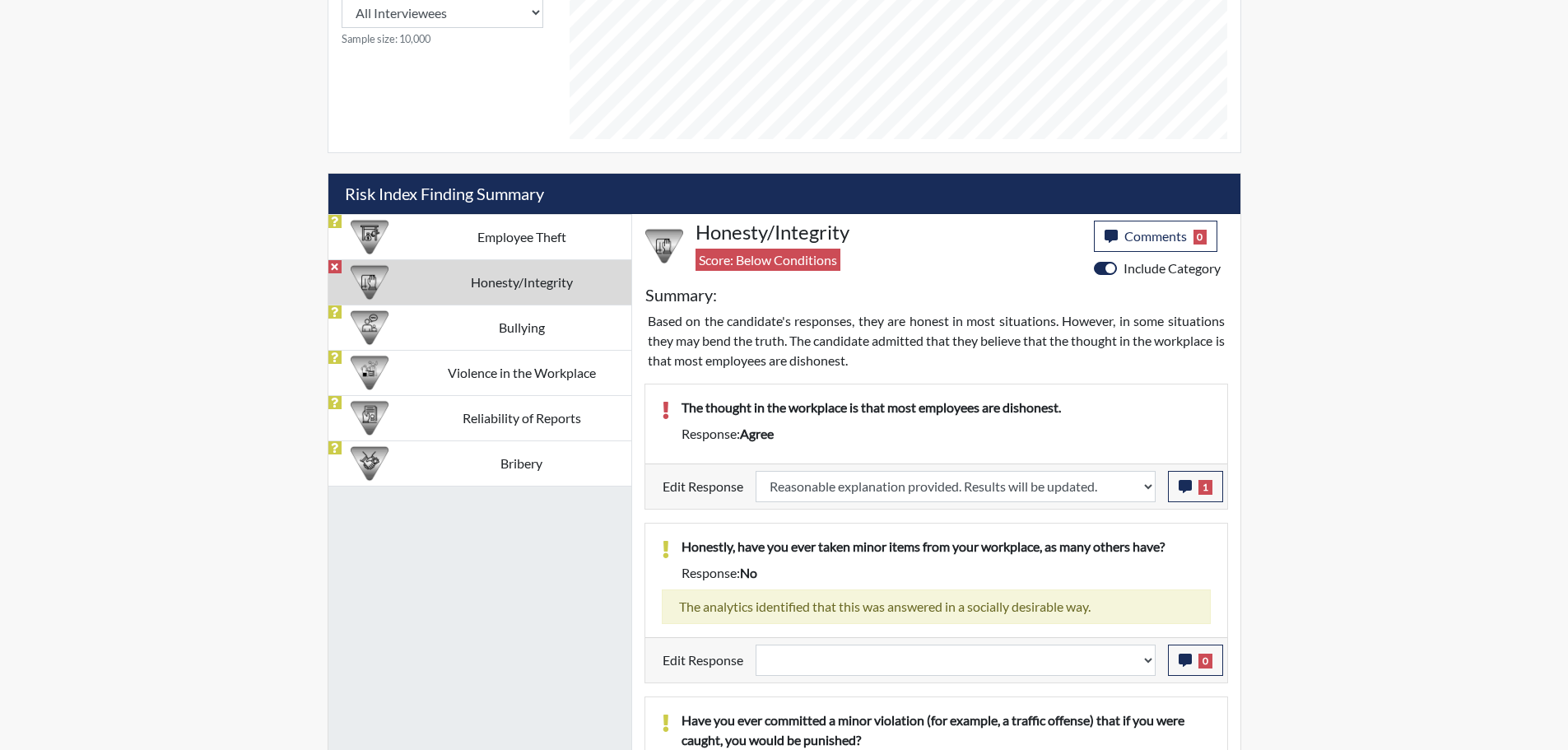
select select
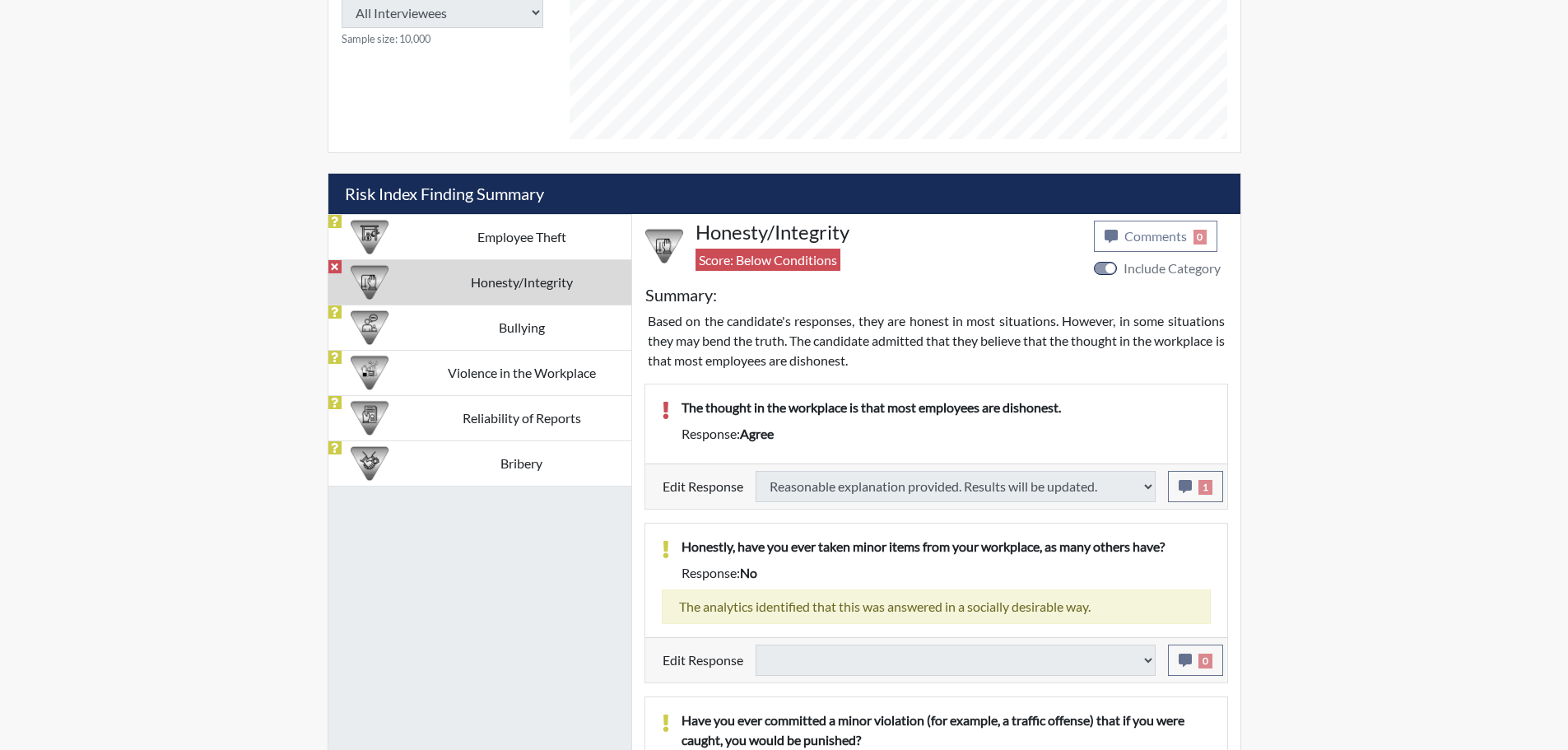
type input "Above Conditions"
select select
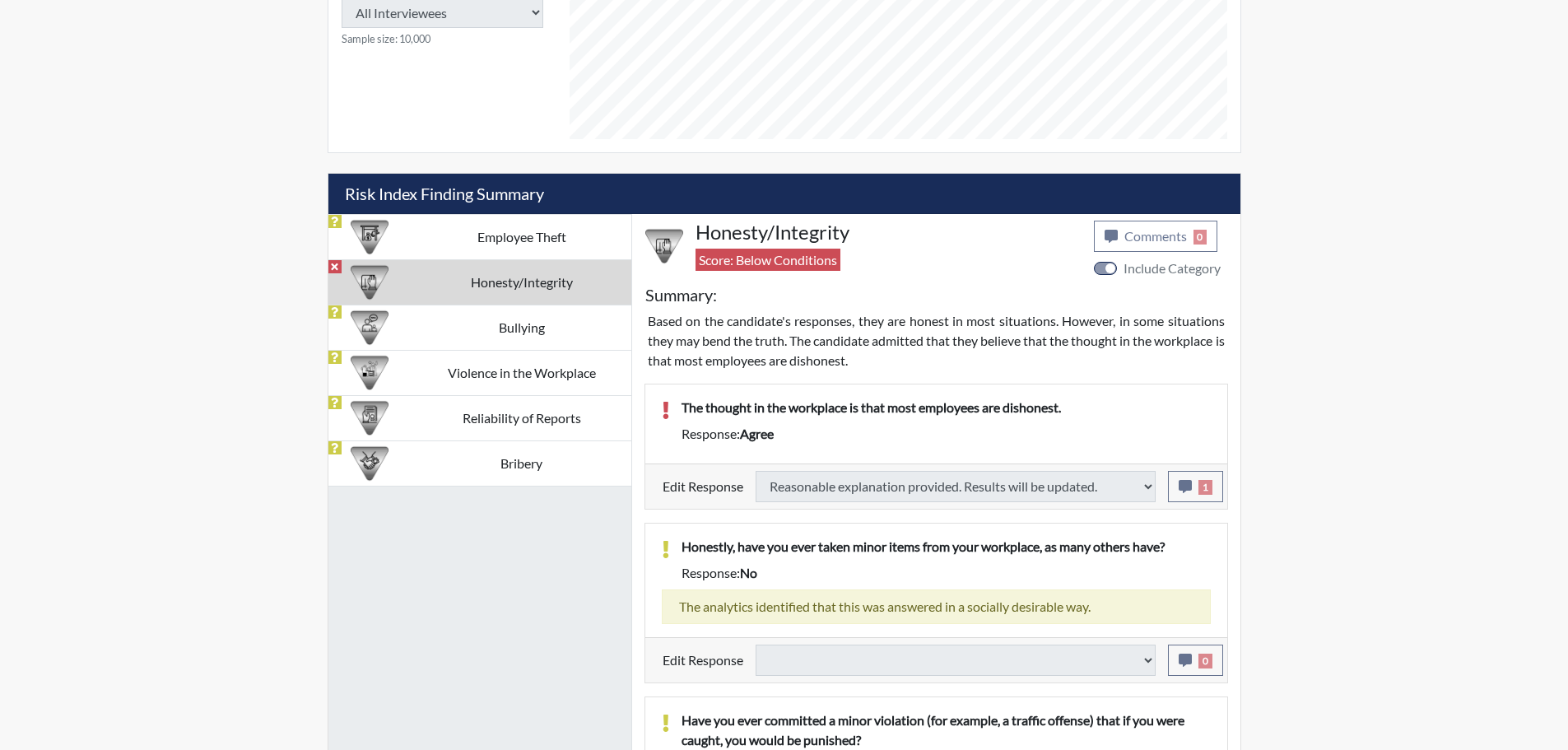
select select
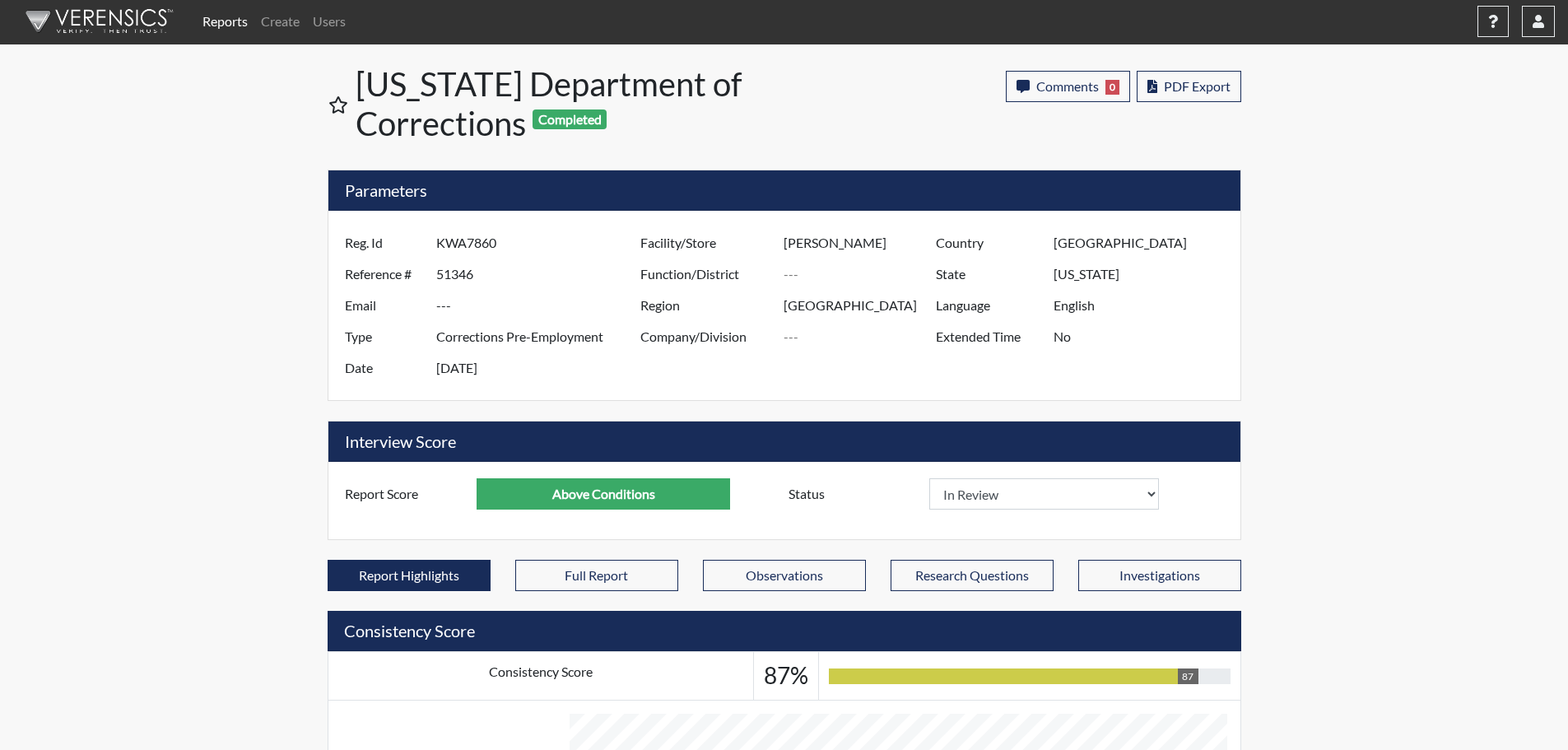
scroll to position [0, 0]
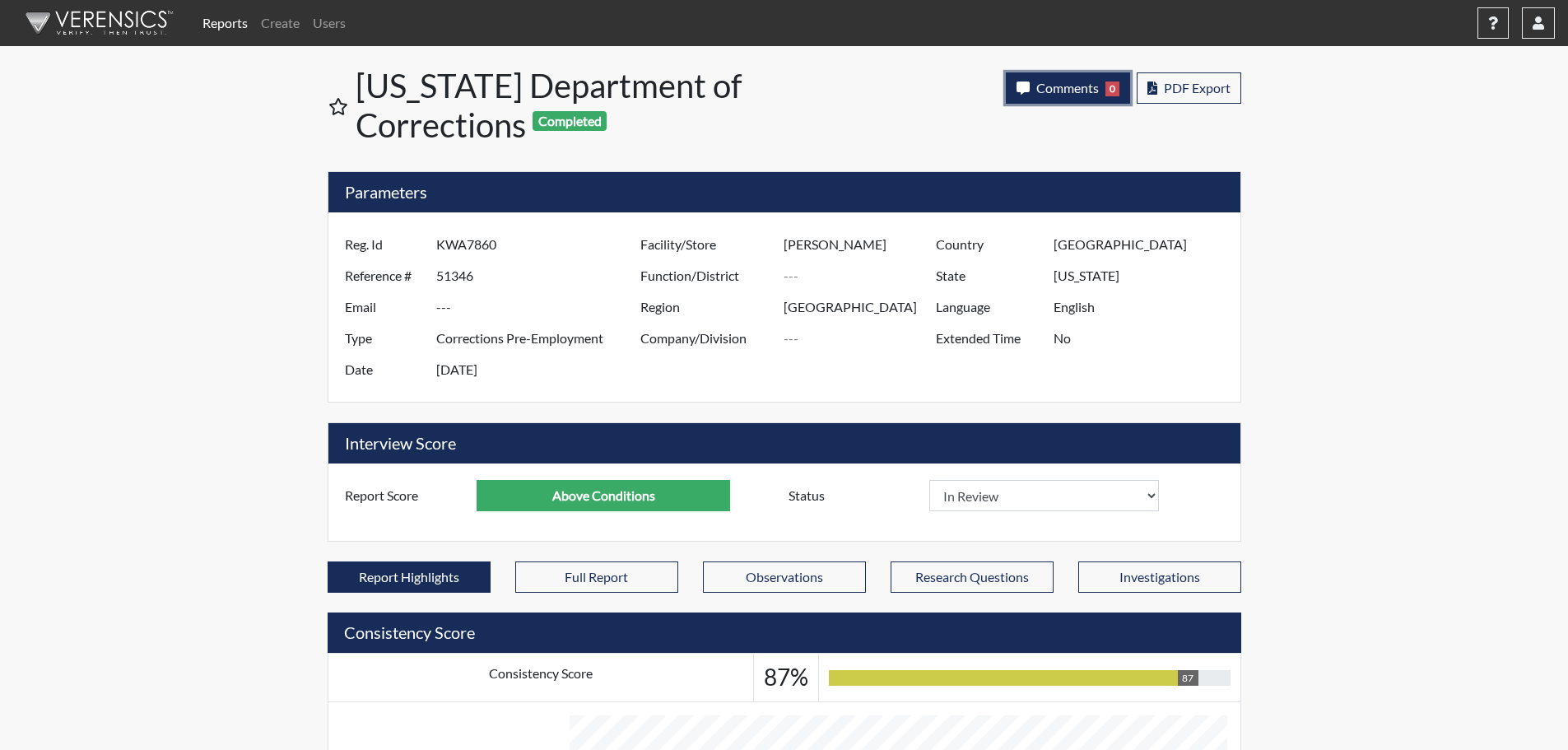
click at [1050, 87] on span "Comments" at bounding box center [1068, 87] width 63 height 16
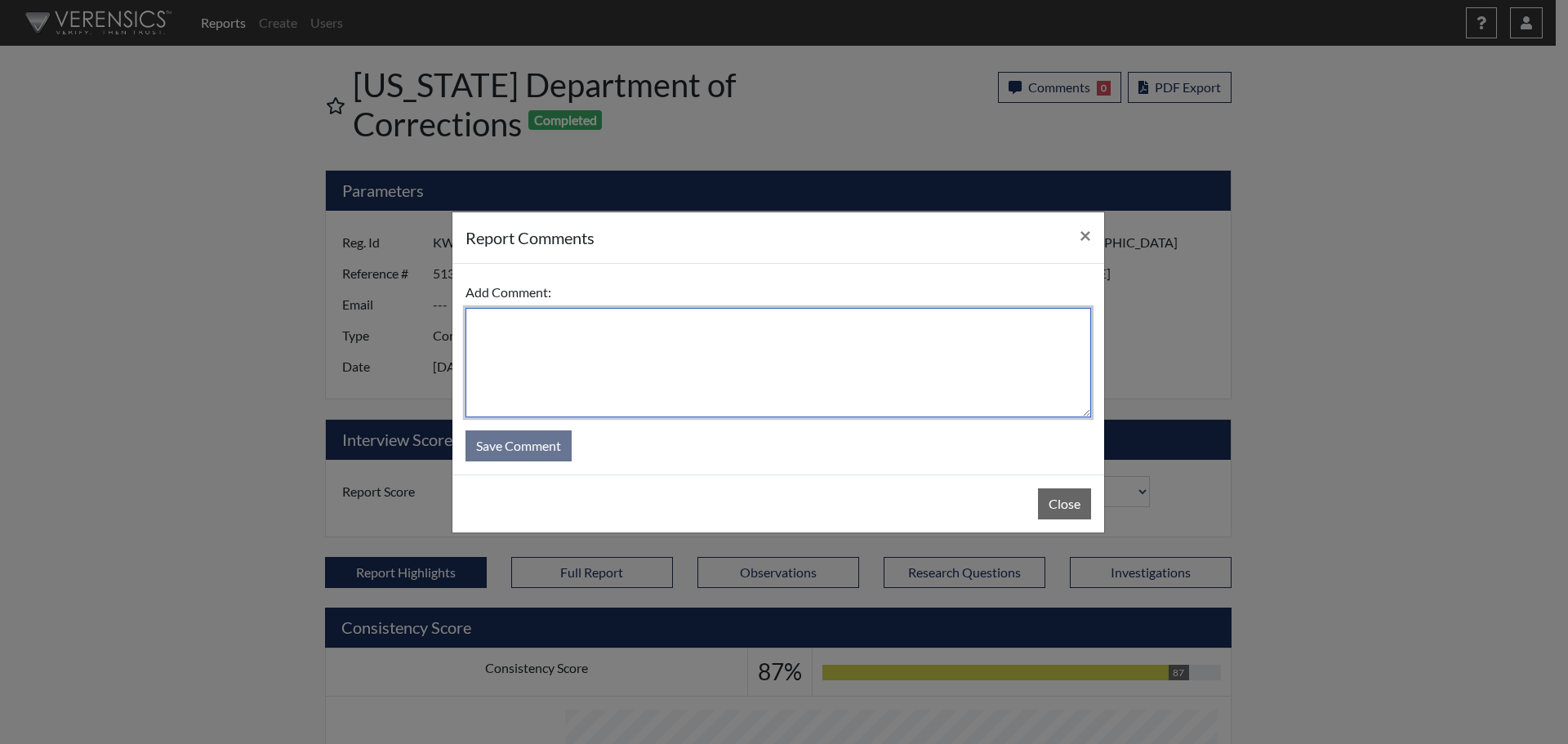
click at [846, 376] on textarea at bounding box center [778, 363] width 625 height 110
type textarea "SL [DATE]"
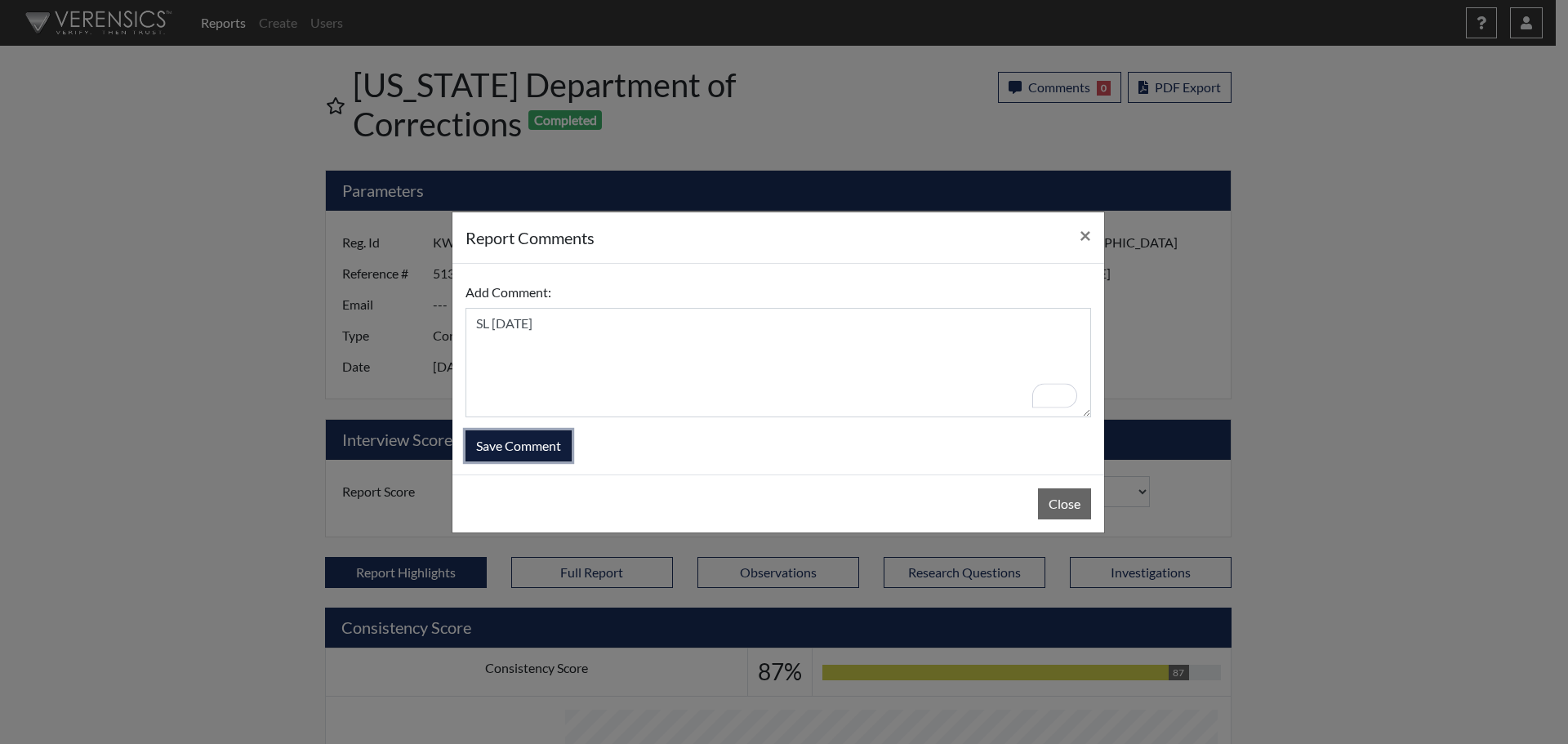
click at [520, 451] on button "Save Comment" at bounding box center [518, 445] width 106 height 31
select select
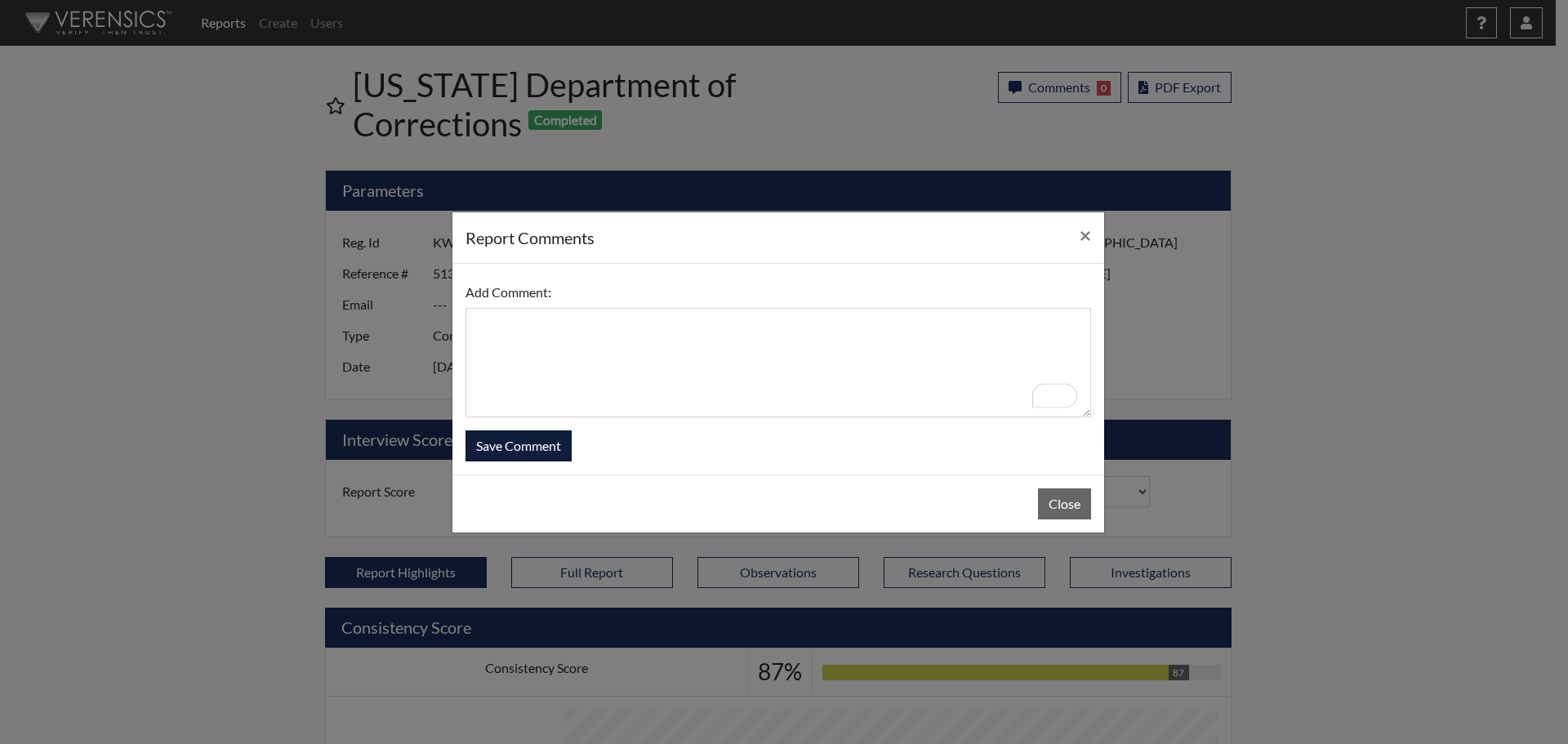
select select
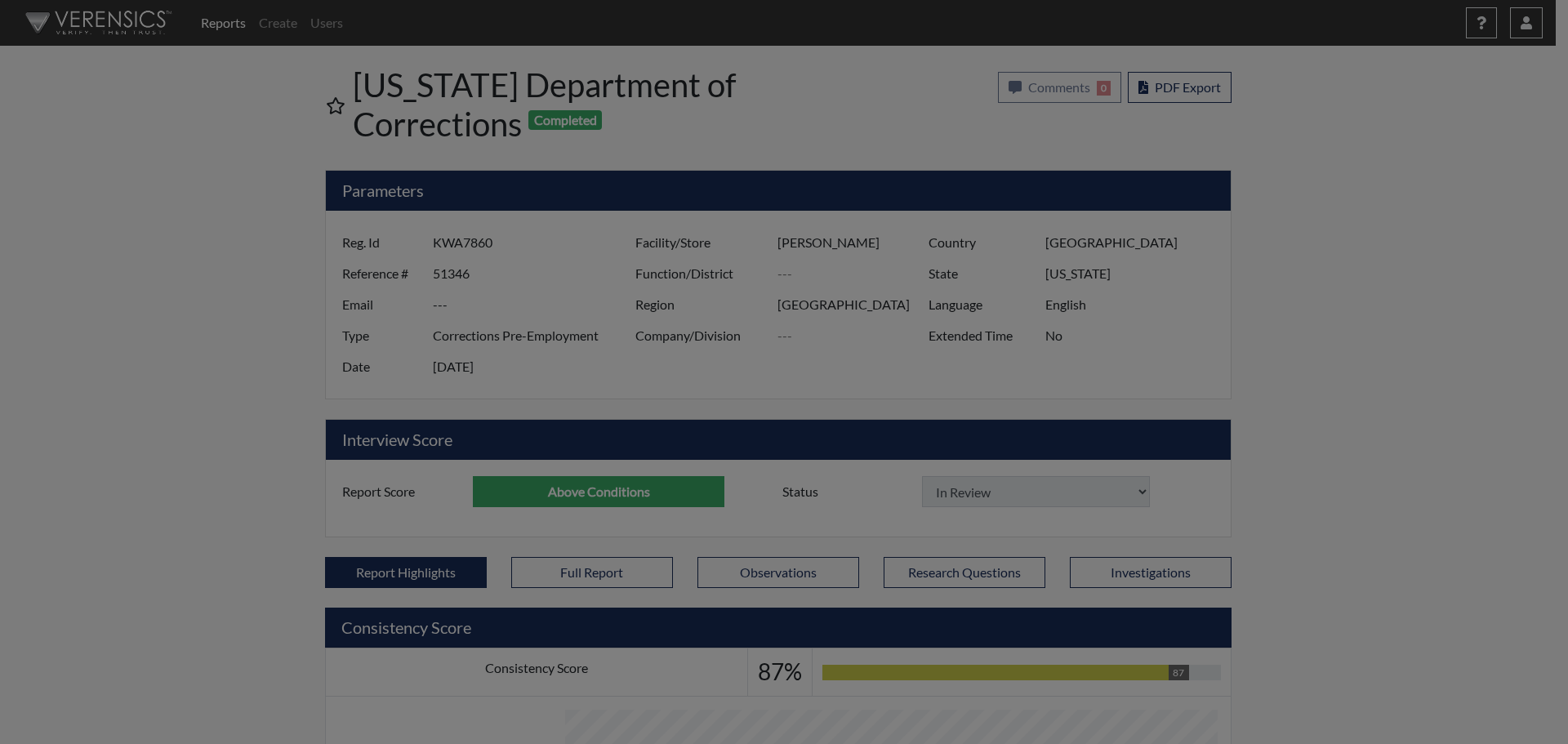
select select
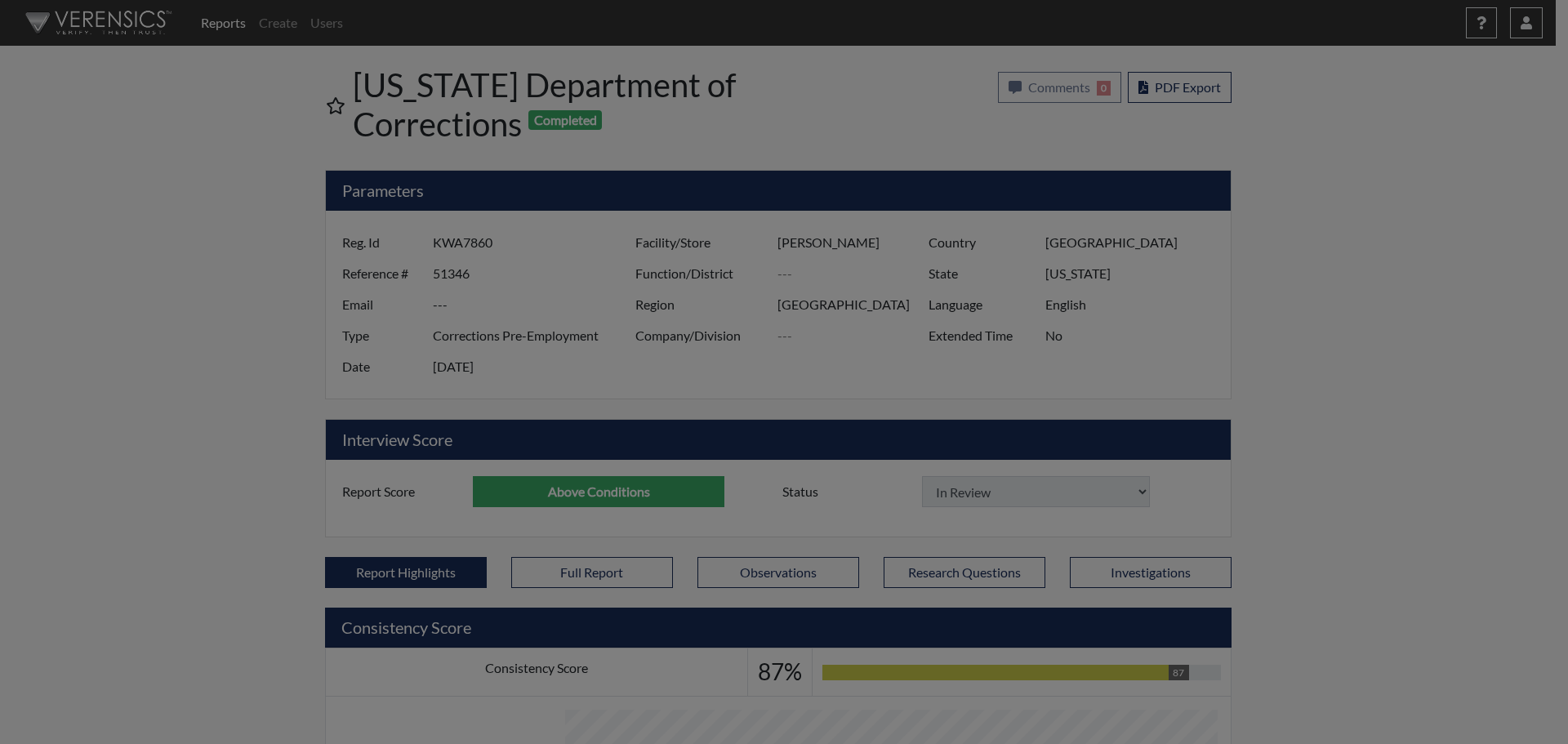
select select
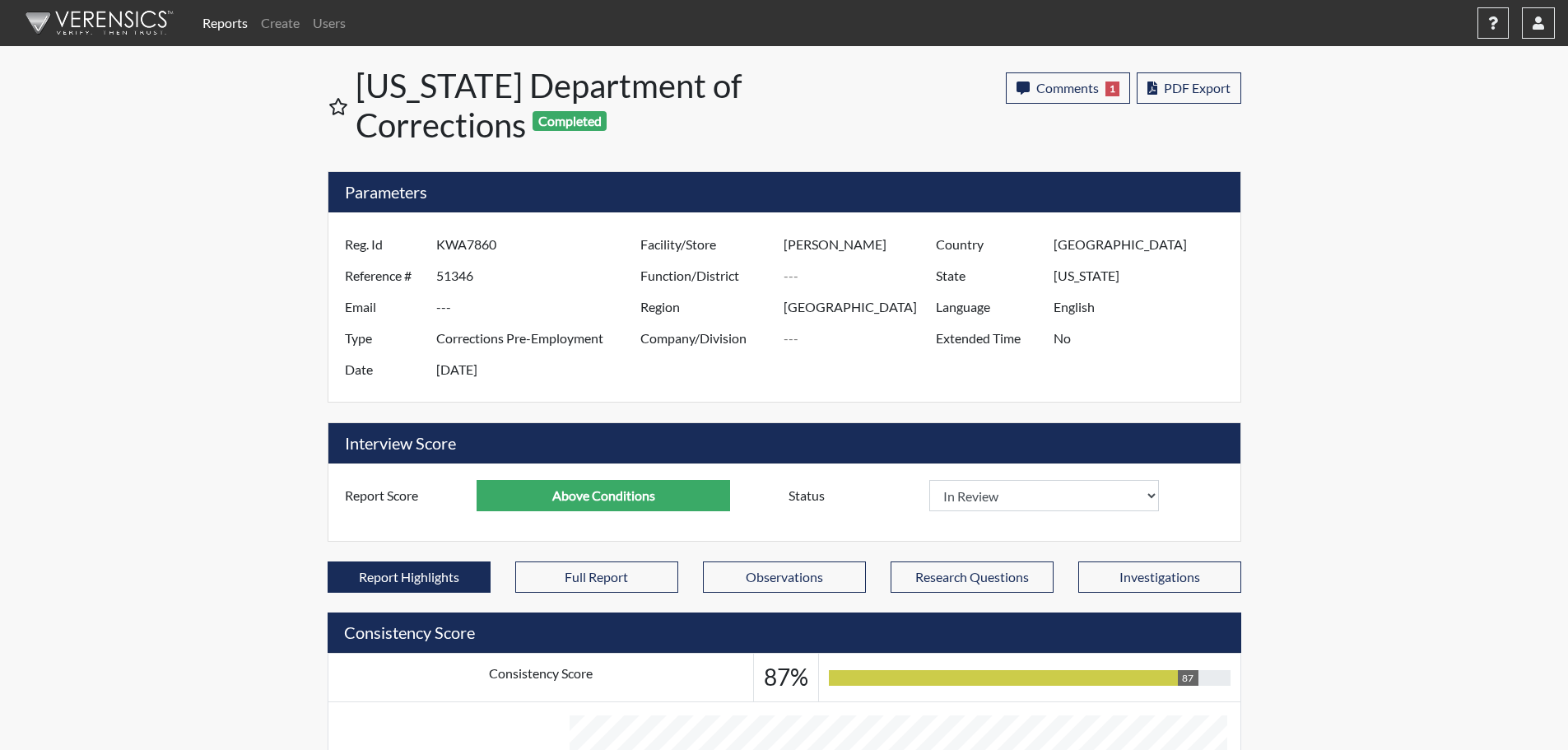
scroll to position [273, 684]
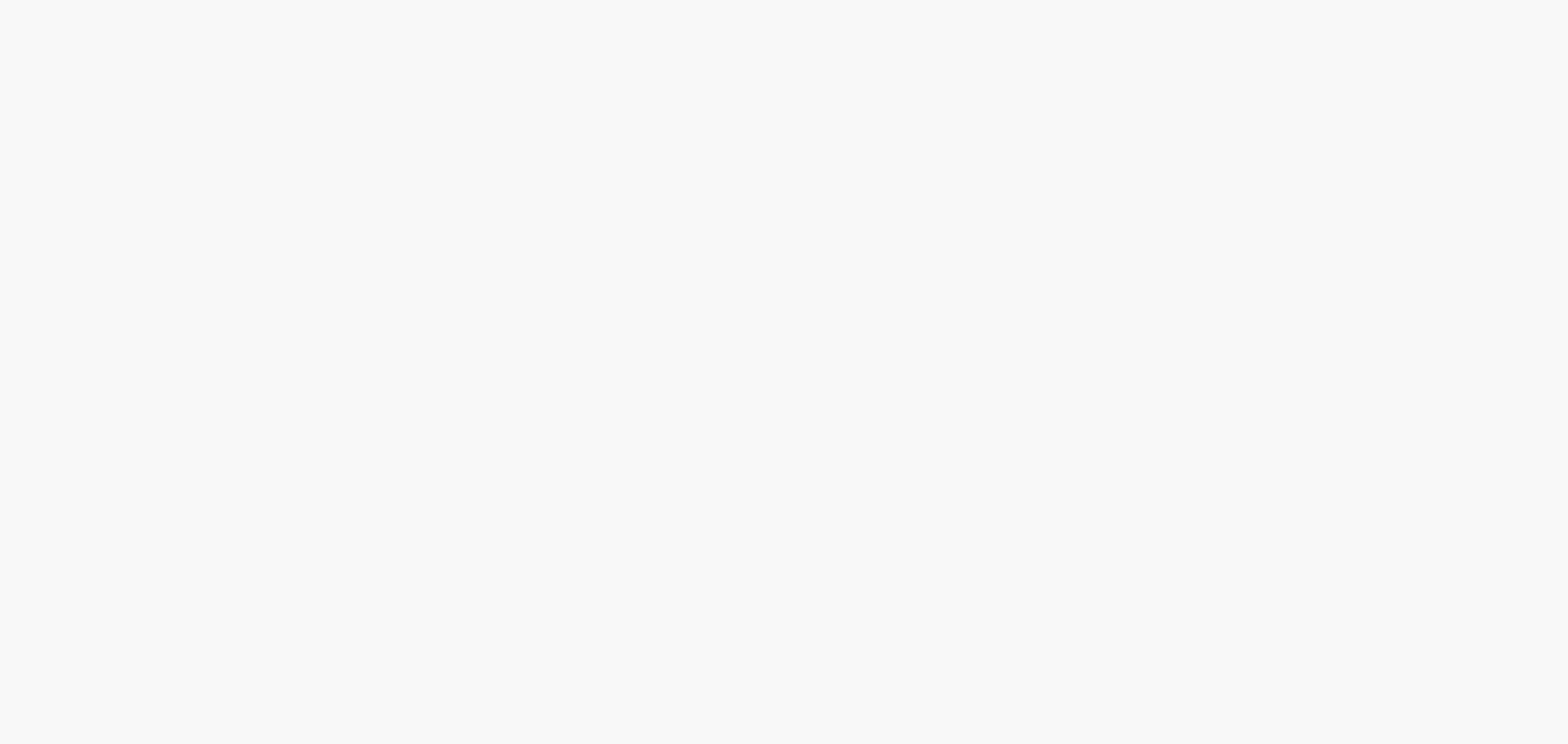
select select "reasonable-explanation-provided"
select select
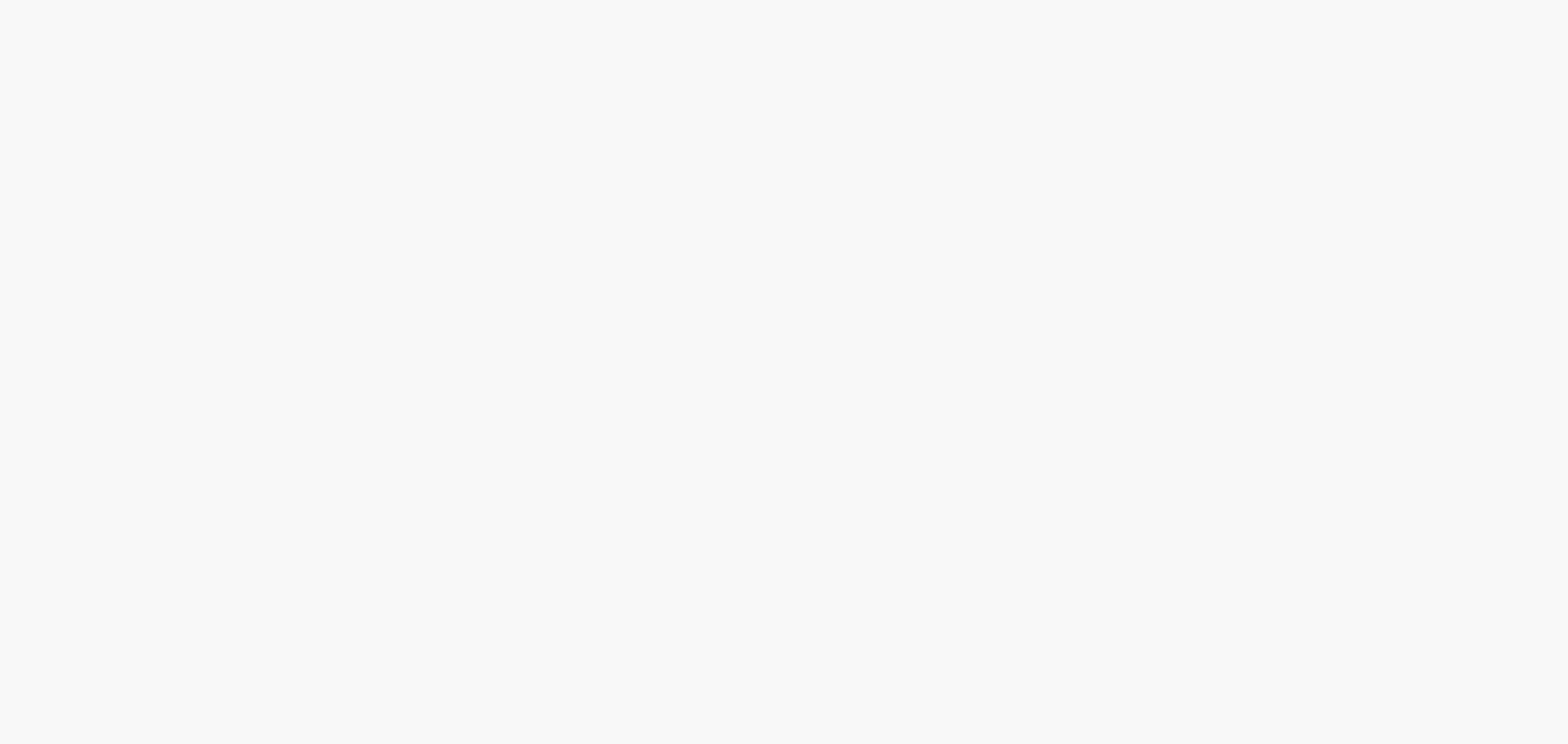
select select
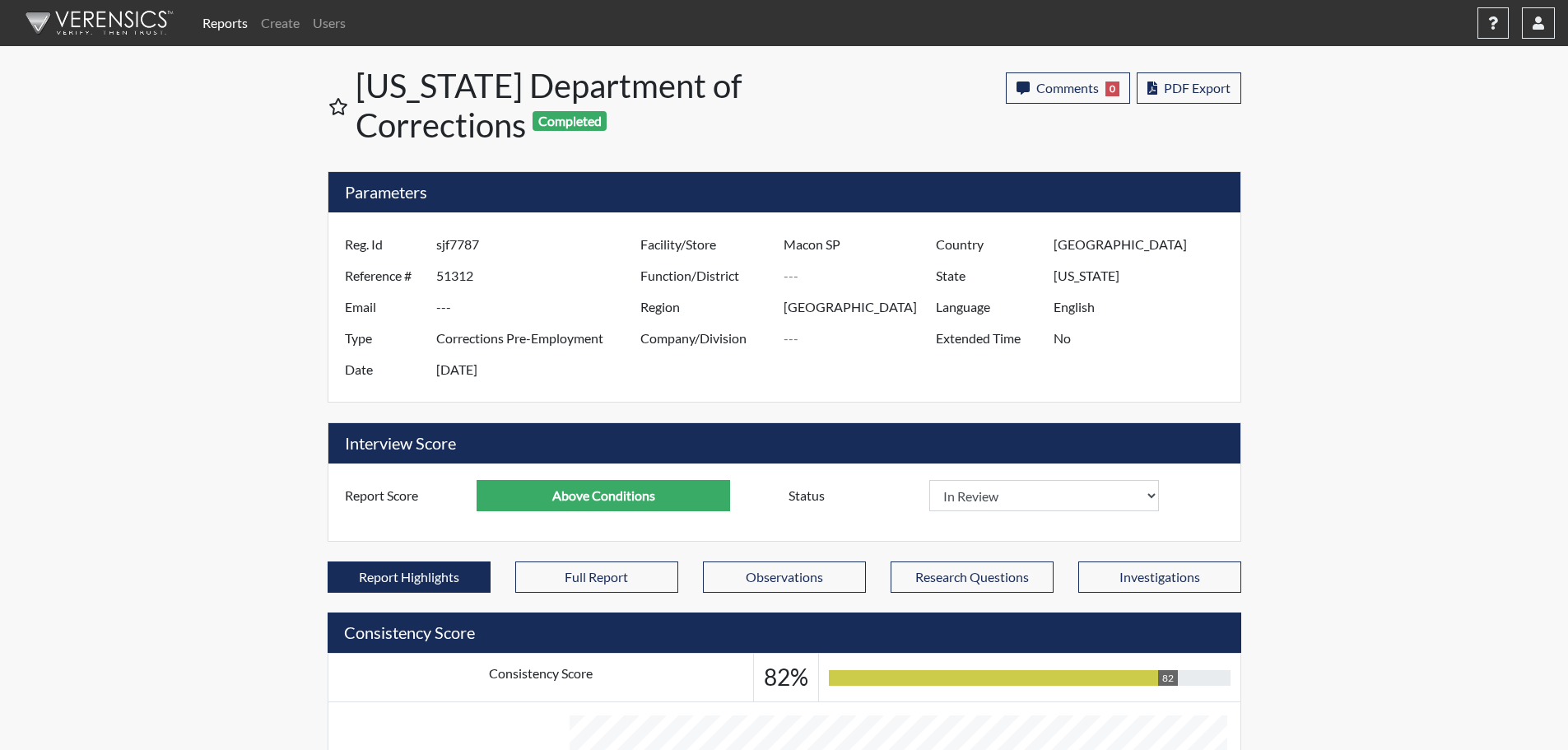
scroll to position [273, 684]
click at [1066, 84] on span "Comments" at bounding box center [1068, 87] width 63 height 16
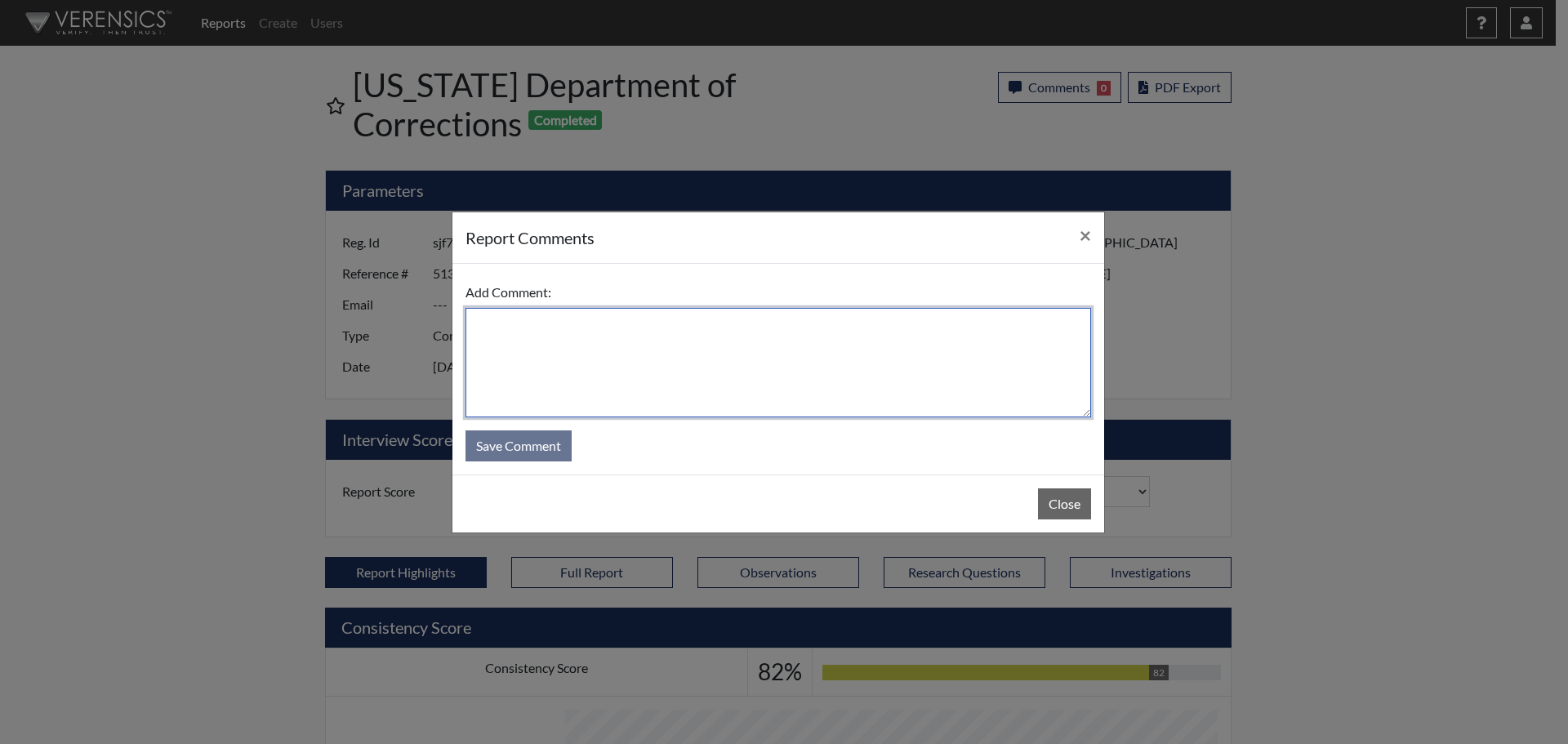
click at [869, 327] on textarea at bounding box center [778, 363] width 625 height 110
type textarea "SL [DATE]"
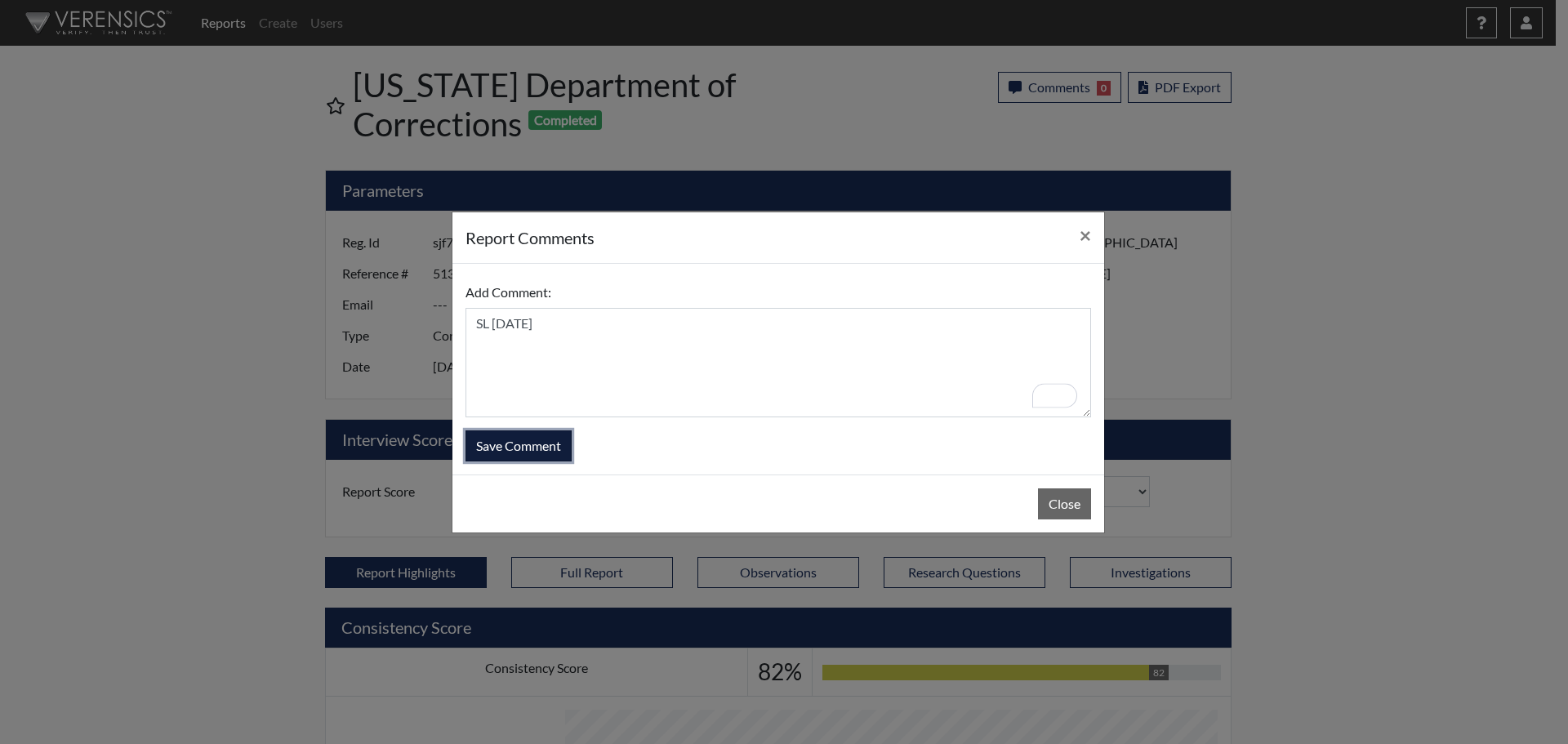
click at [526, 453] on button "Save Comment" at bounding box center [518, 445] width 106 height 31
select select
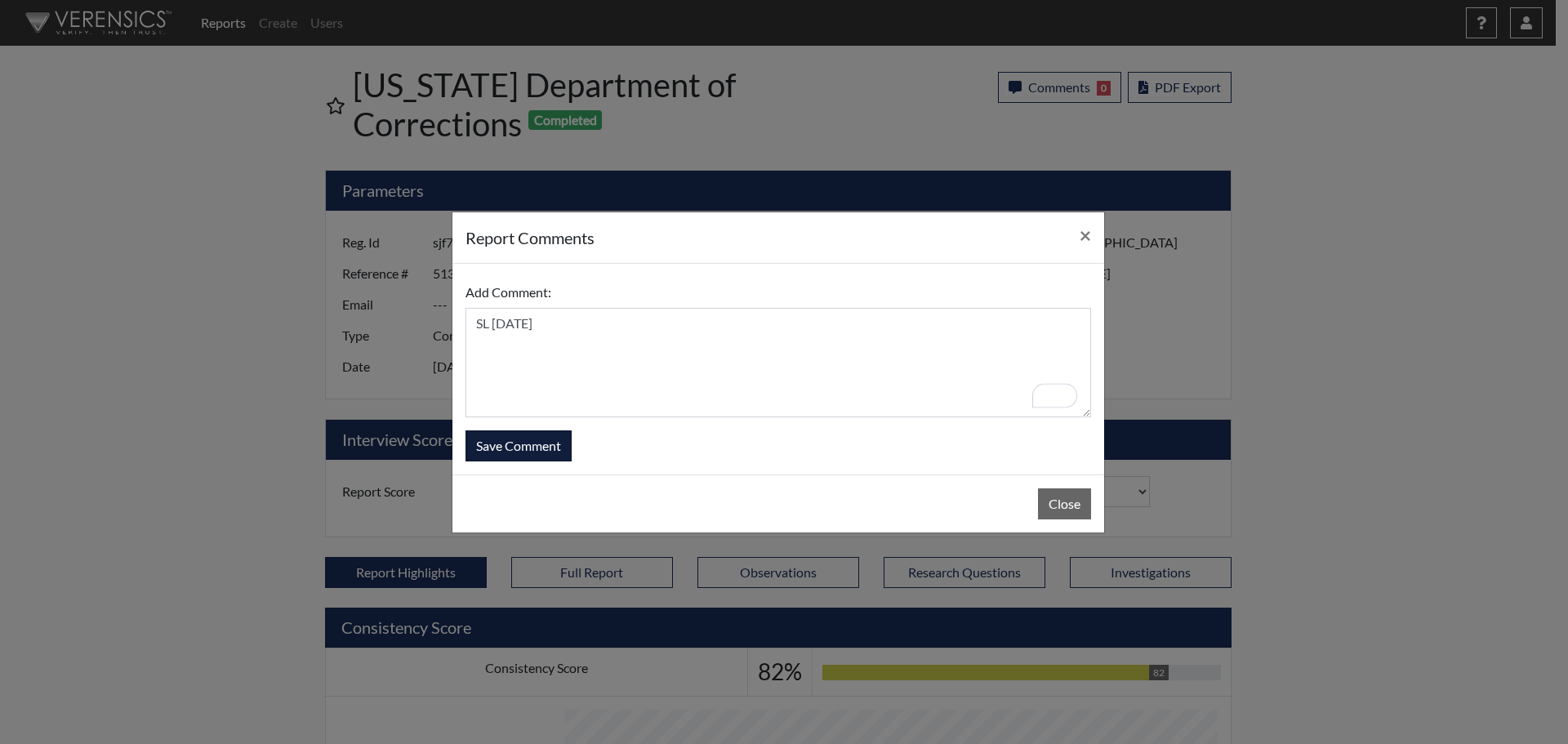
select select
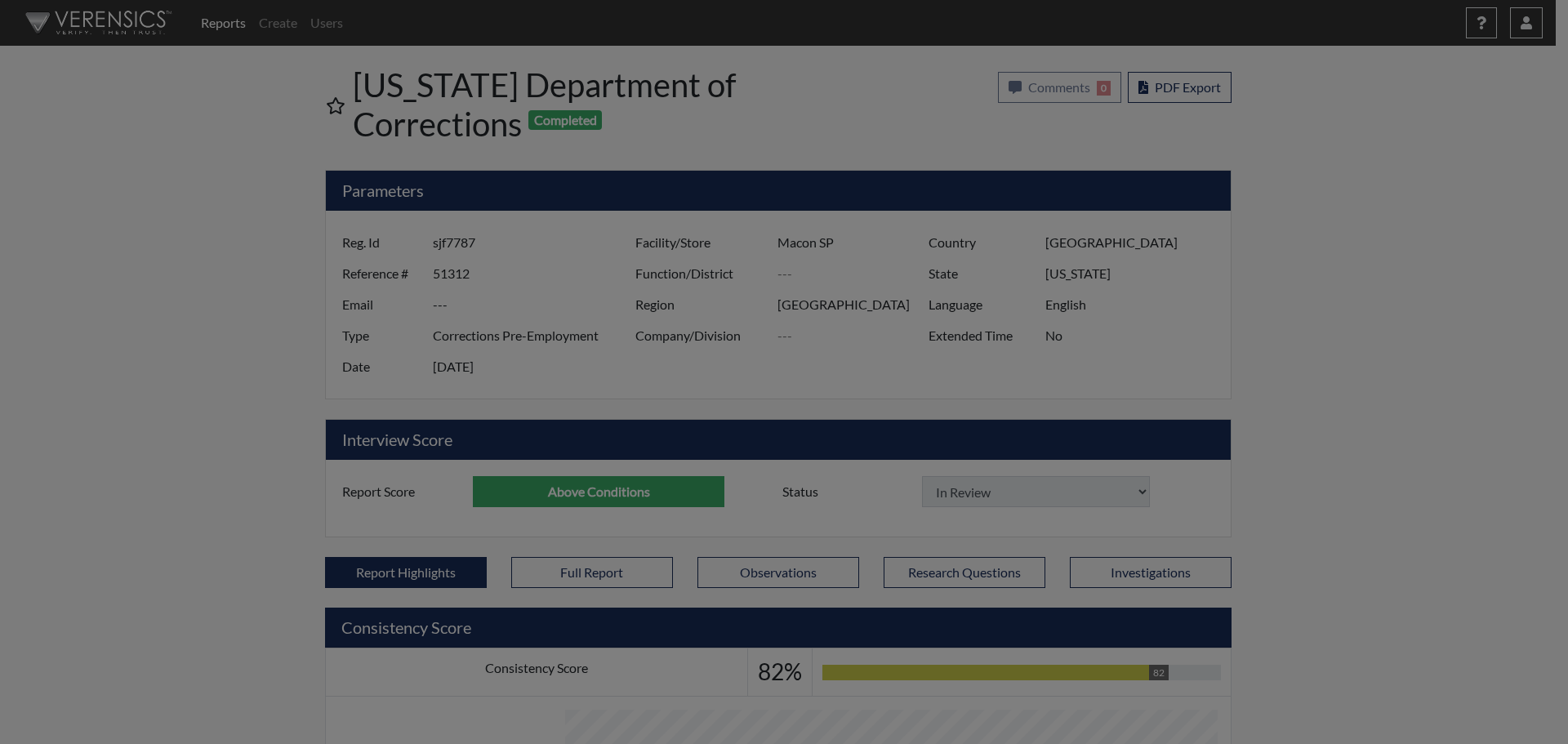
select select
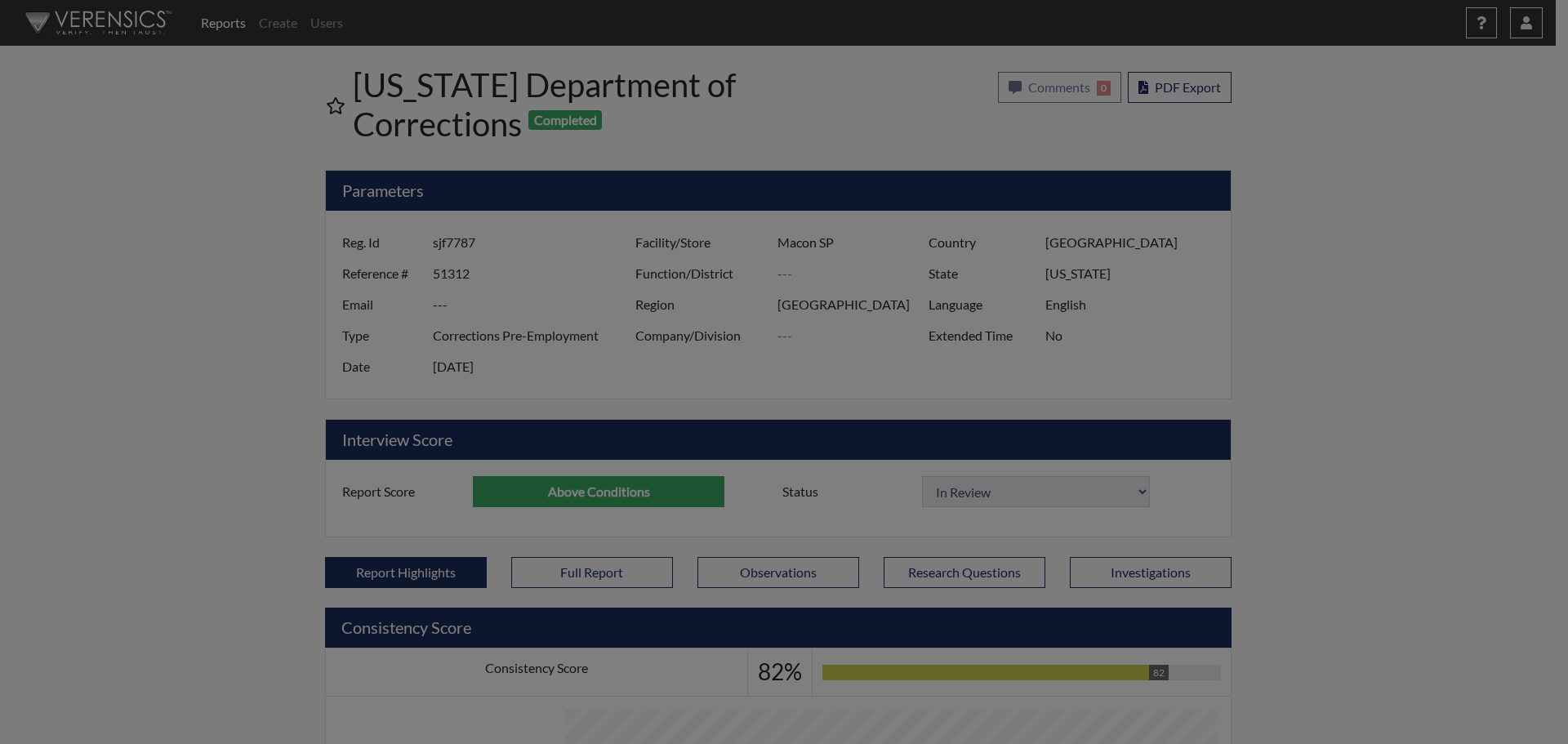
select select
